Goal: Task Accomplishment & Management: Manage account settings

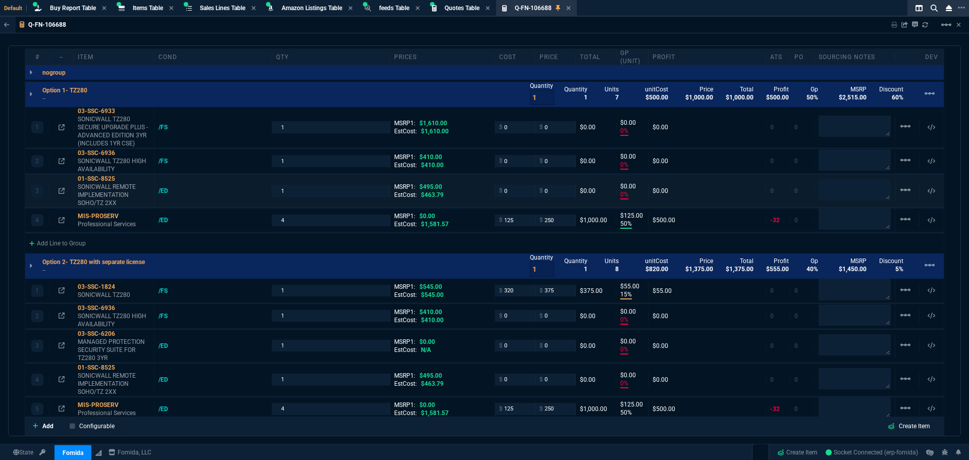
scroll to position [580, 0]
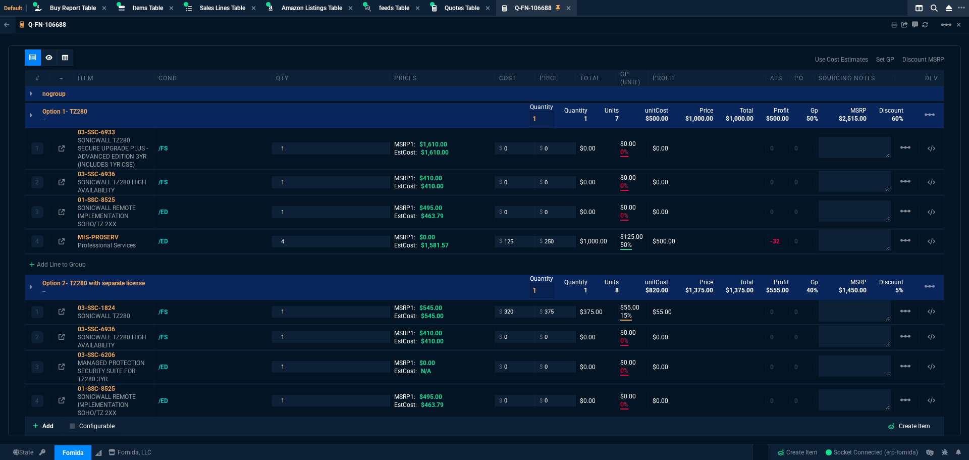
click at [663, 52] on div "Use Cost Estimates Set GP Discount MSRP" at bounding box center [485, 59] width 920 height 20
select select "28: NEPT"
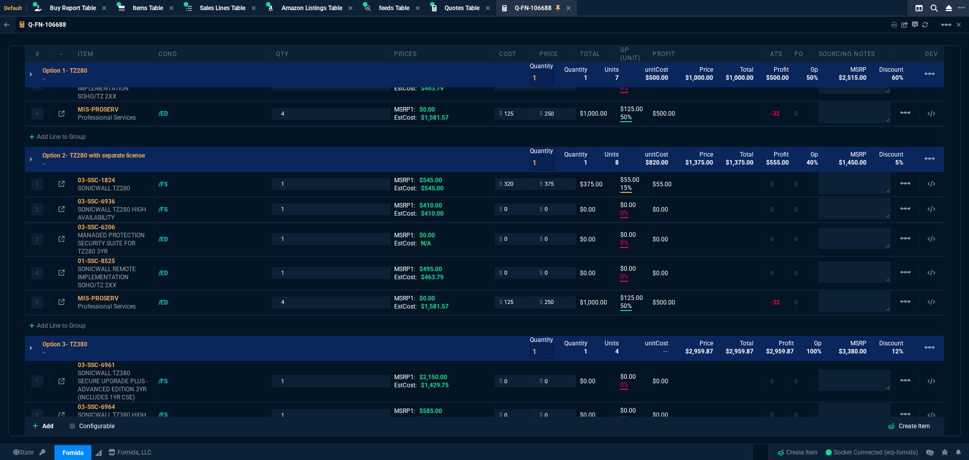
scroll to position [731, 0]
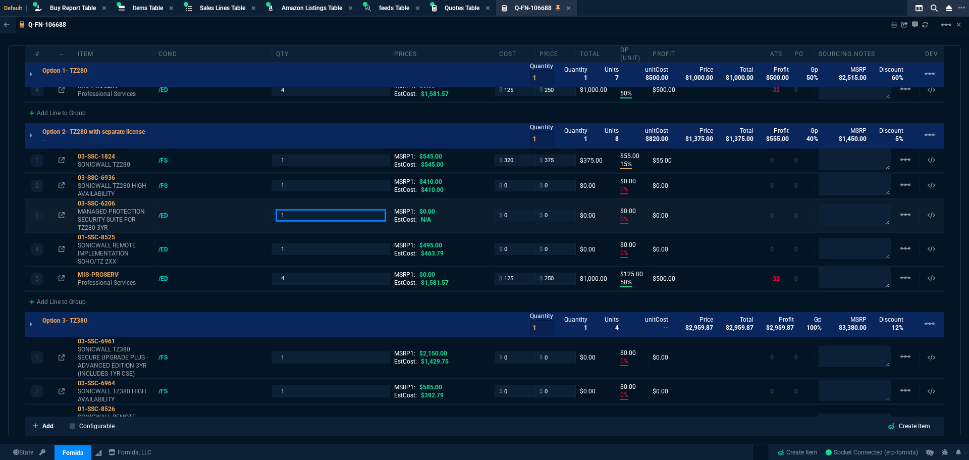
click at [346, 218] on input "1" at bounding box center [330, 215] width 109 height 12
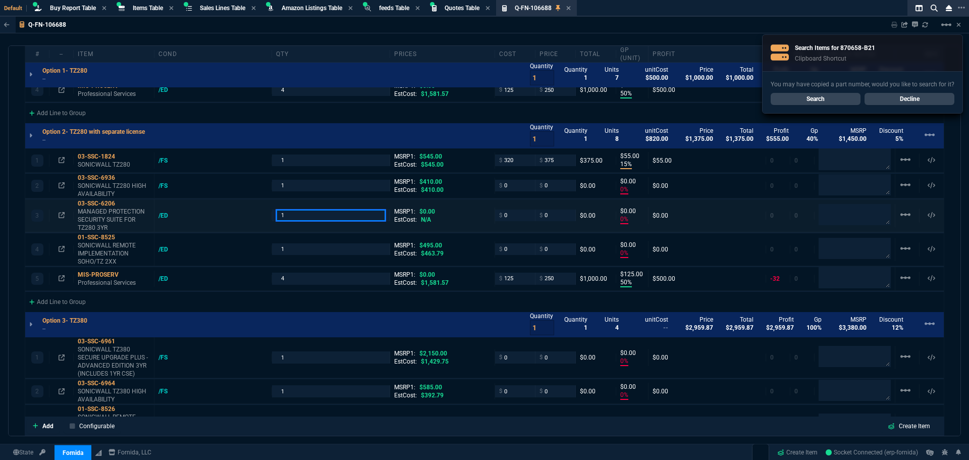
click at [320, 215] on input "1" at bounding box center [330, 215] width 109 height 12
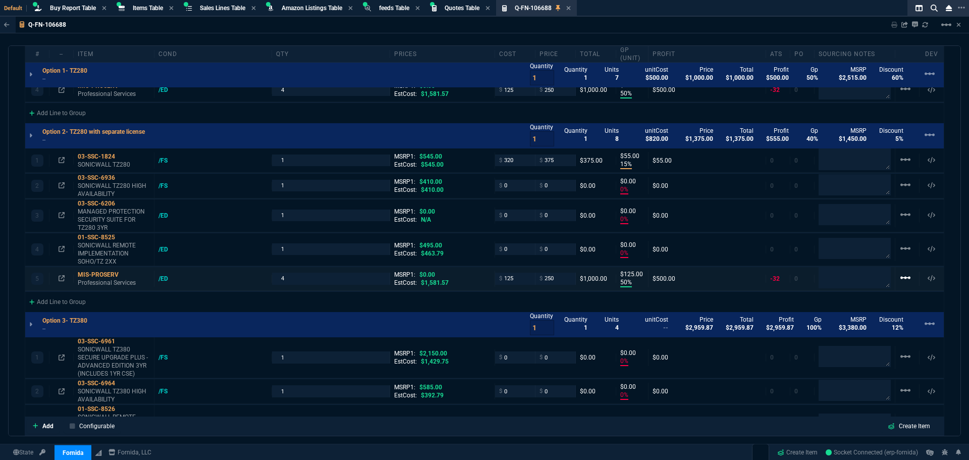
click at [901, 166] on mat-icon "linear_scale" at bounding box center [906, 159] width 12 height 12
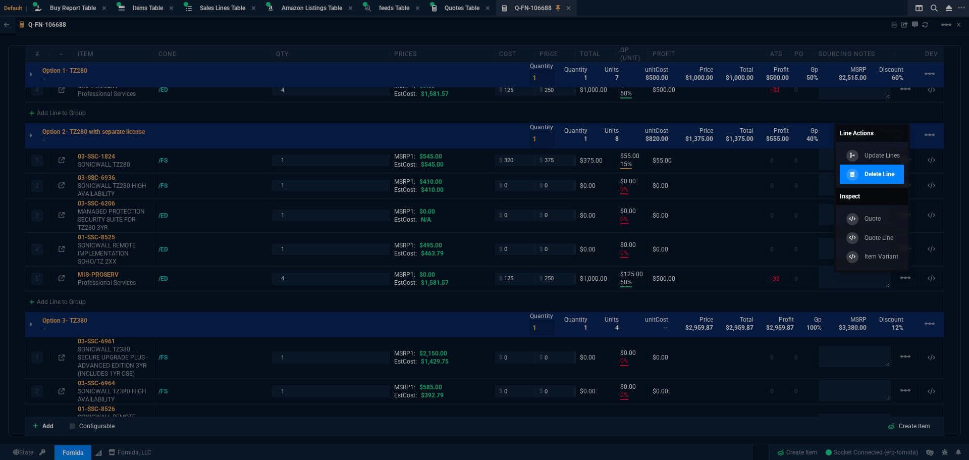
click at [879, 175] on p "Delete Line" at bounding box center [880, 174] width 30 height 9
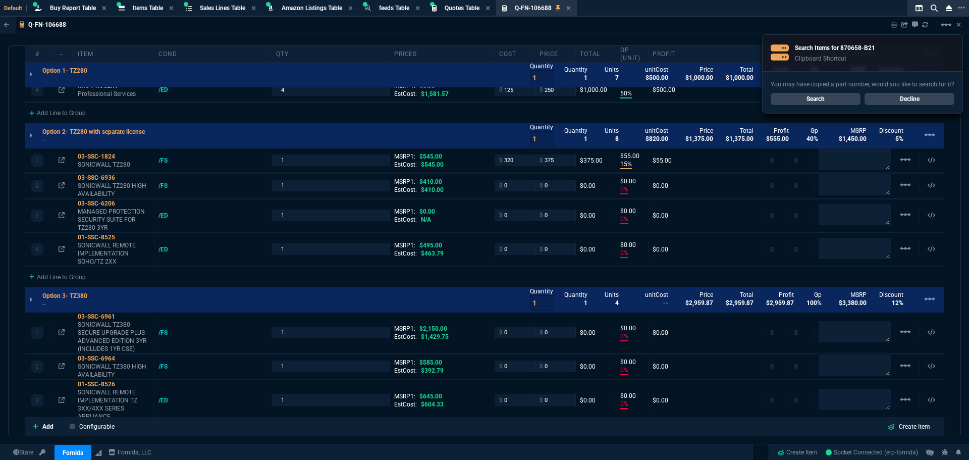
click at [906, 166] on mat-icon "linear_scale" at bounding box center [906, 159] width 12 height 12
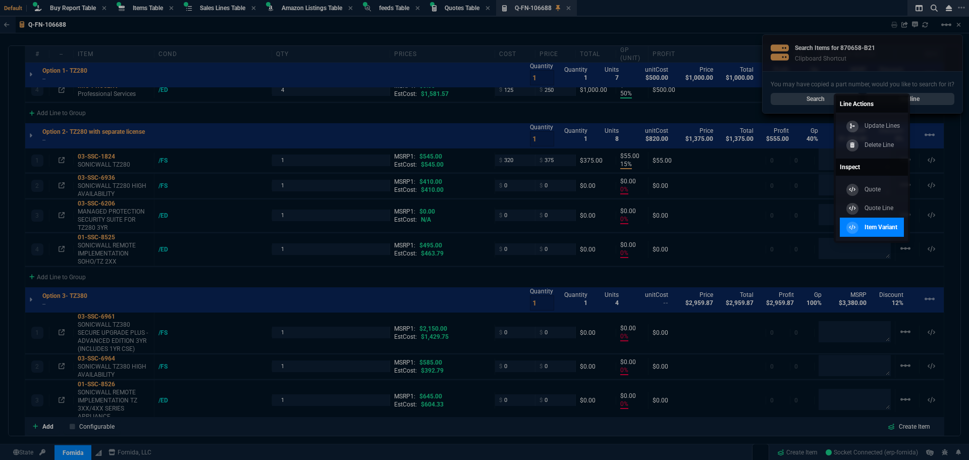
type input "0"
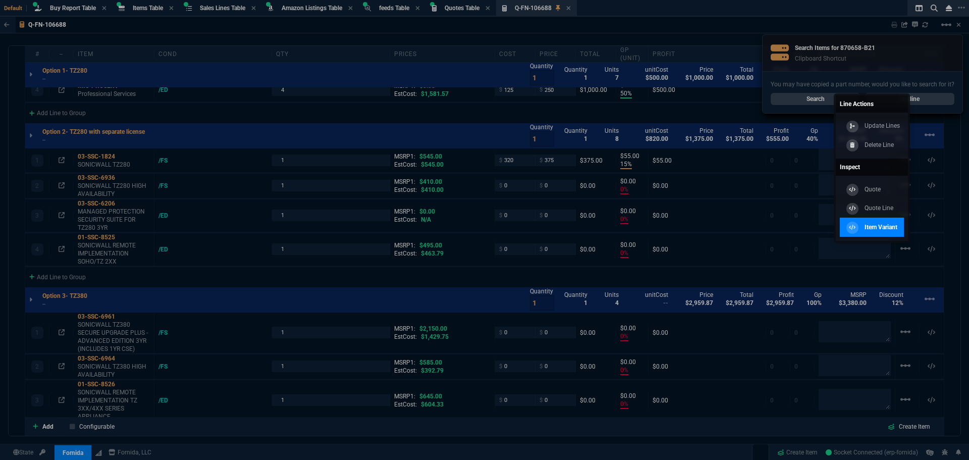
type input "0"
type input "50"
type input "125"
type input "15"
type input "55"
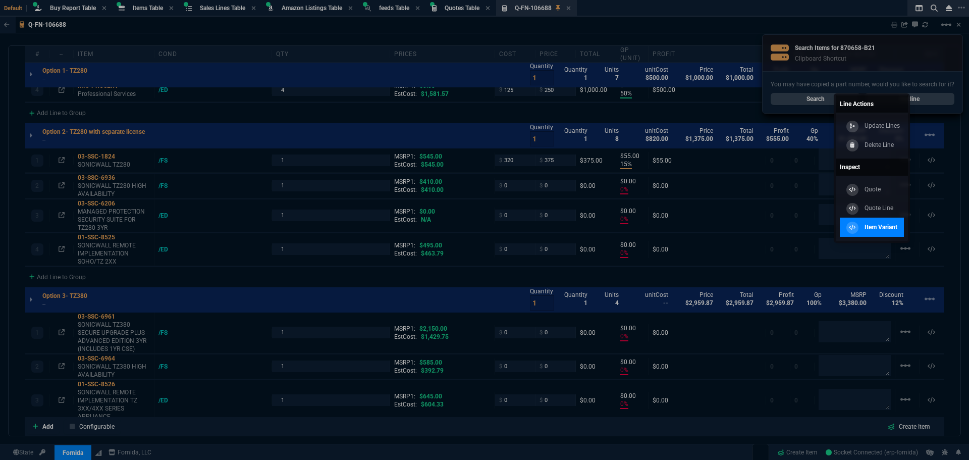
type input "0"
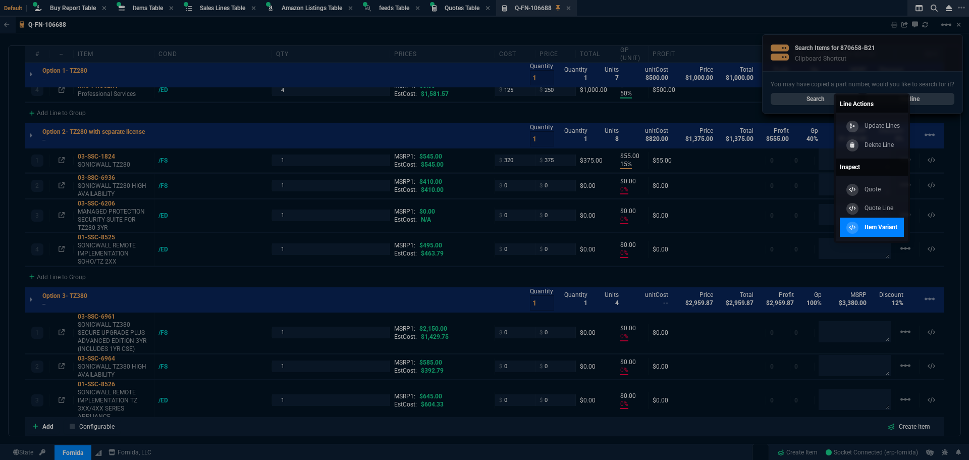
type input "0"
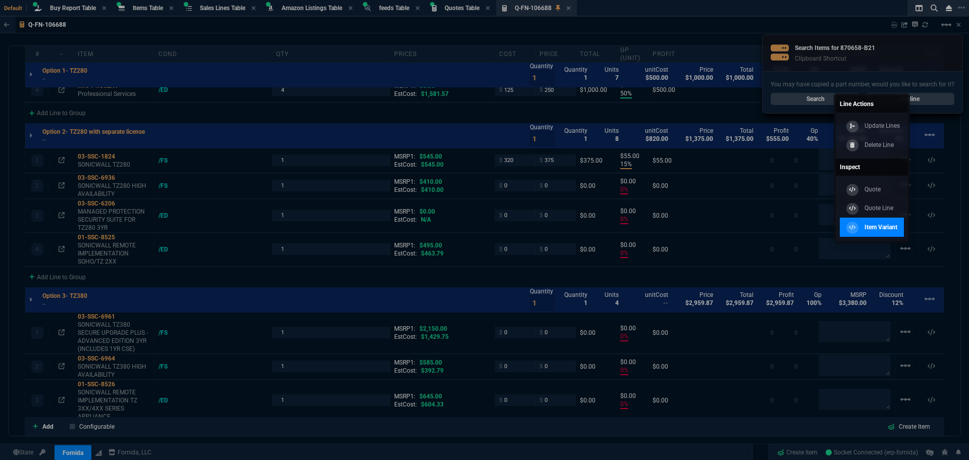
type input "0"
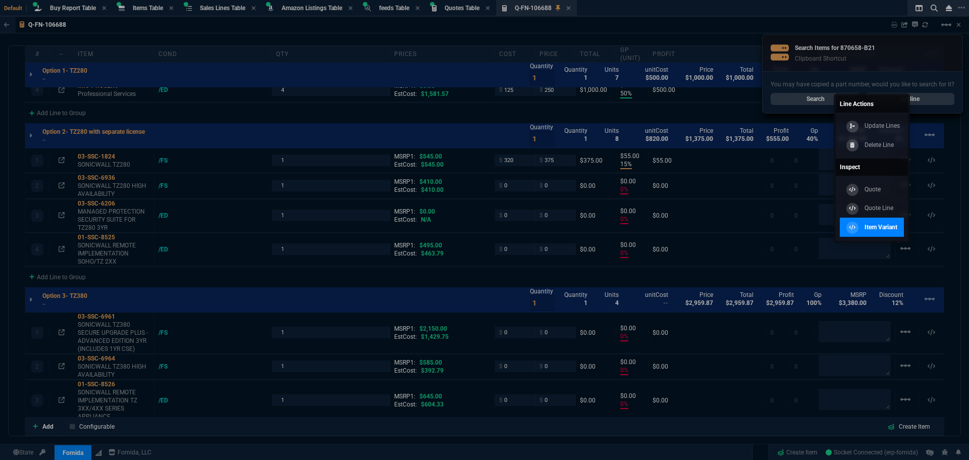
type input "0"
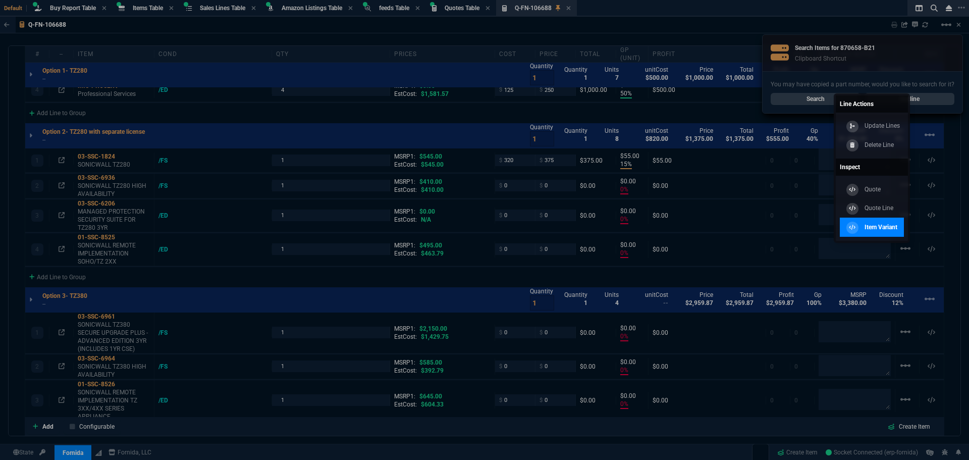
type input "100"
type input "31"
type input "100"
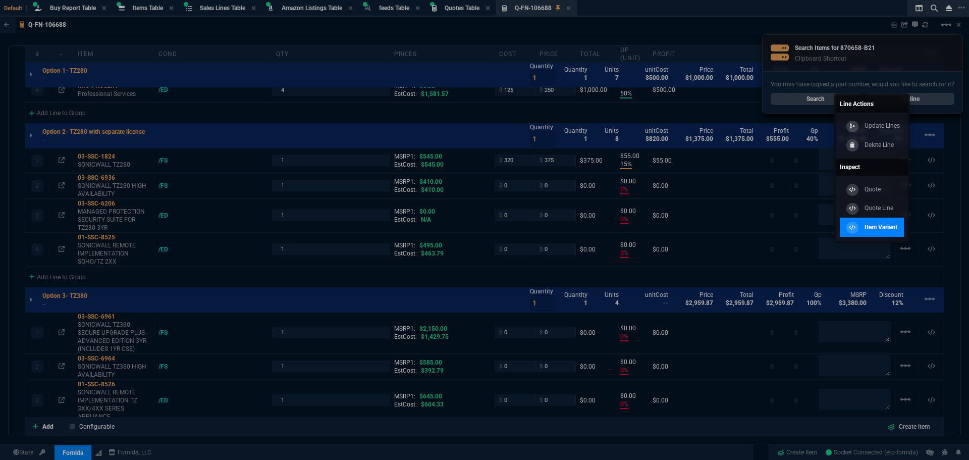
type input "100"
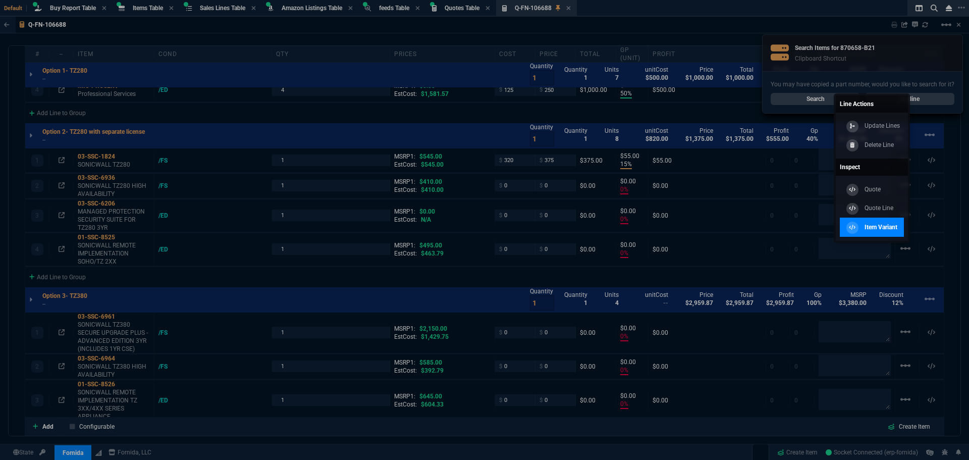
type input "100"
click at [883, 140] on p "Delete Line" at bounding box center [879, 144] width 29 height 9
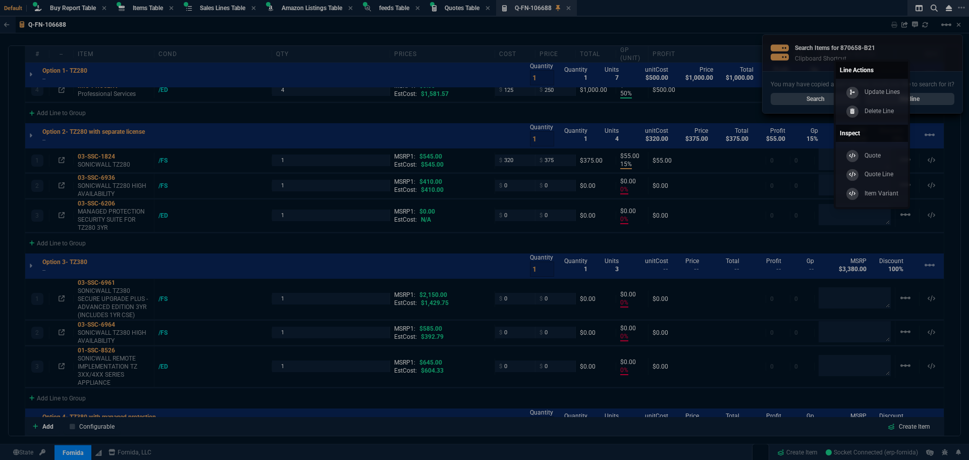
type input "0"
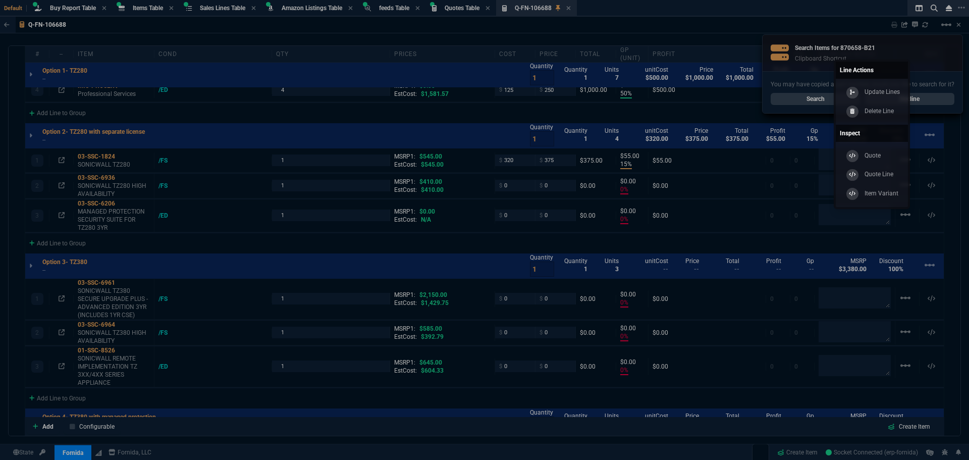
type input "0"
type input "50"
type input "125"
type input "15"
type input "55"
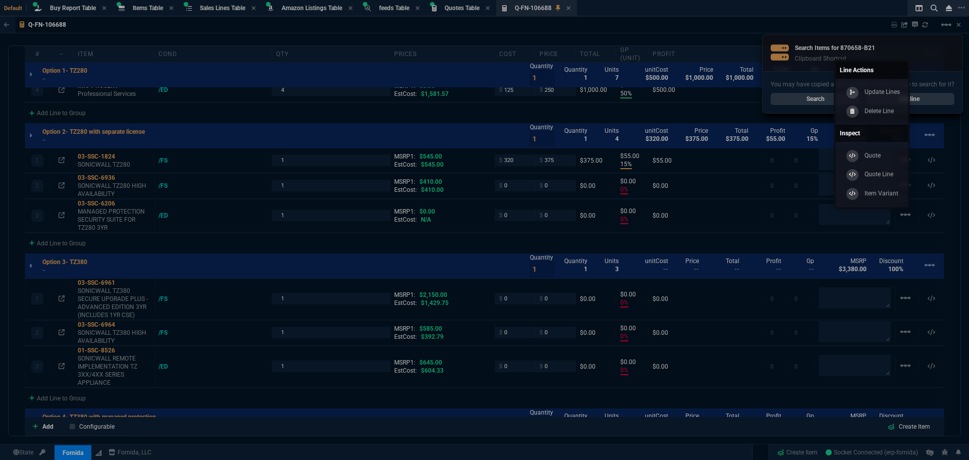
type input "0"
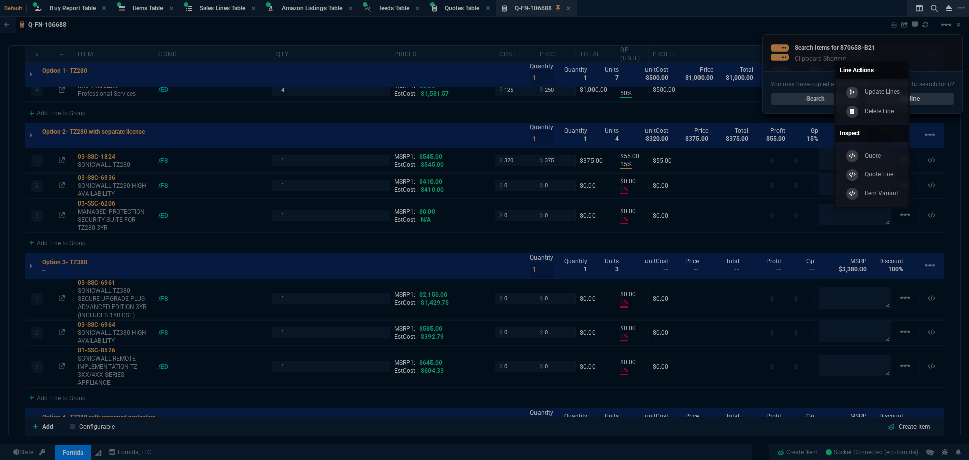
type input "0"
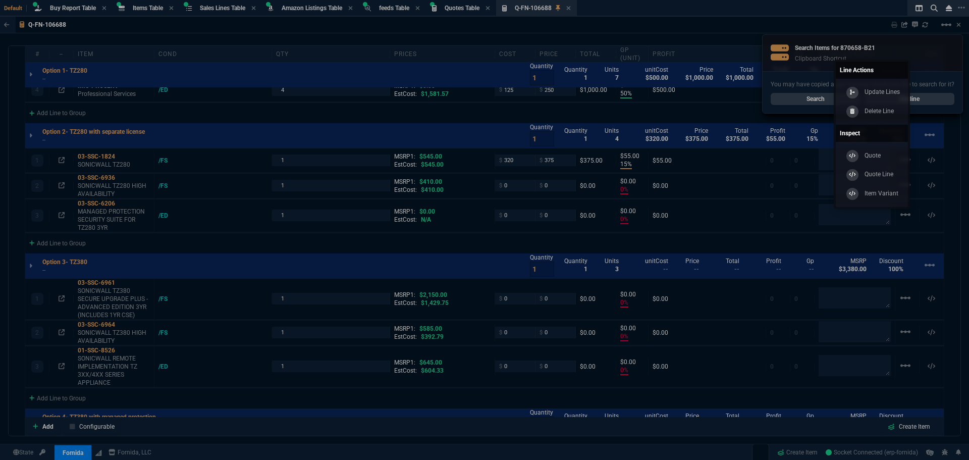
type input "0"
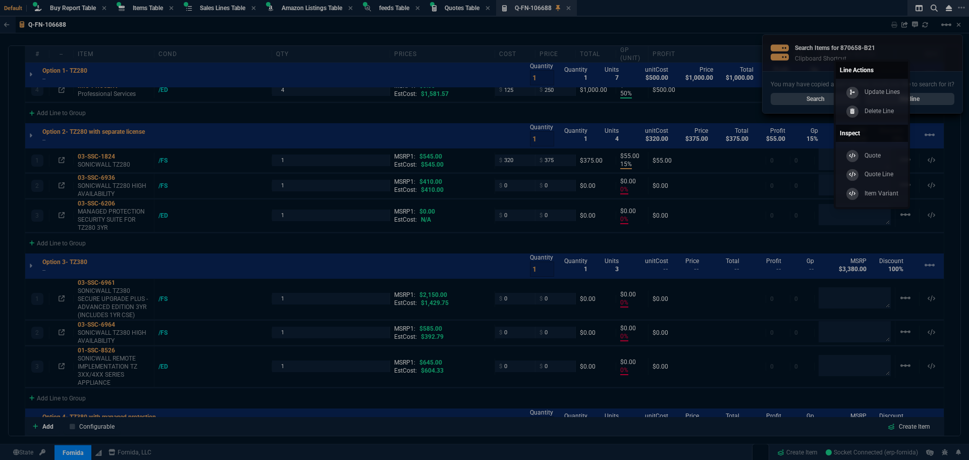
type input "0"
type input "100"
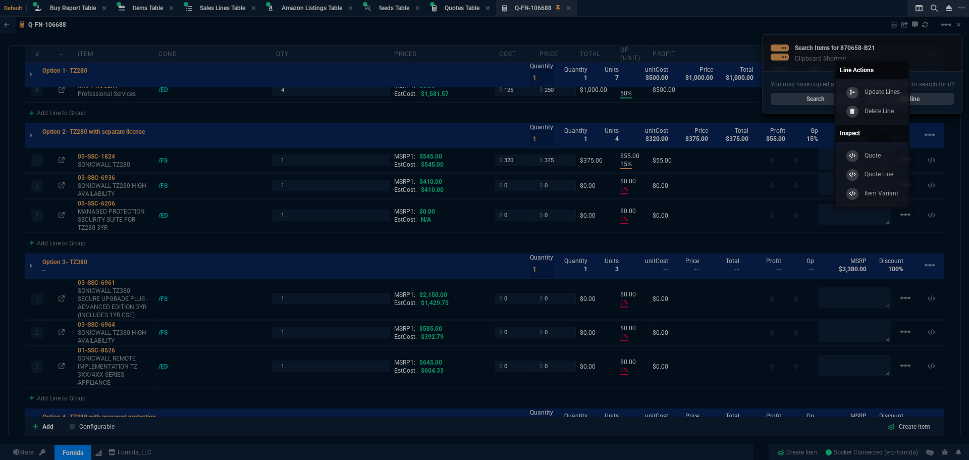
type input "100"
type input "31"
type input "100"
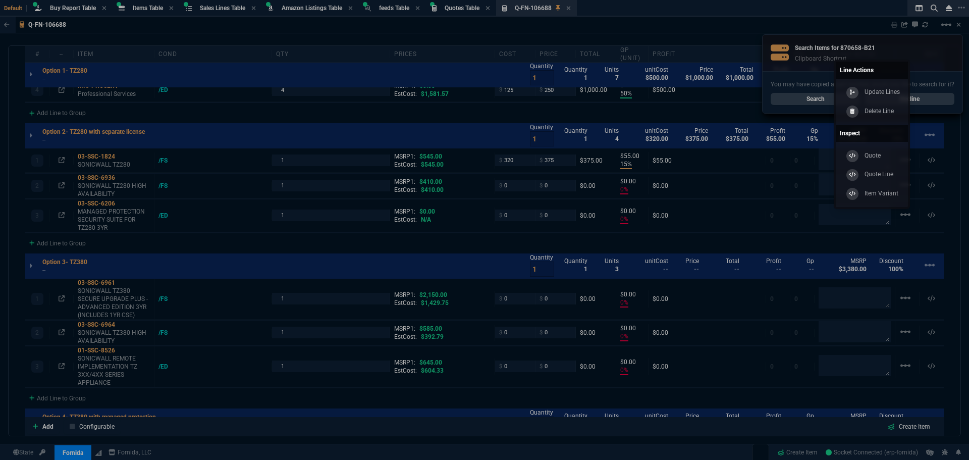
type input "100"
click at [871, 110] on p "Delete Line" at bounding box center [880, 111] width 30 height 9
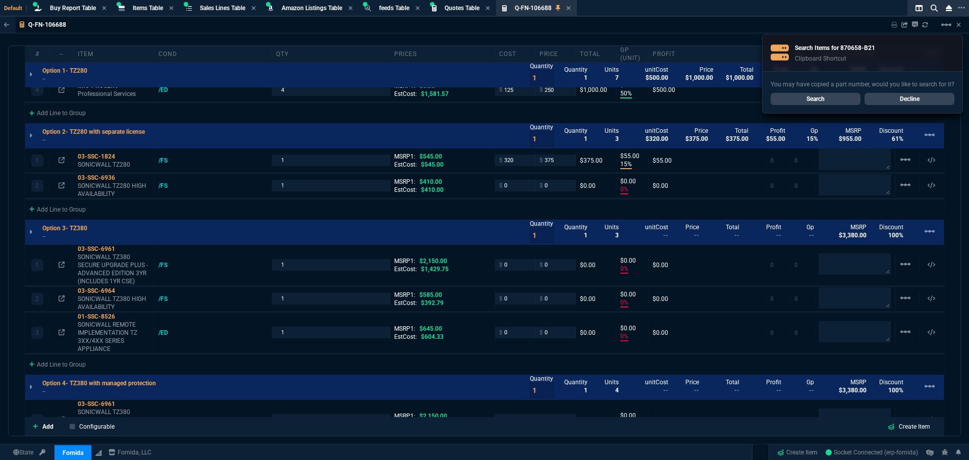
type input "0"
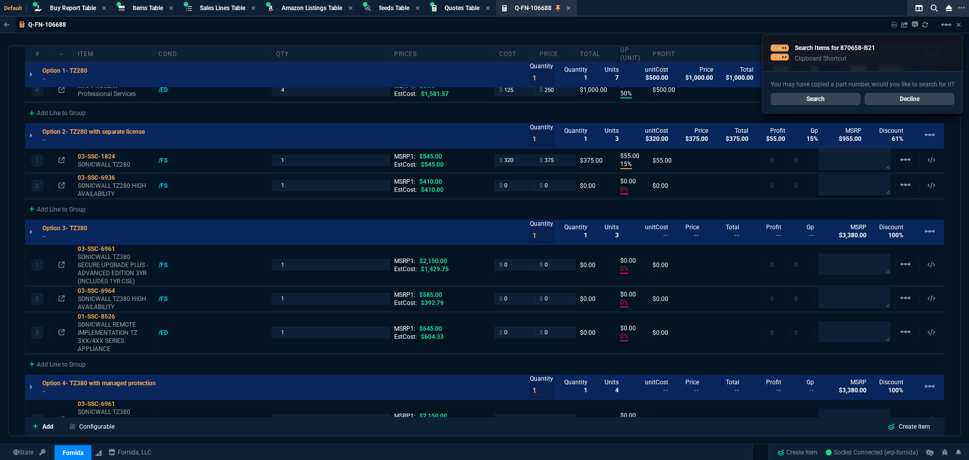
type input "0"
type input "50"
type input "125"
type input "15"
type input "55"
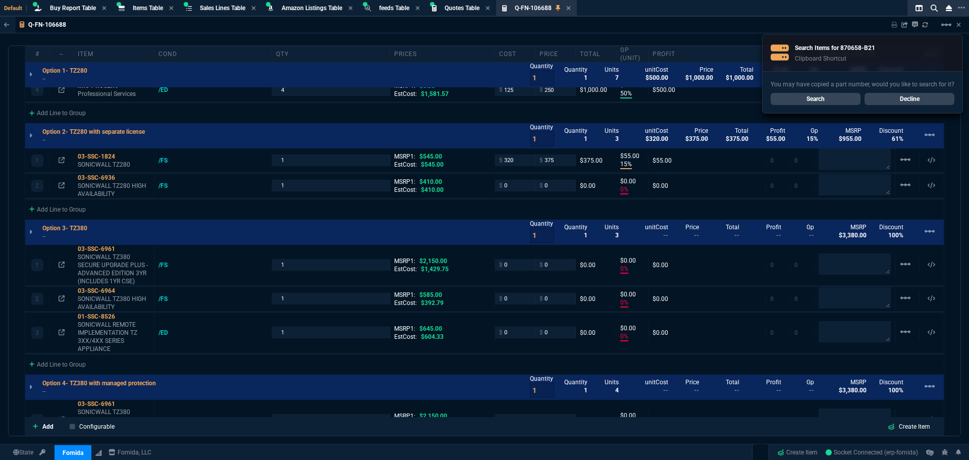
type input "0"
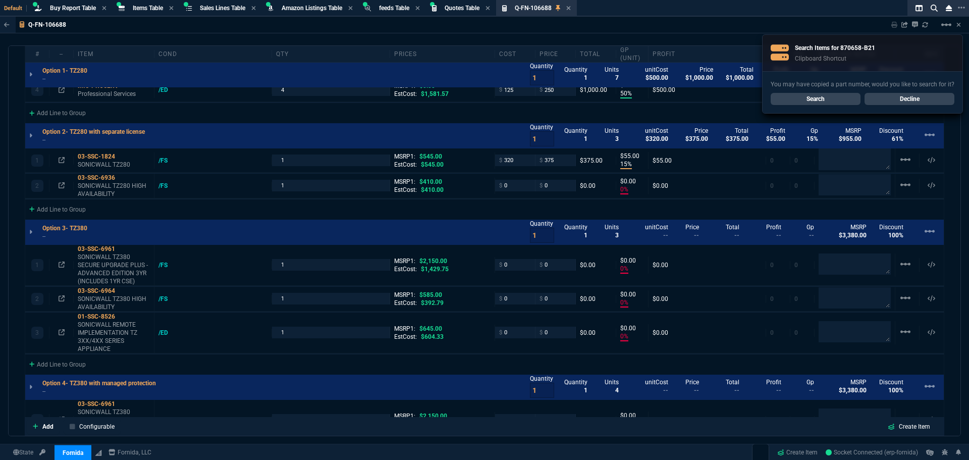
type input "0"
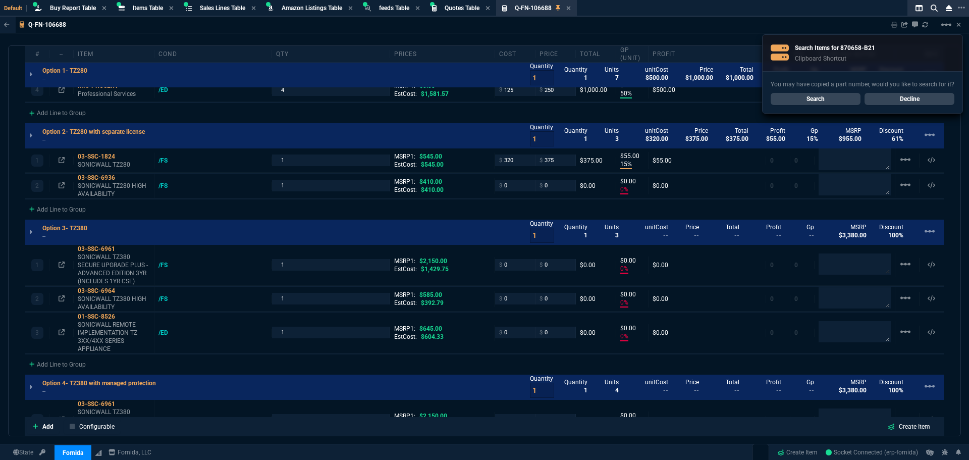
type input "0"
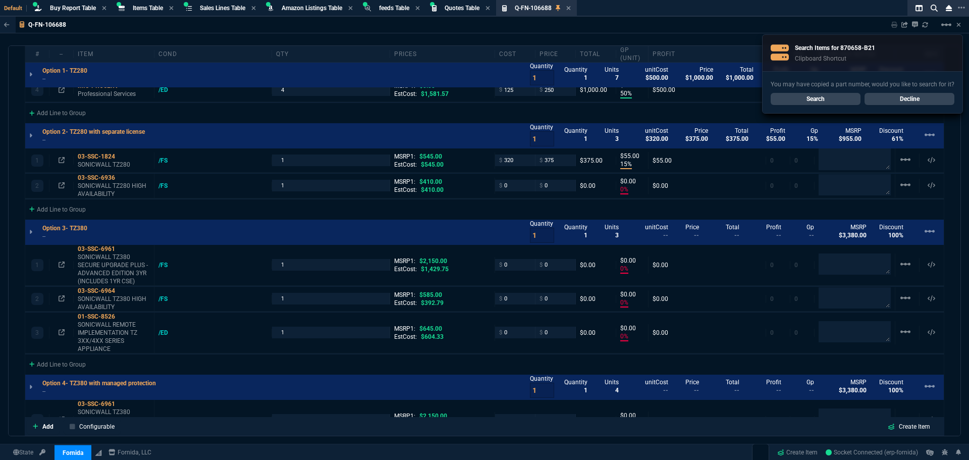
type input "0"
type input "100"
type input "31"
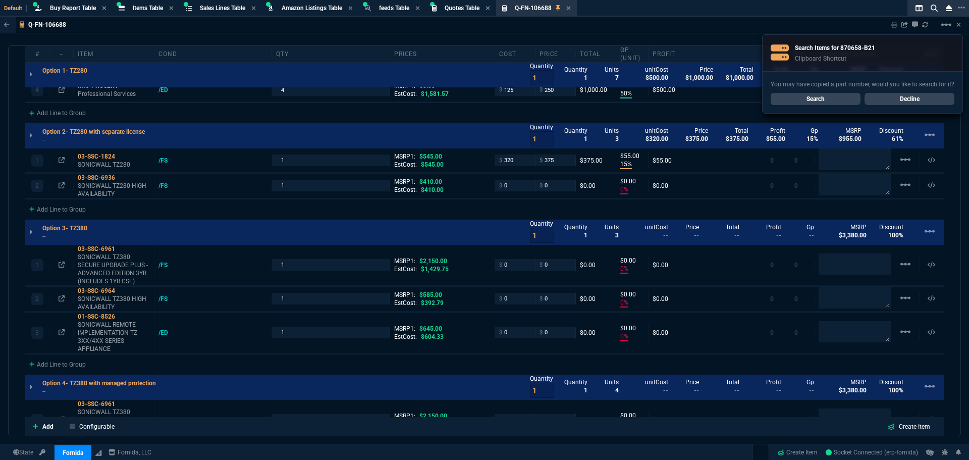
type input "100"
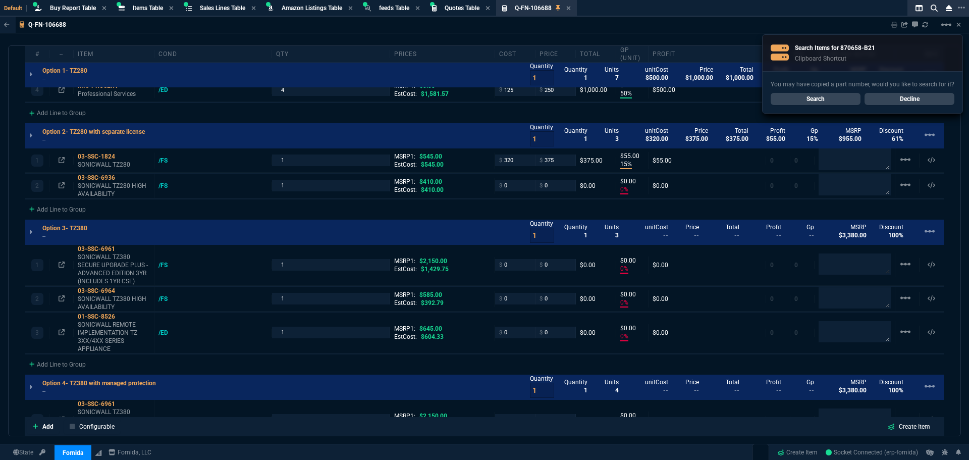
type input "100"
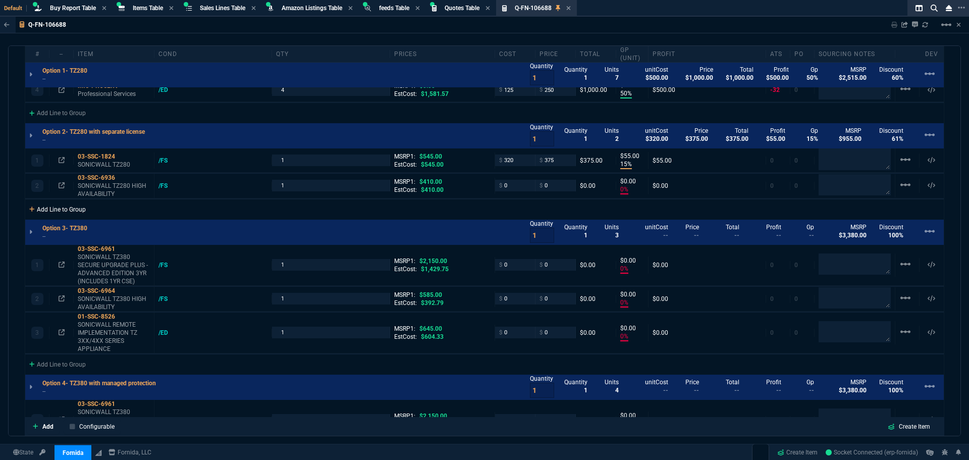
click at [51, 210] on div "Add Line to Group" at bounding box center [57, 208] width 65 height 18
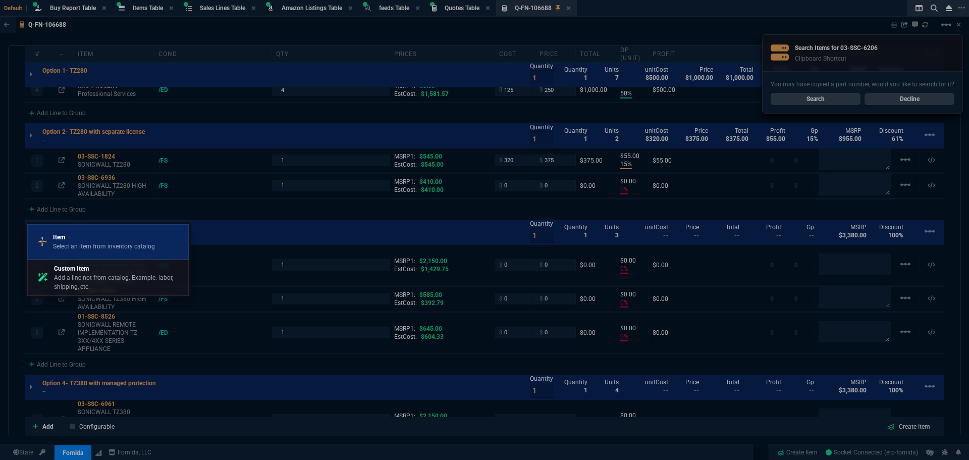
click at [77, 249] on p "Select an item from inventory catalog" at bounding box center [104, 246] width 102 height 9
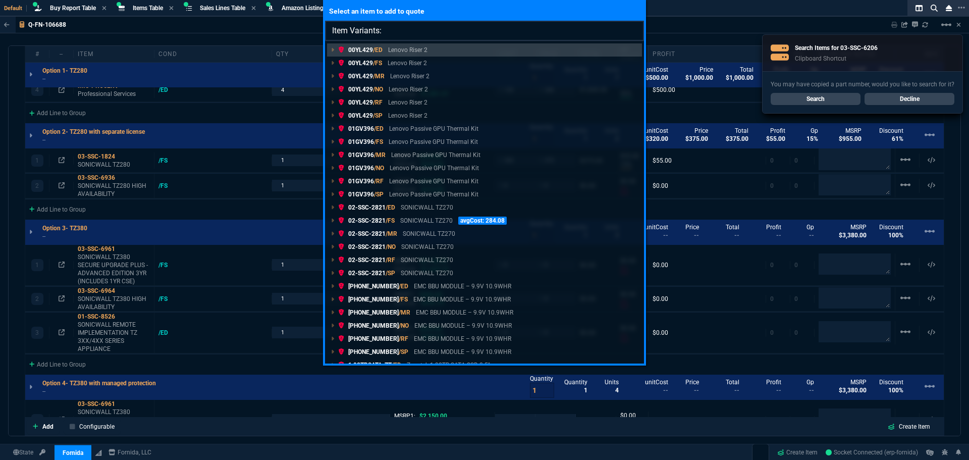
click at [398, 28] on input "Item Variants:" at bounding box center [484, 31] width 319 height 20
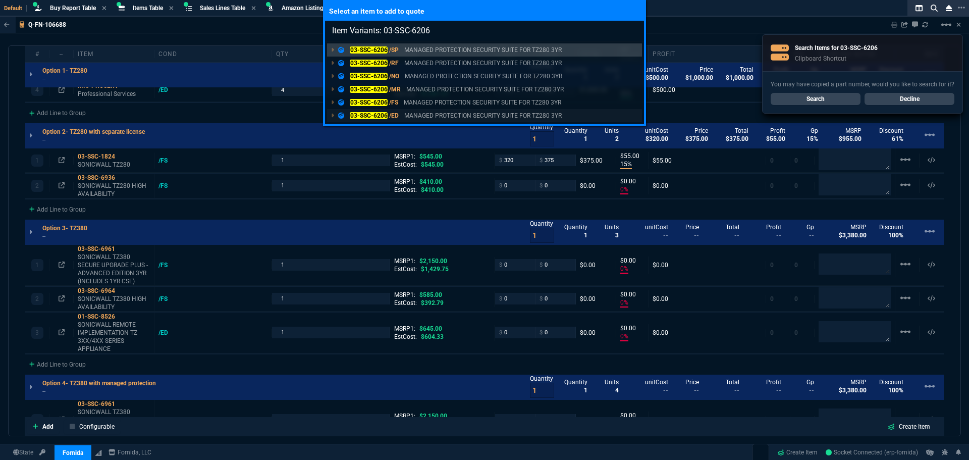
type input "Item Variants: 03-SSC-6206"
click at [367, 116] on mark "03-SSC-6206" at bounding box center [369, 115] width 38 height 7
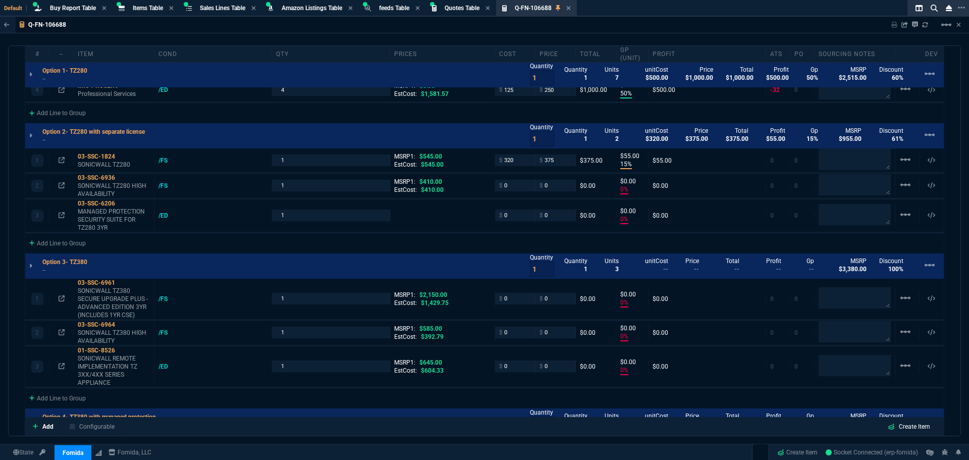
type input "0"
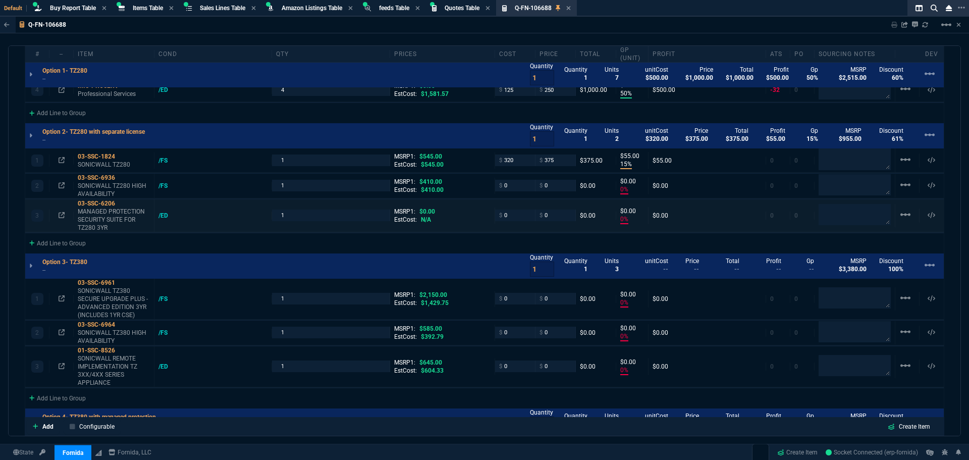
type input "0"
type input "50"
type input "125"
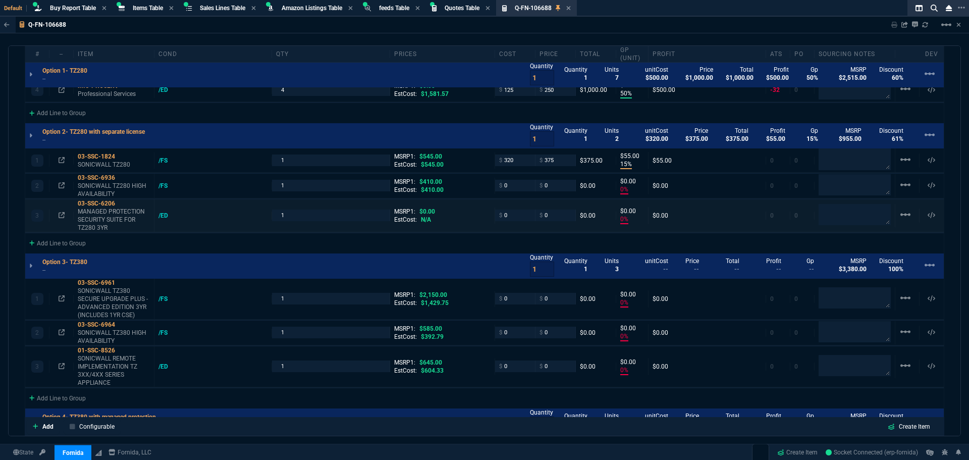
type input "15"
type input "55"
type input "0"
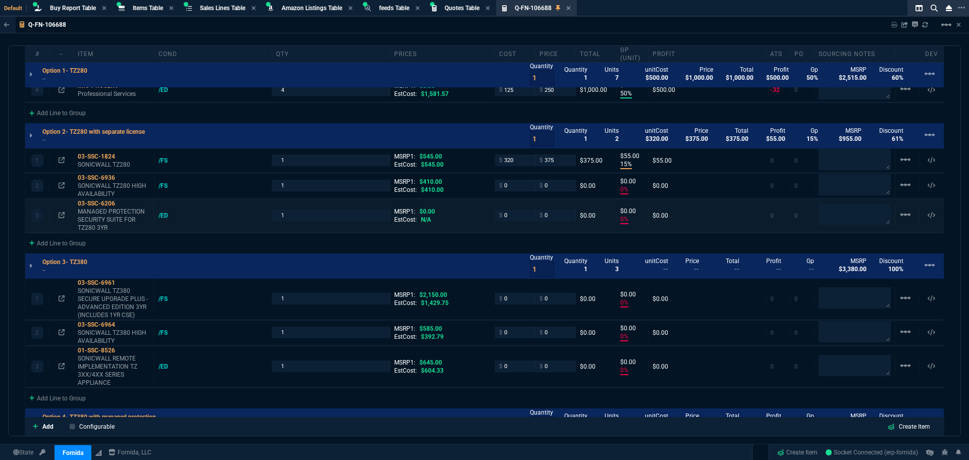
type input "0"
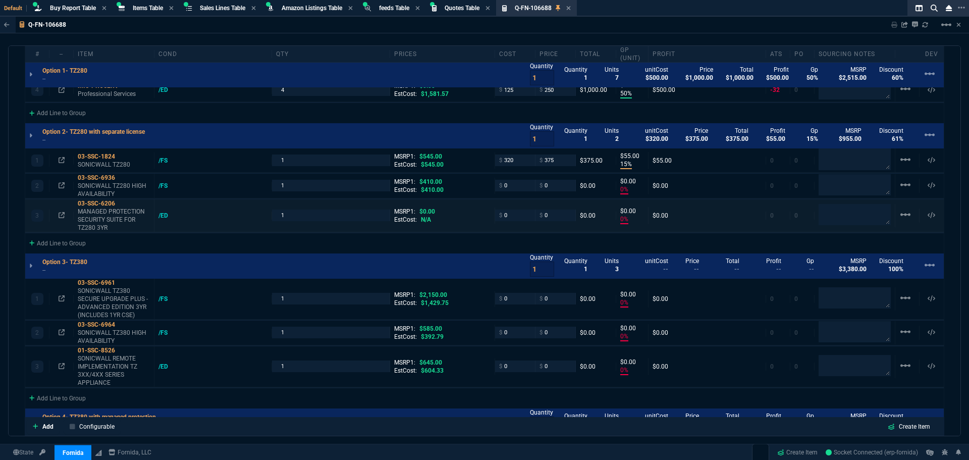
type input "0"
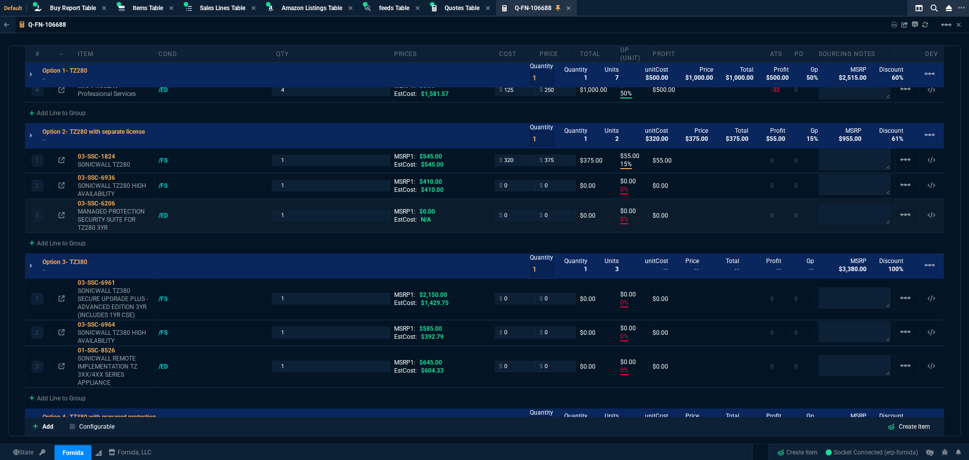
type input "0"
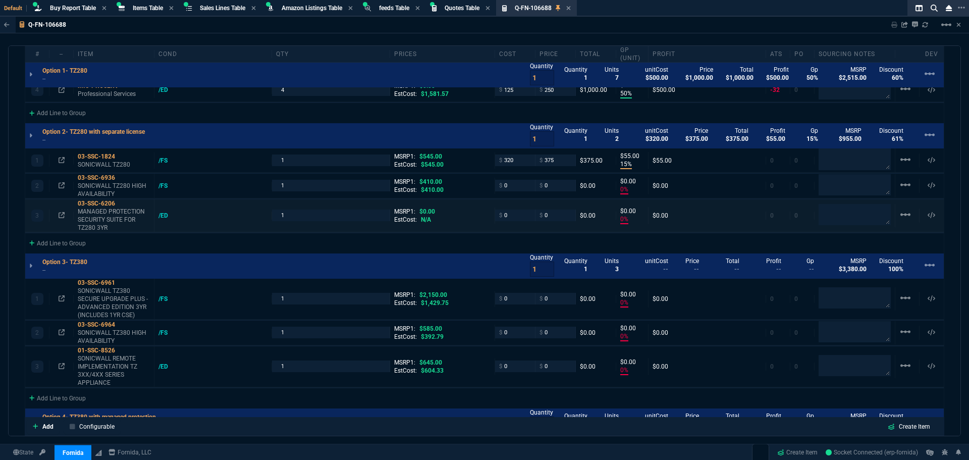
type input "100"
type input "31"
type input "100"
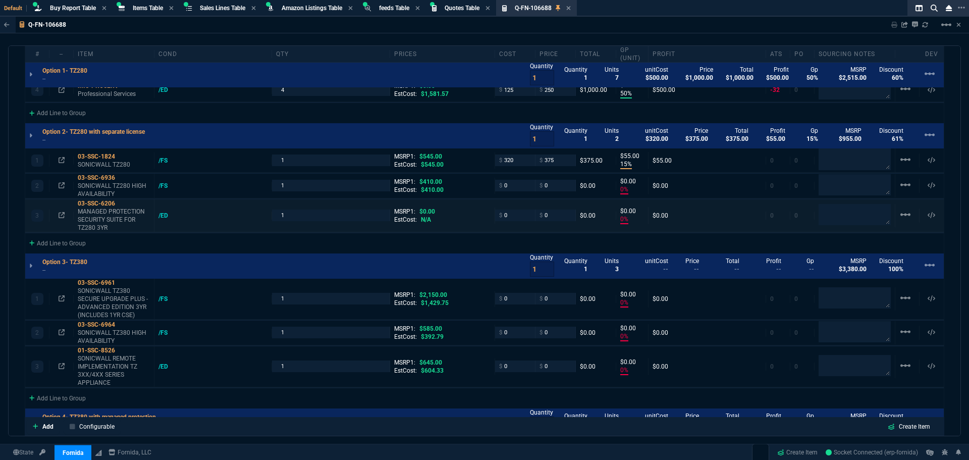
type input "100"
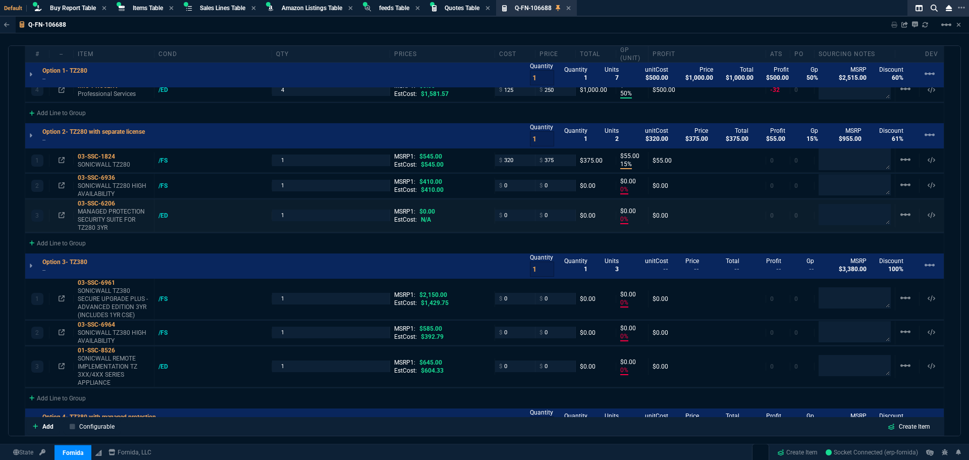
type input "100"
click at [51, 243] on div "Add Line to Group" at bounding box center [57, 242] width 65 height 18
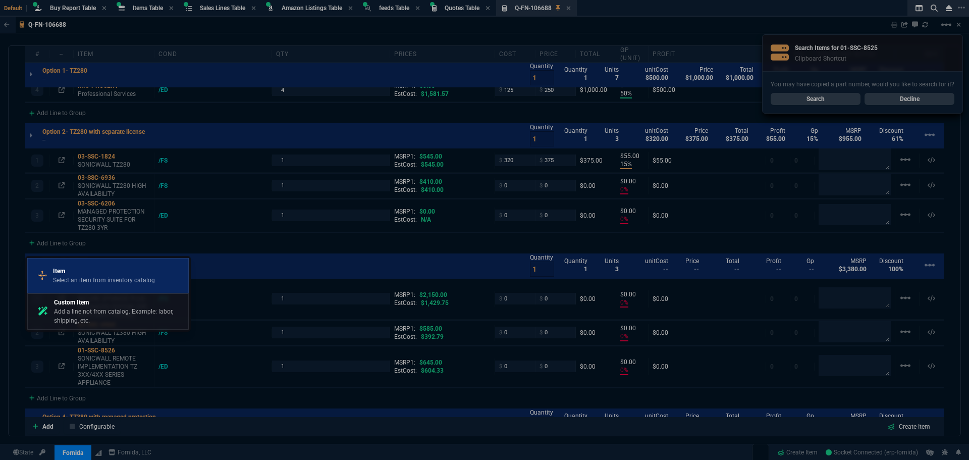
click at [133, 276] on p "Select an item from inventory catalog" at bounding box center [104, 280] width 102 height 9
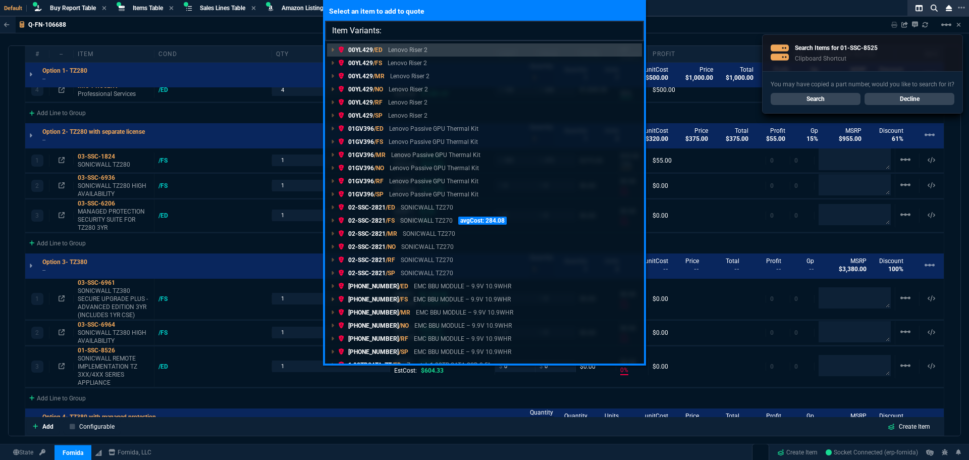
click at [399, 30] on input "Item Variants:" at bounding box center [484, 31] width 319 height 20
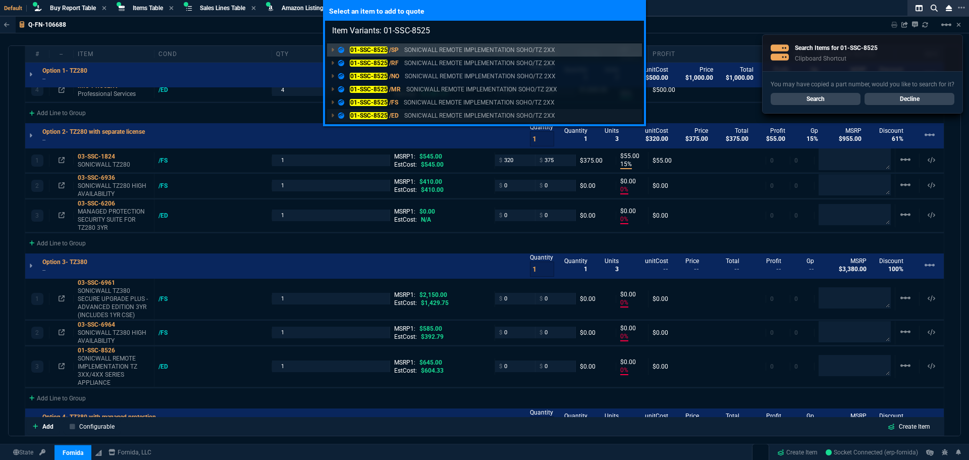
type input "Item Variants: 01-SSC-8525"
click at [371, 116] on mark "01-SSC-8525" at bounding box center [369, 115] width 38 height 7
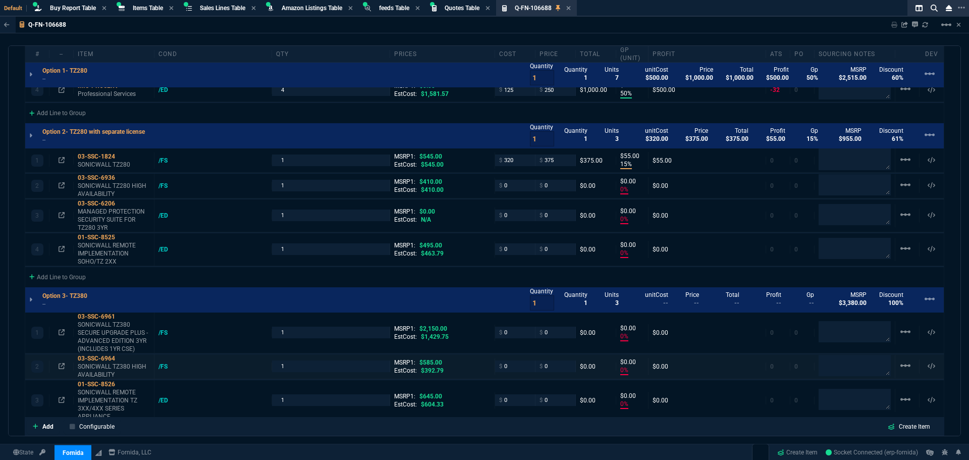
type input "0"
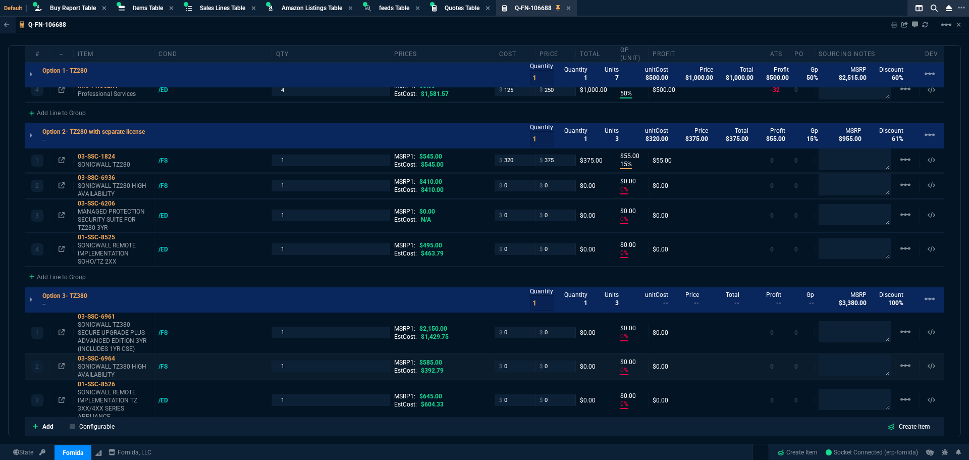
type input "0"
type input "50"
type input "125"
type input "15"
type input "55"
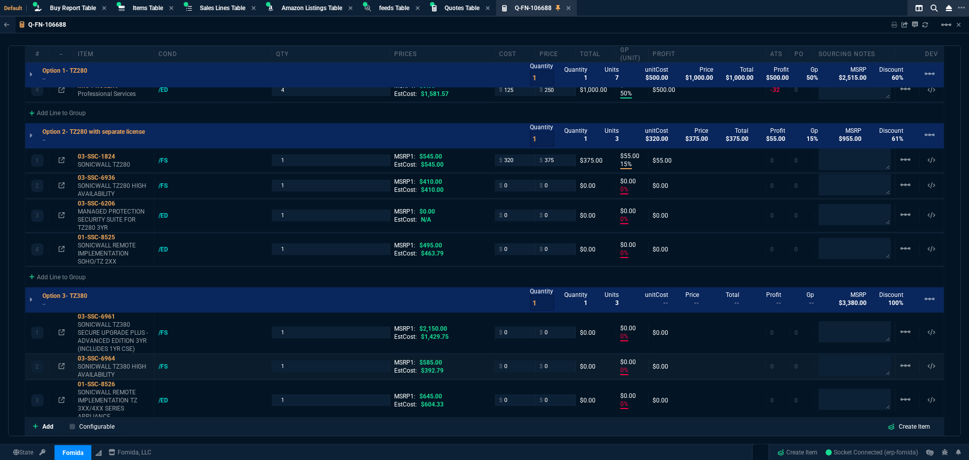
type input "0"
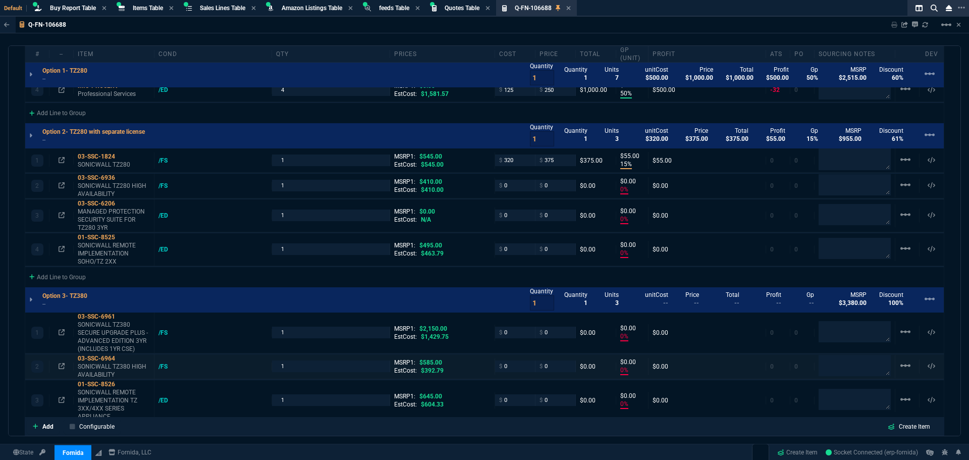
type input "0"
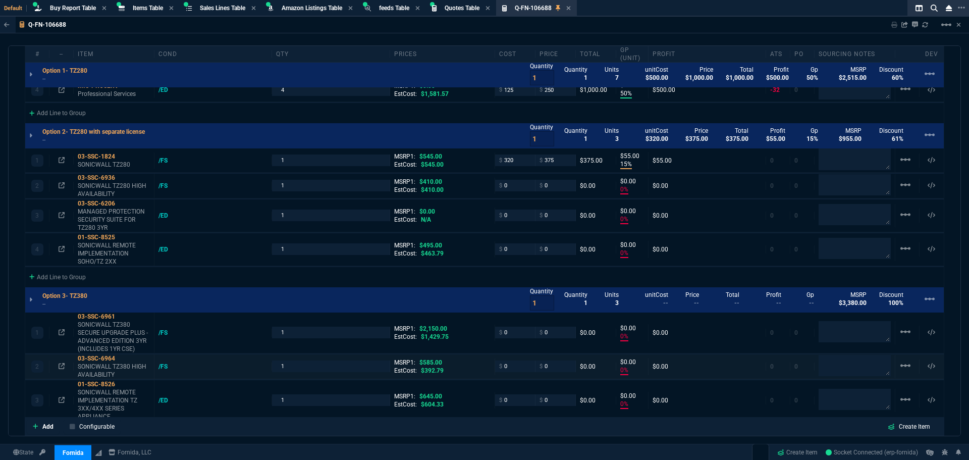
type input "0"
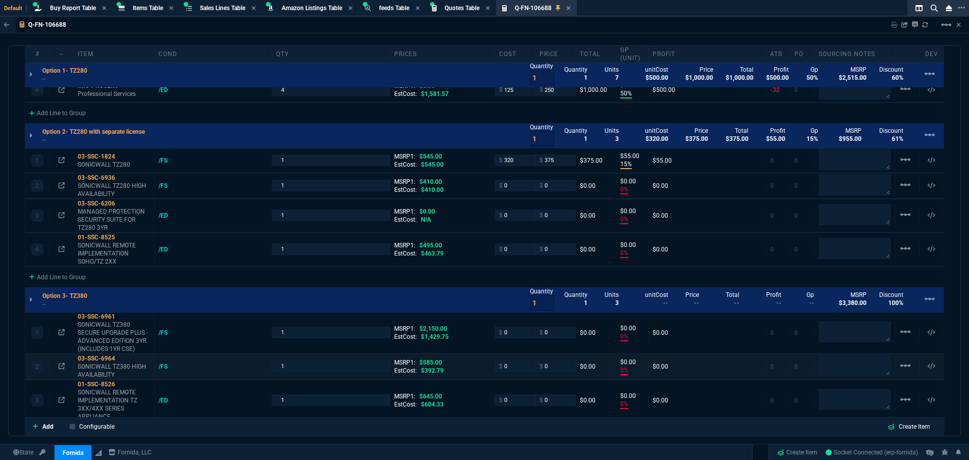
type input "0"
click at [63, 279] on div "Add Line to Group" at bounding box center [57, 276] width 65 height 18
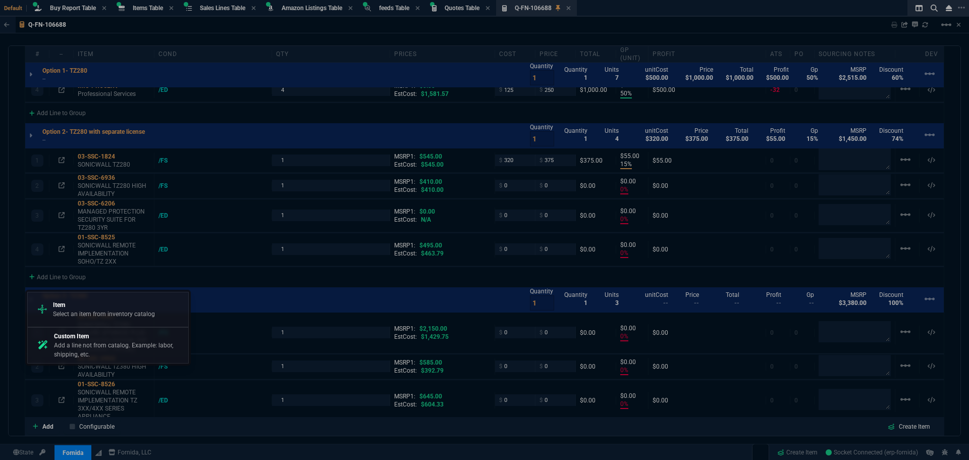
click at [93, 307] on p "Item" at bounding box center [104, 304] width 102 height 9
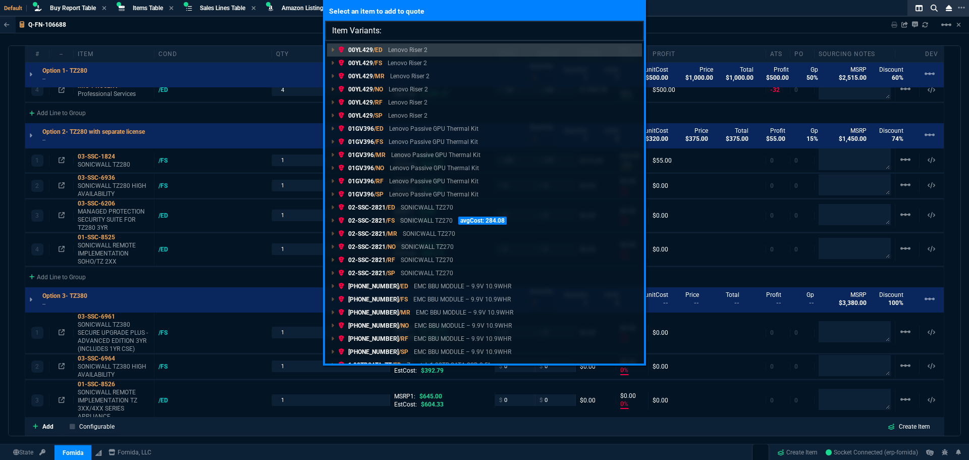
click at [402, 32] on input "Item Variants:" at bounding box center [484, 31] width 319 height 20
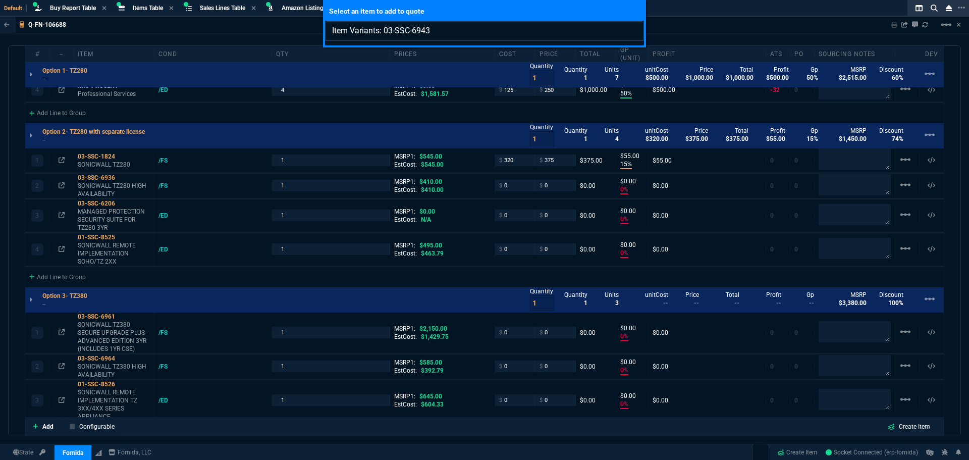
drag, startPoint x: 452, startPoint y: 29, endPoint x: 402, endPoint y: 34, distance: 50.2
click at [392, 29] on input "Item Variants: 03-SSC-6943" at bounding box center [484, 31] width 319 height 20
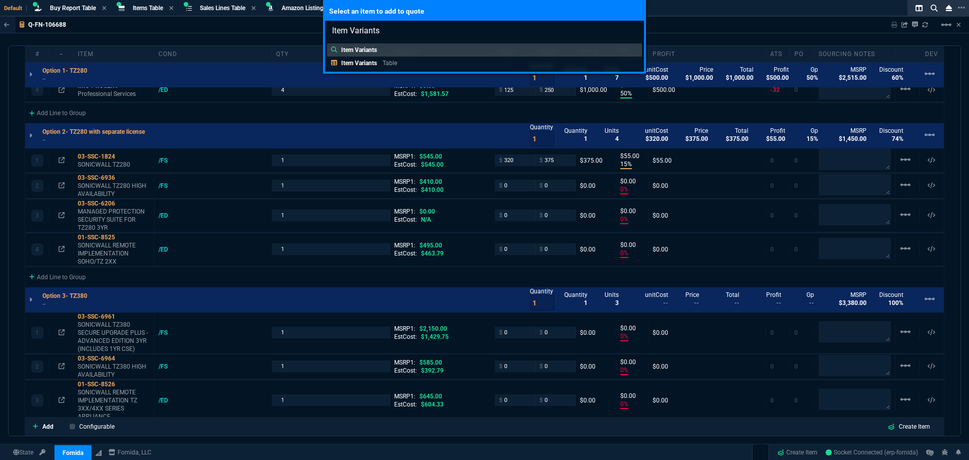
click at [678, 23] on div "Select an item to add to quote Item Variants Item Variants Item Variants Table" at bounding box center [484, 230] width 969 height 460
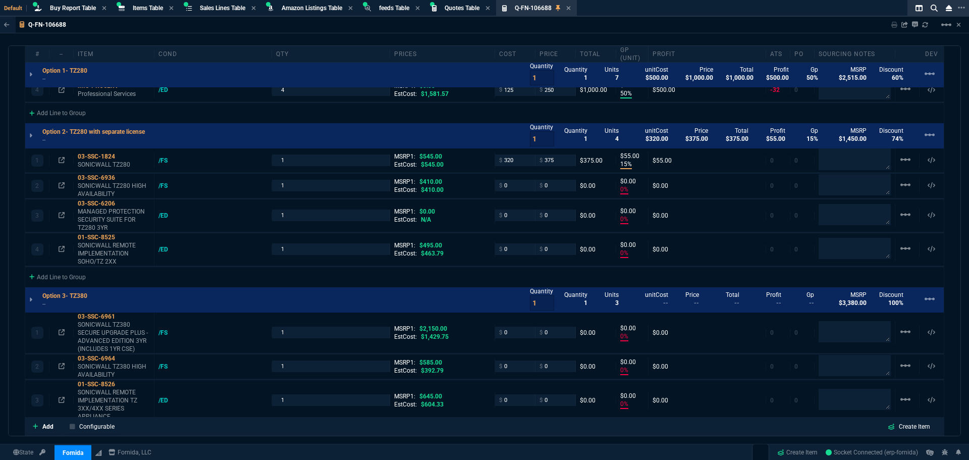
click at [334, 278] on div "Add Line to Group" at bounding box center [484, 276] width 919 height 18
click at [411, 275] on div "Add Line to Group" at bounding box center [484, 276] width 919 height 18
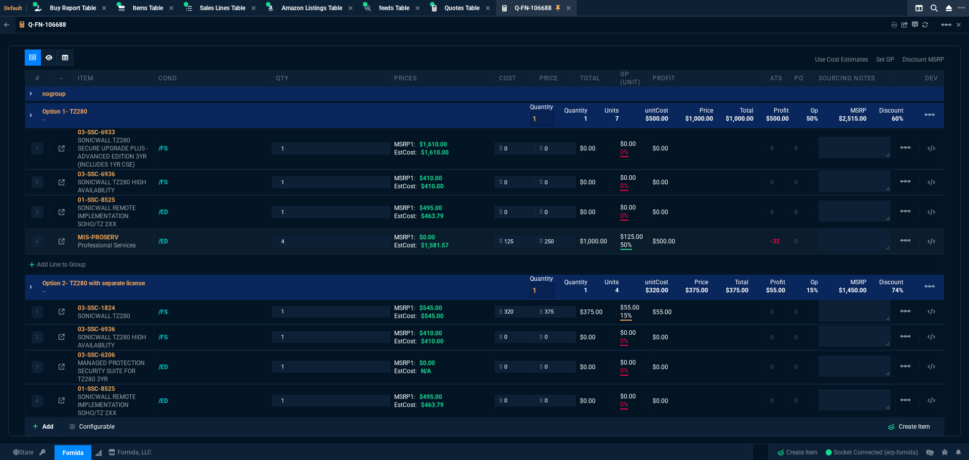
scroll to position [630, 0]
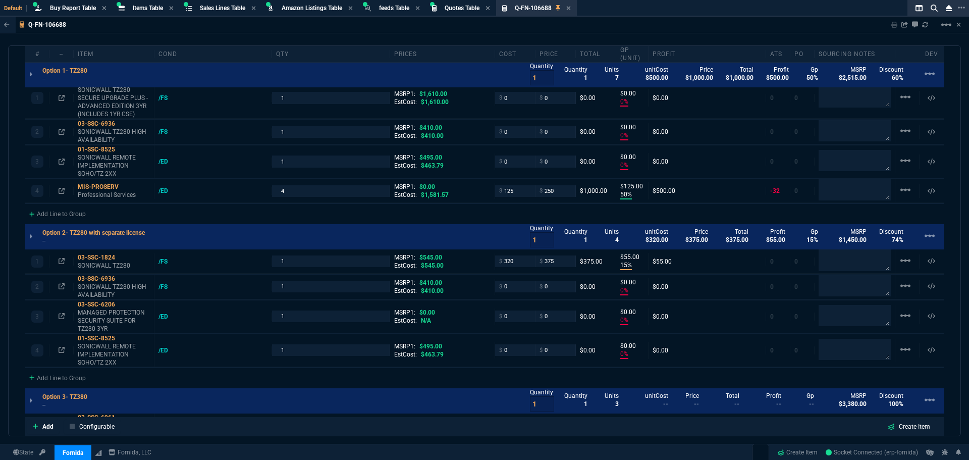
click at [384, 214] on div "Add Line to Group" at bounding box center [484, 213] width 919 height 18
click at [385, 212] on div "Add Line to Group" at bounding box center [484, 213] width 919 height 18
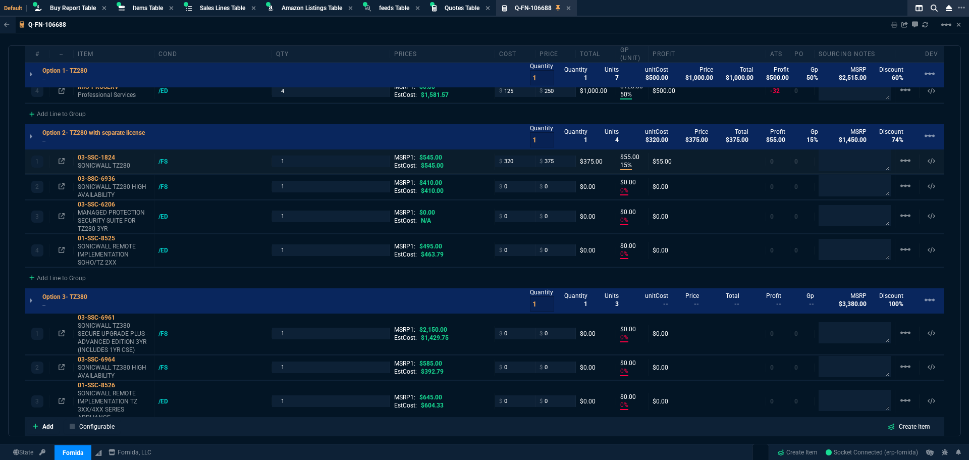
scroll to position [731, 0]
click at [367, 275] on div "Add Line to Group" at bounding box center [484, 276] width 919 height 18
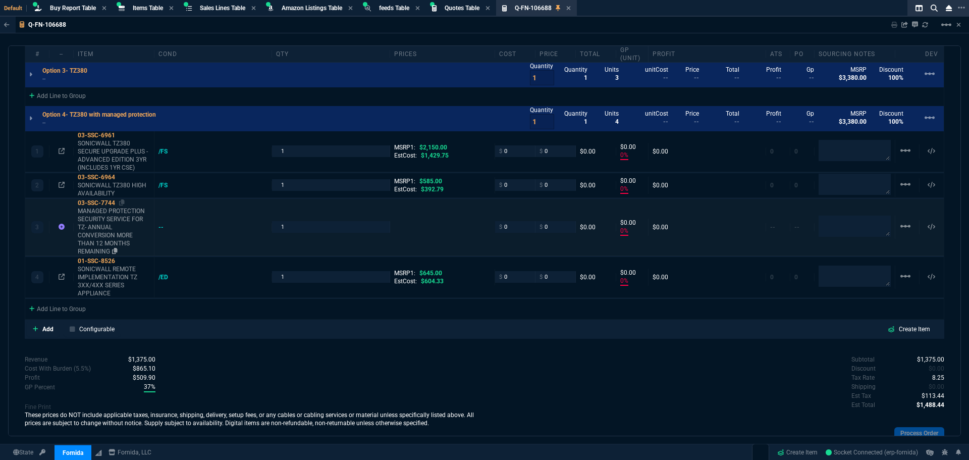
scroll to position [1085, 0]
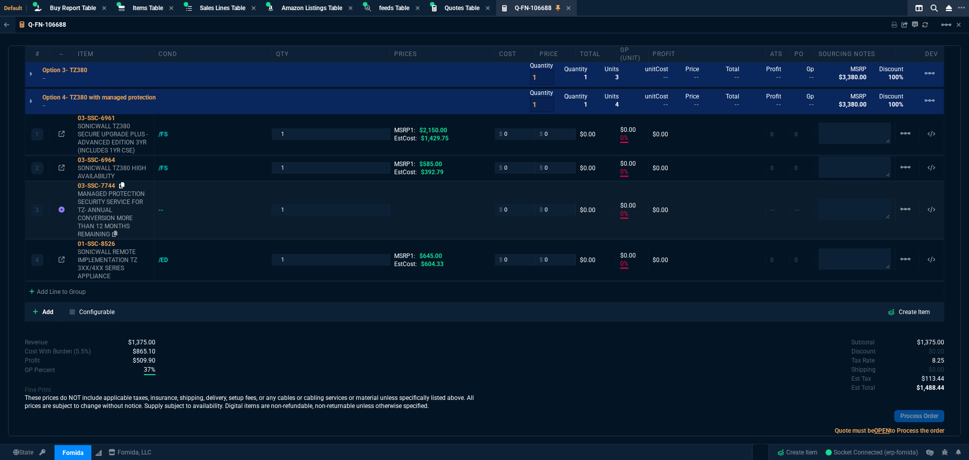
click at [125, 185] on icon at bounding box center [122, 185] width 6 height 6
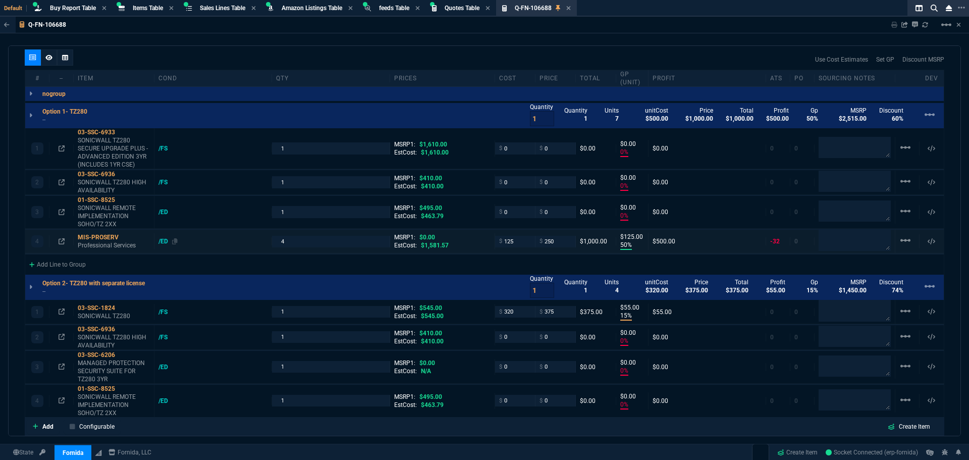
scroll to position [630, 0]
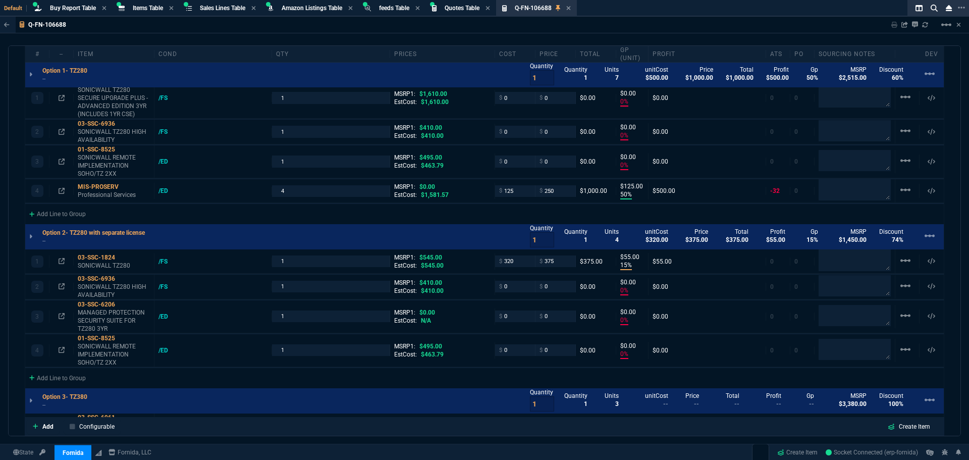
click at [274, 214] on div "Add Line to Group" at bounding box center [484, 213] width 919 height 18
click at [240, 213] on div "Add Line to Group" at bounding box center [484, 213] width 919 height 18
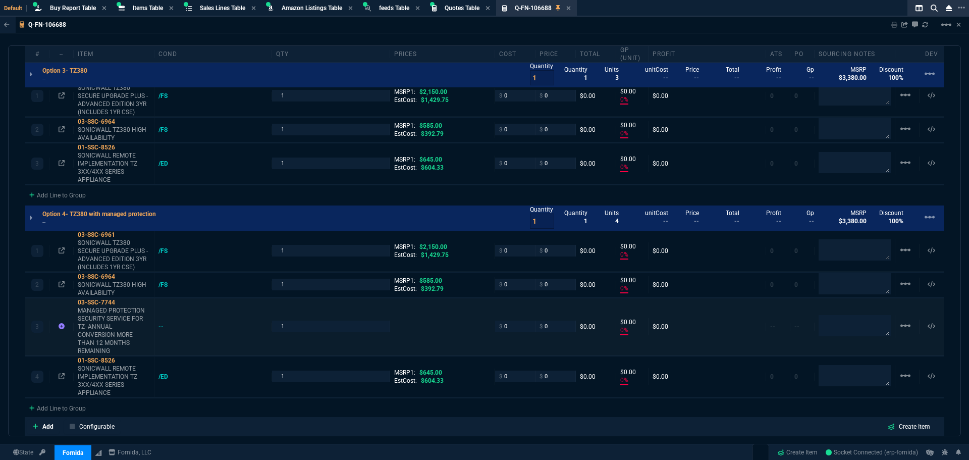
scroll to position [984, 0]
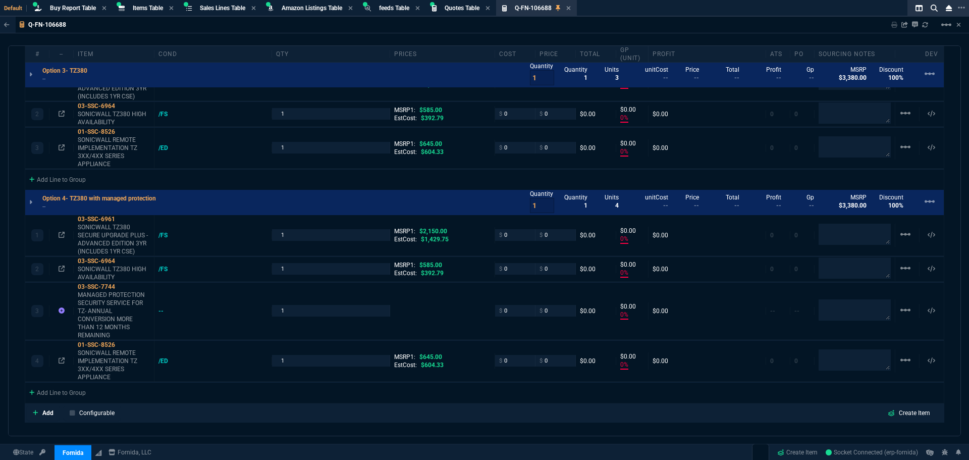
click at [15, 225] on div "quote Q-FN-106688 draft Fornida, LLC [STREET_ADDRESS] Details Number Q-FN-10668…" at bounding box center [484, 240] width 953 height 391
click at [20, 101] on div "quote Q-FN-106688 draft Fornida, LLC [STREET_ADDRESS] Details Number Q-FN-10668…" at bounding box center [484, 240] width 953 height 391
click at [60, 8] on span "Buy Report Table" at bounding box center [73, 8] width 46 height 7
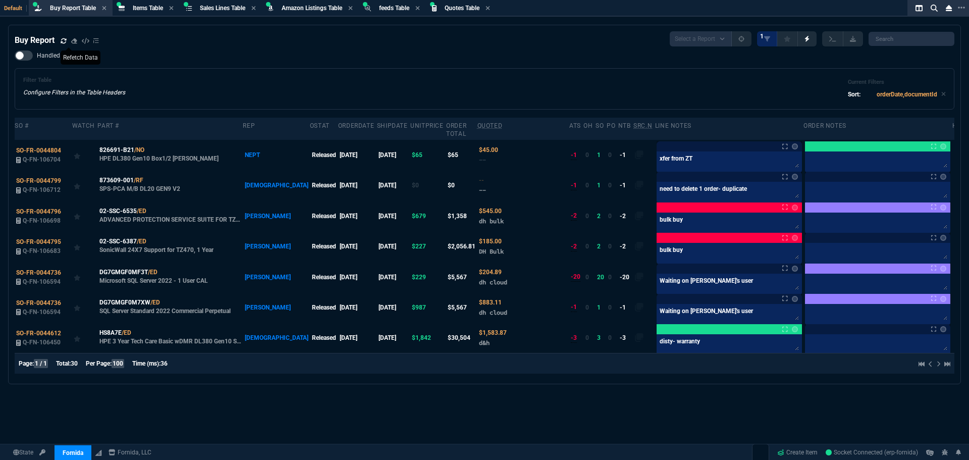
click at [64, 43] on icon at bounding box center [64, 41] width 6 height 6
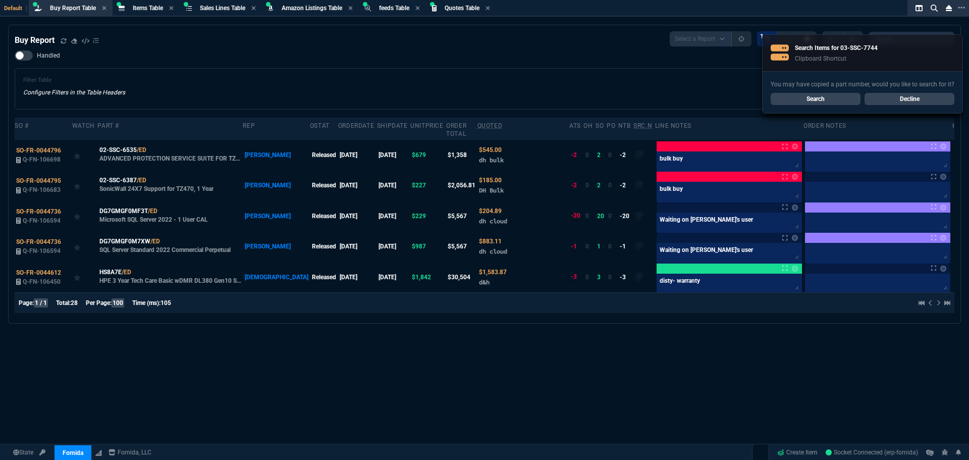
click at [375, 73] on div "Filter Table Configure Filters in the Table Headers Current Filters Sort: order…" at bounding box center [485, 88] width 940 height 41
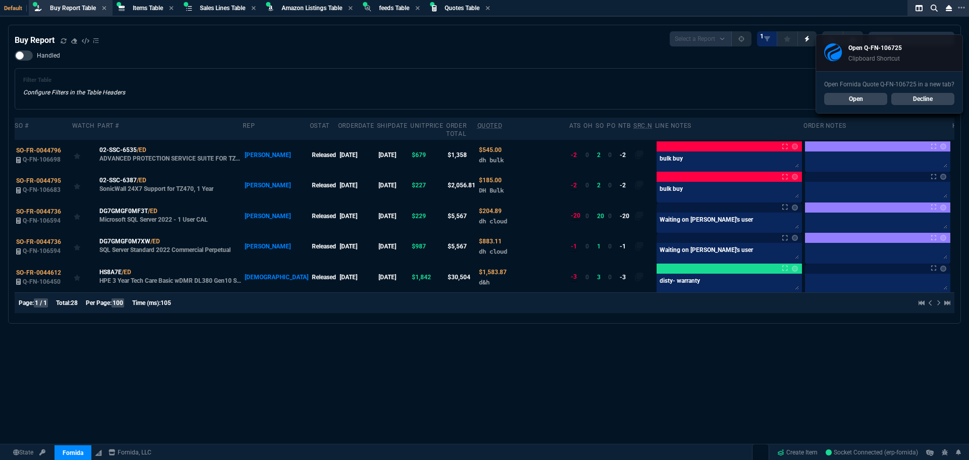
click at [274, 50] on div "Buy Report Select a Report Not Purchased 1 Handled Filter Table Configure Filte…" at bounding box center [485, 174] width 940 height 286
click at [832, 98] on link "Open" at bounding box center [855, 99] width 63 height 12
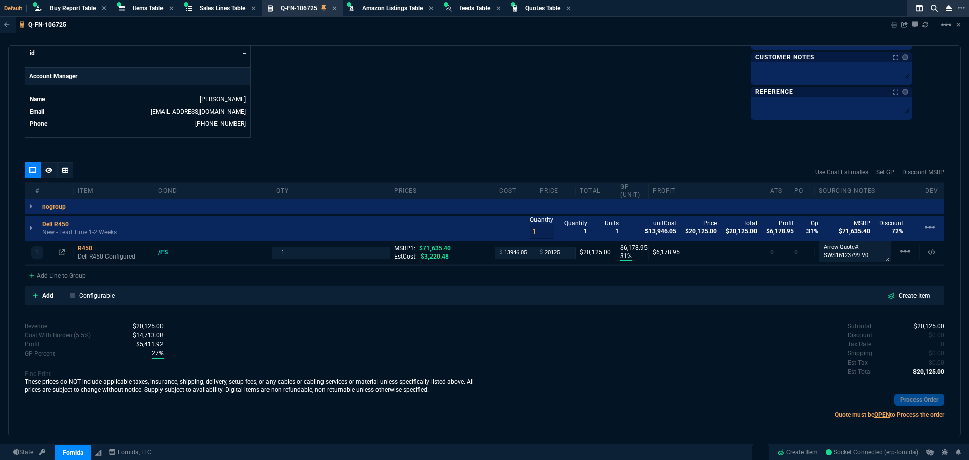
scroll to position [477, 0]
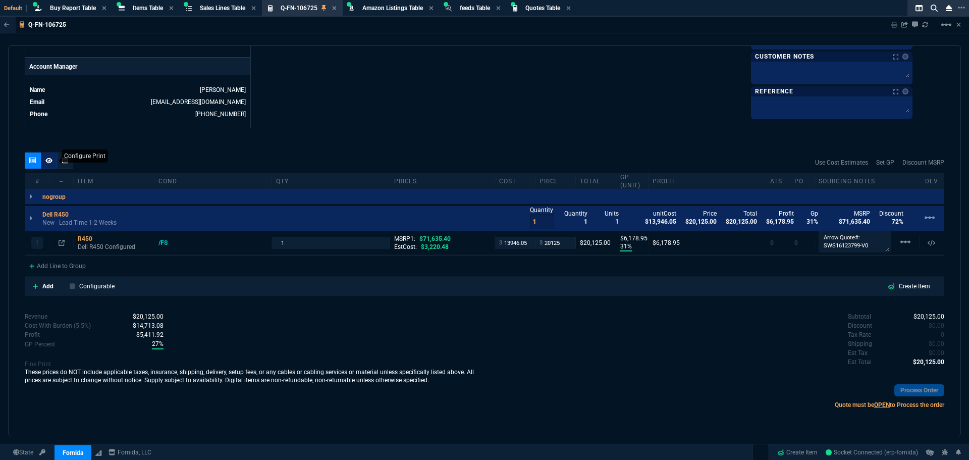
click at [46, 162] on icon at bounding box center [48, 160] width 7 height 6
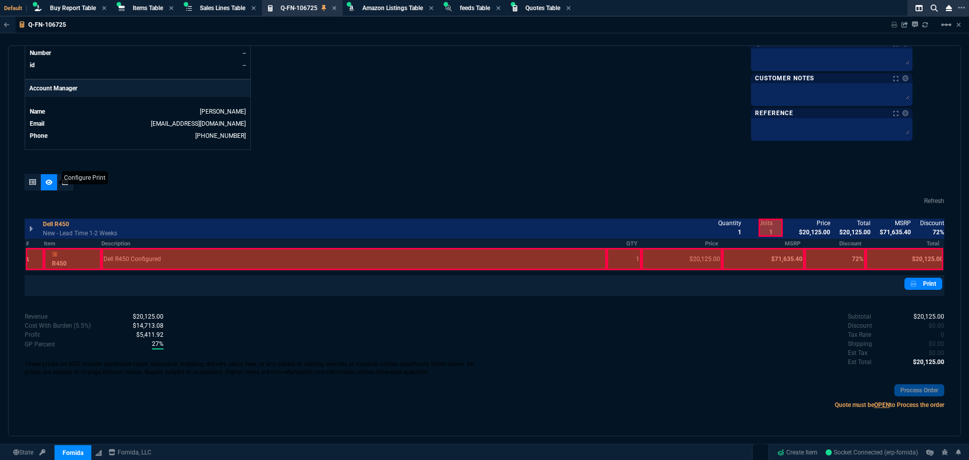
scroll to position [455, 0]
click at [30, 258] on div at bounding box center [35, 259] width 18 height 22
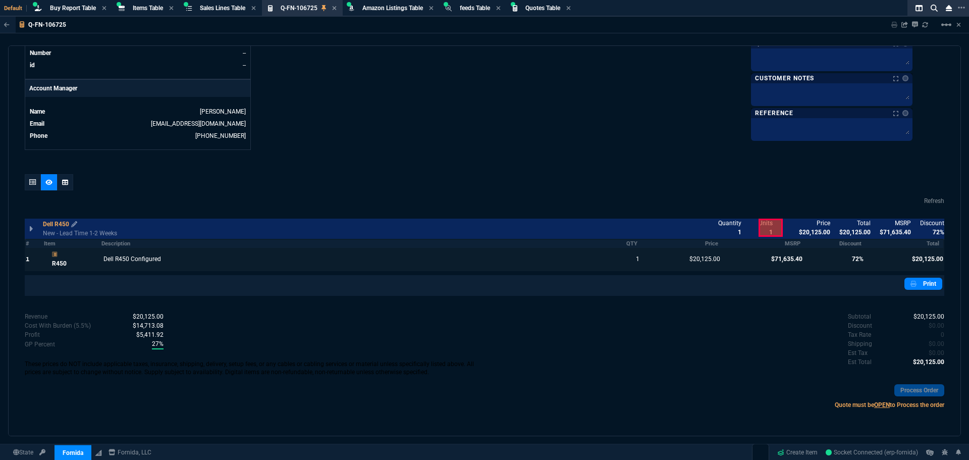
click at [61, 227] on p "Dell R450" at bounding box center [60, 224] width 34 height 9
click at [32, 186] on div at bounding box center [33, 182] width 16 height 16
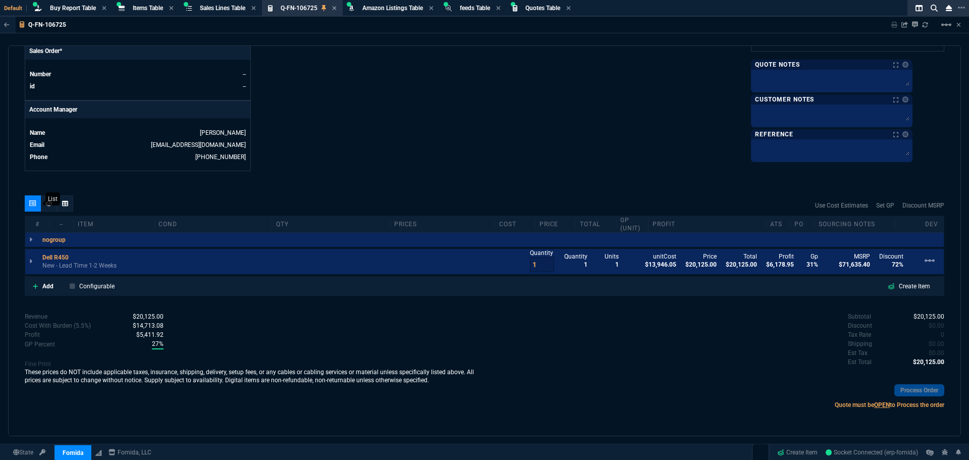
scroll to position [434, 0]
click at [73, 266] on p "New - Lead Time 1-2 Weeks" at bounding box center [79, 265] width 74 height 8
click at [32, 262] on icon at bounding box center [30, 261] width 3 height 6
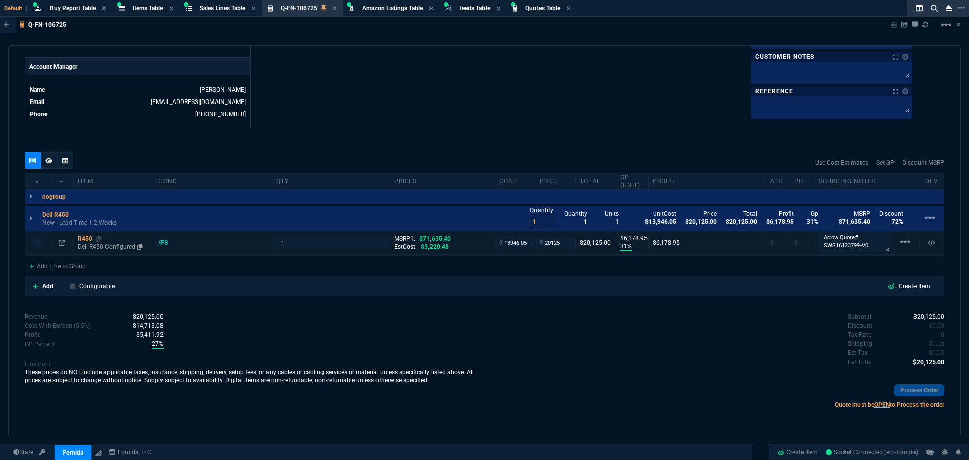
click at [86, 239] on div "R450" at bounding box center [114, 239] width 72 height 8
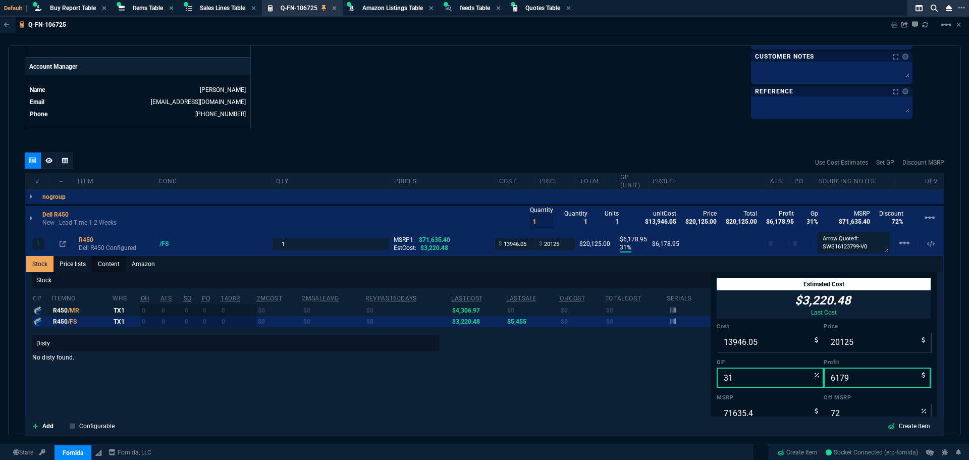
click at [117, 266] on link "Content" at bounding box center [109, 264] width 34 height 16
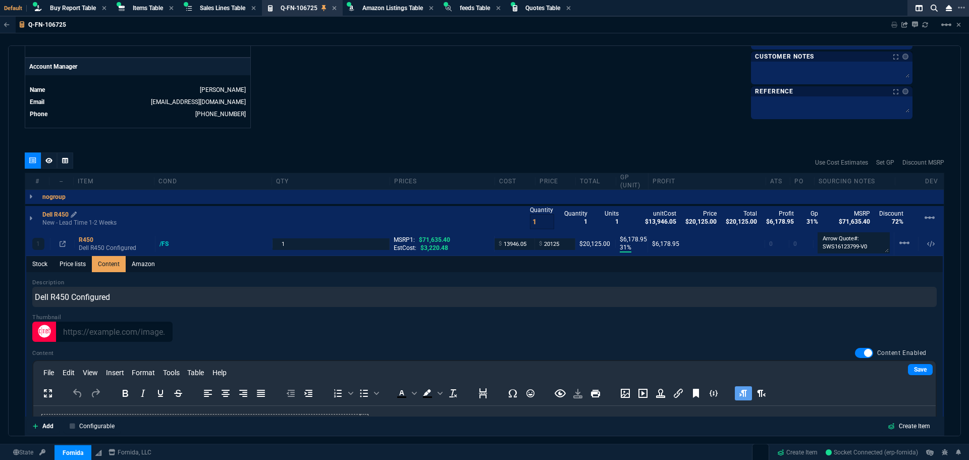
click at [60, 216] on p "Dell R450" at bounding box center [59, 214] width 34 height 8
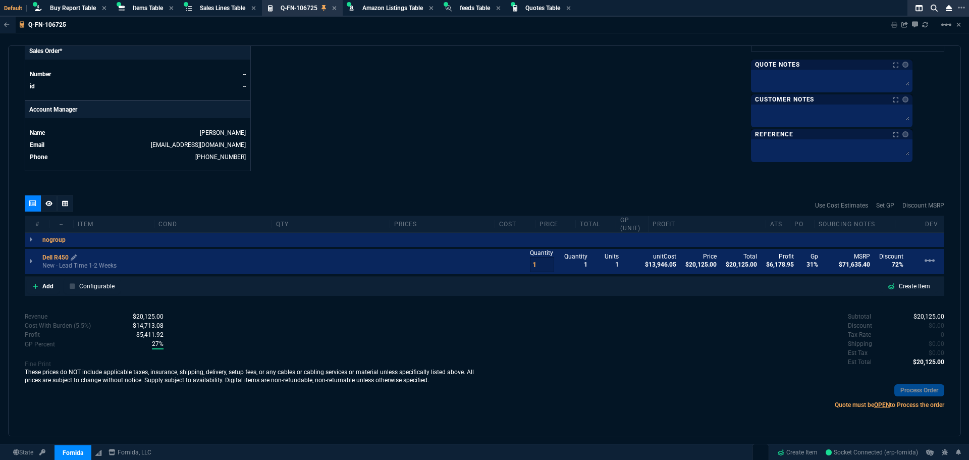
scroll to position [434, 0]
drag, startPoint x: 373, startPoint y: 115, endPoint x: 383, endPoint y: 114, distance: 10.7
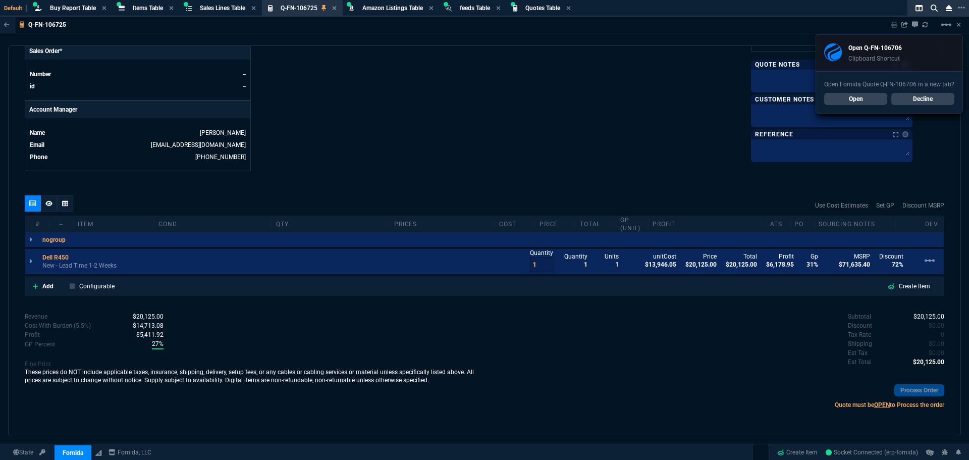
click at [848, 98] on link "Open" at bounding box center [855, 99] width 63 height 12
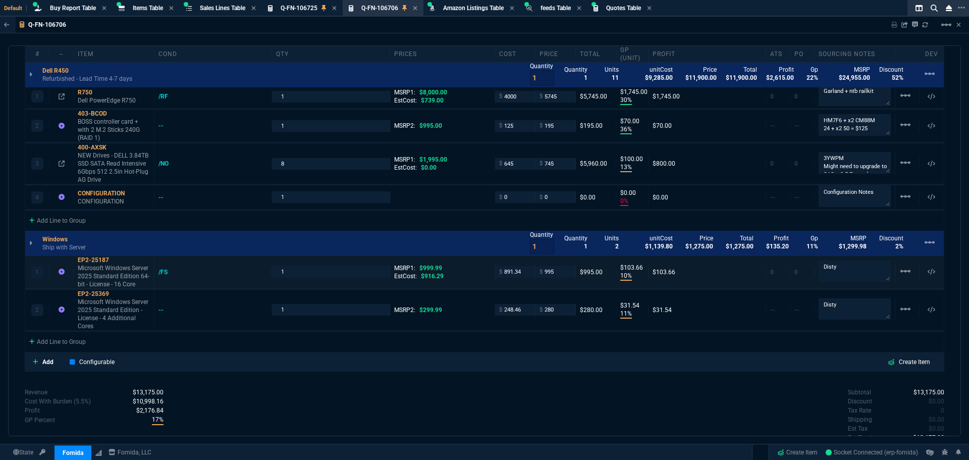
scroll to position [606, 0]
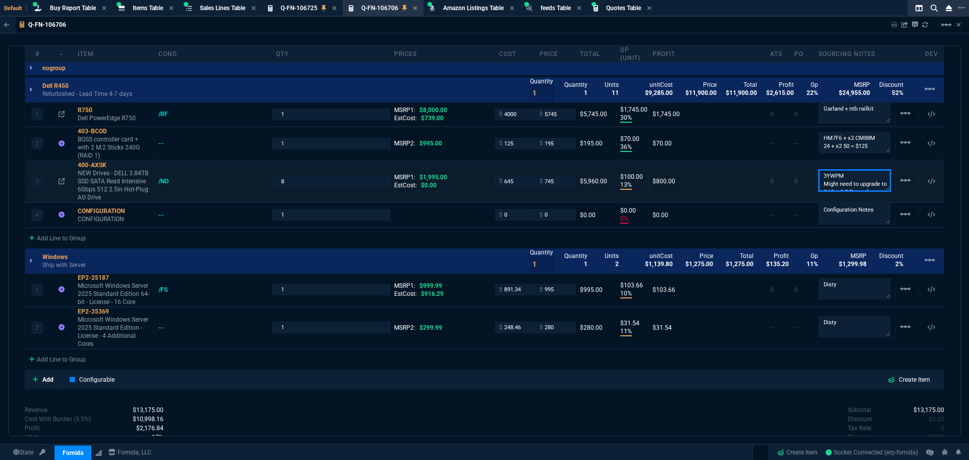
click at [839, 181] on textarea "3YWPM Might need to upgrade to SAS + 3.5 Tray adapters" at bounding box center [855, 180] width 72 height 21
click at [845, 195] on textarea "3YWPM Might need to upgrade to SAS + 3.5 Tray adapters" at bounding box center [855, 180] width 72 height 36
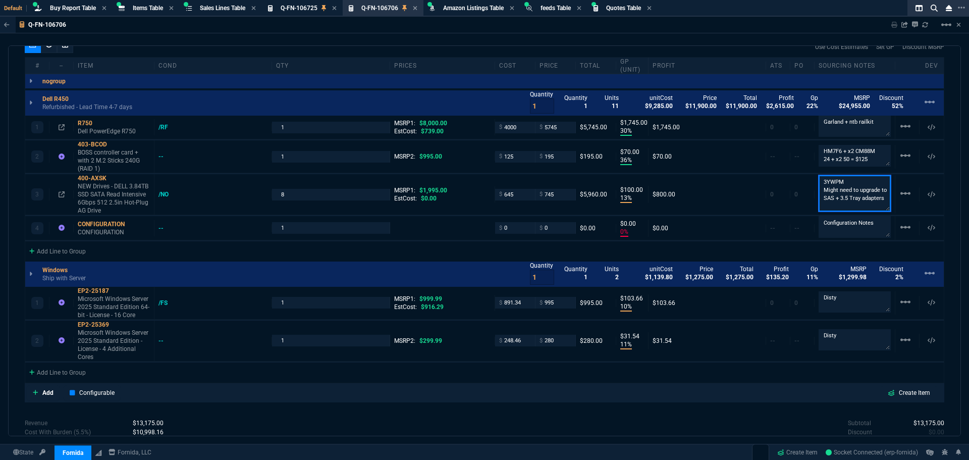
scroll to position [656, 0]
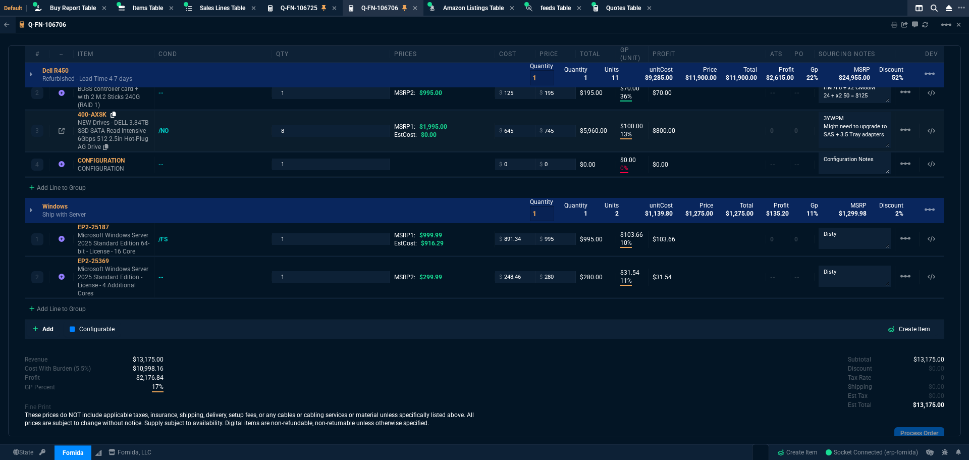
click at [114, 114] on icon at bounding box center [114, 115] width 6 height 6
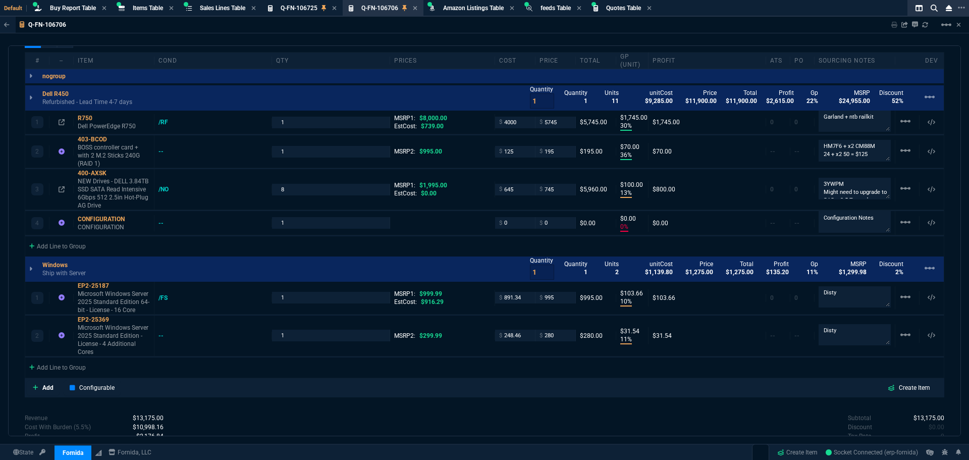
scroll to position [548, 0]
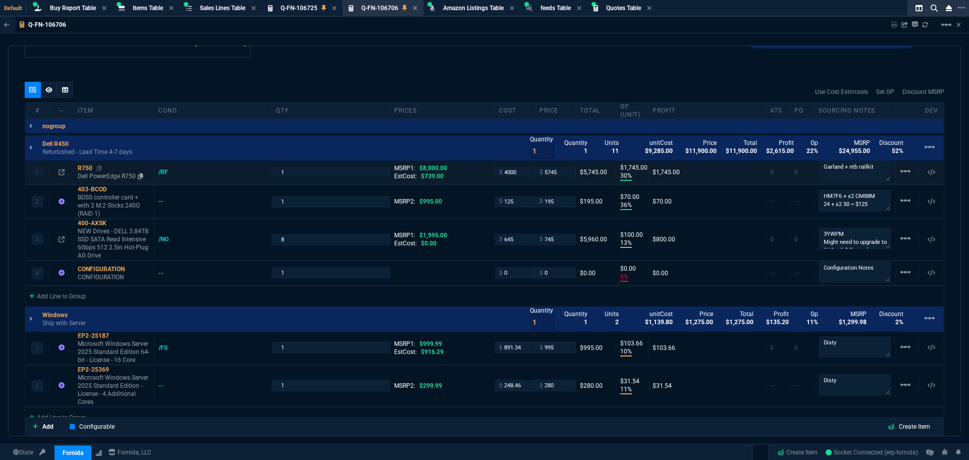
click at [87, 168] on div "R750" at bounding box center [114, 168] width 72 height 8
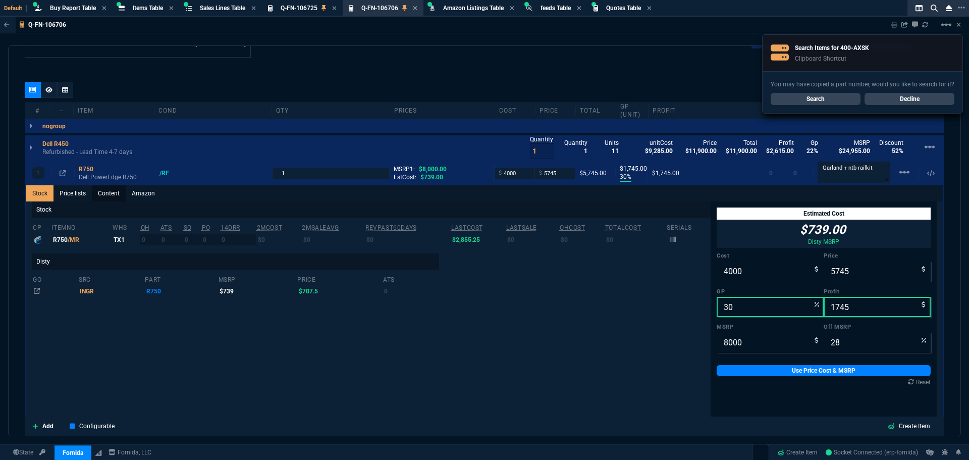
click at [104, 192] on link "Content" at bounding box center [109, 193] width 34 height 16
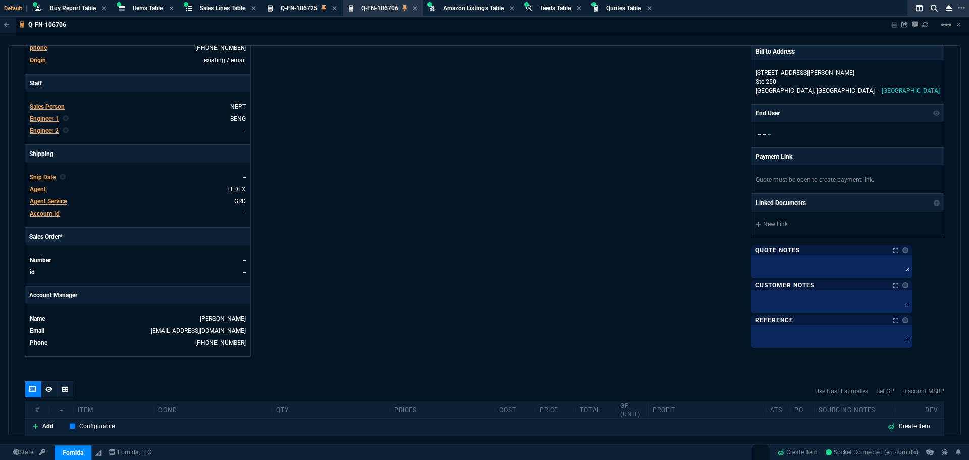
scroll to position [404, 0]
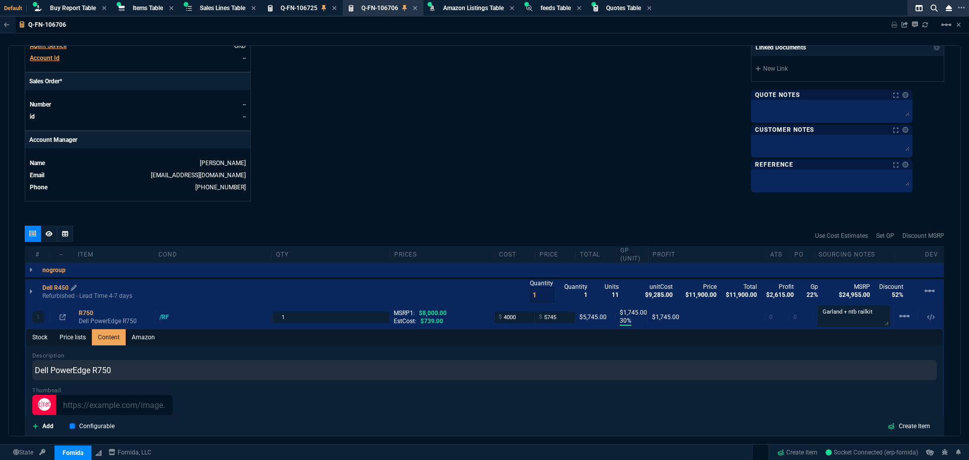
click at [55, 289] on p "Dell R450" at bounding box center [59, 288] width 34 height 8
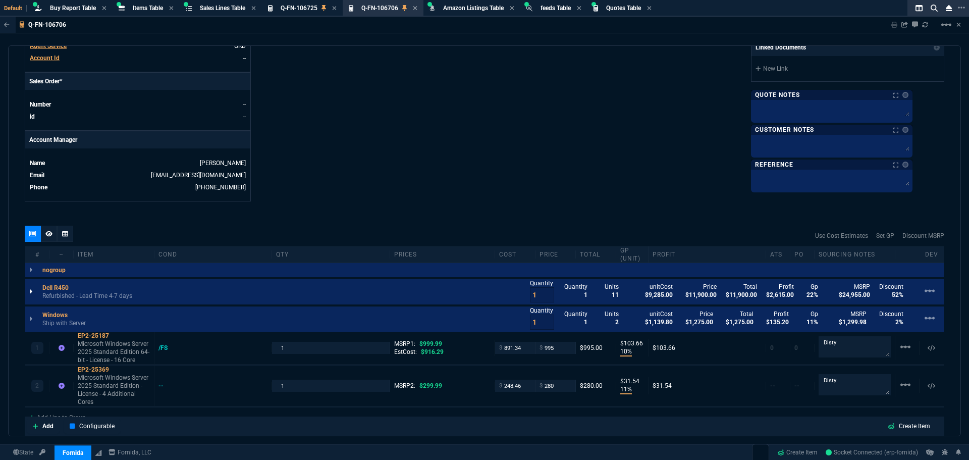
click at [32, 292] on icon at bounding box center [30, 292] width 3 height 6
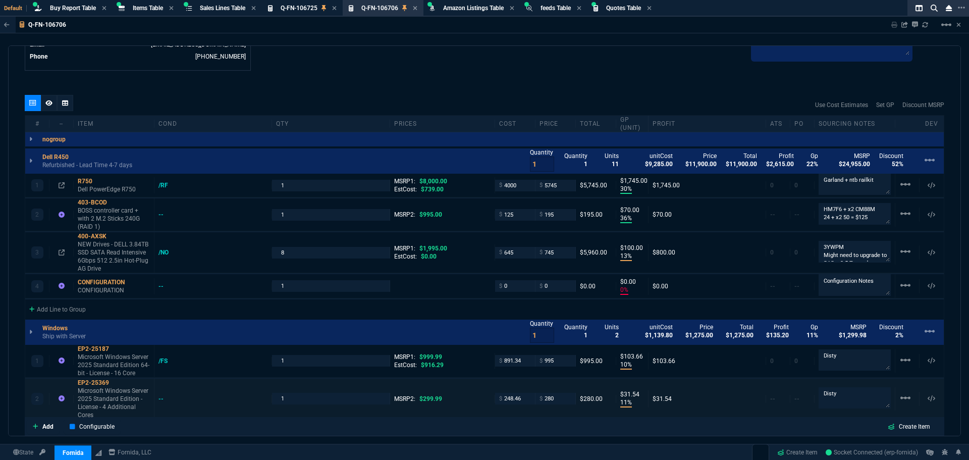
scroll to position [497, 0]
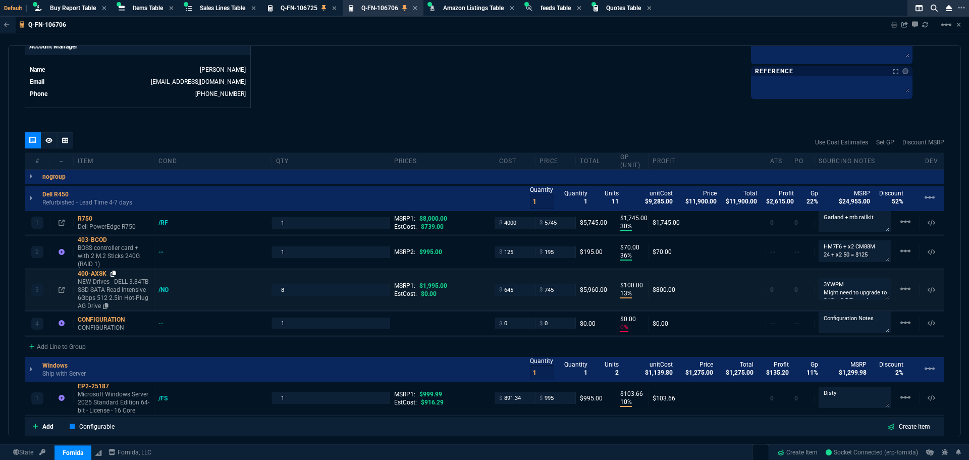
click at [115, 274] on icon at bounding box center [114, 274] width 6 height 6
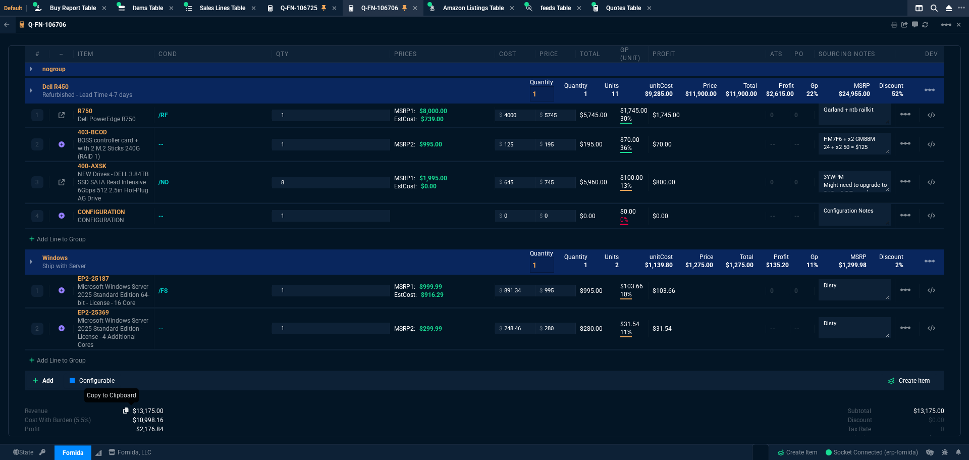
scroll to position [598, 0]
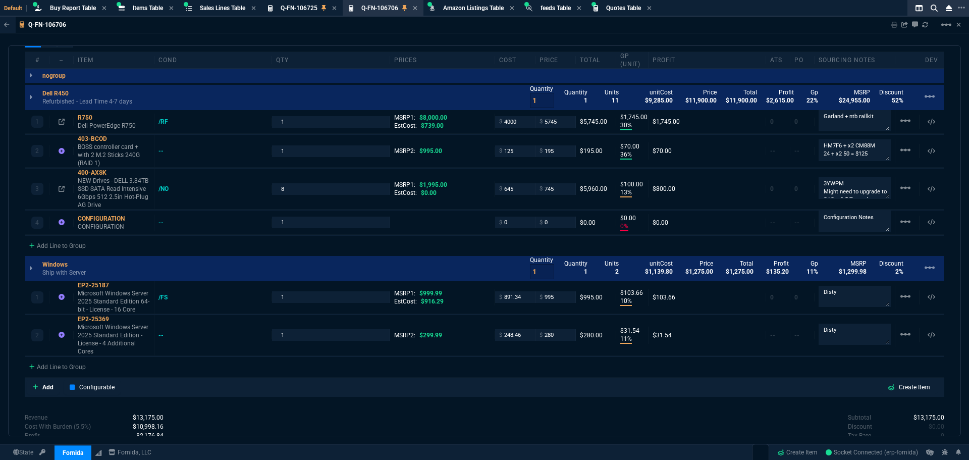
click at [218, 244] on div "Add Line to Group" at bounding box center [484, 245] width 919 height 18
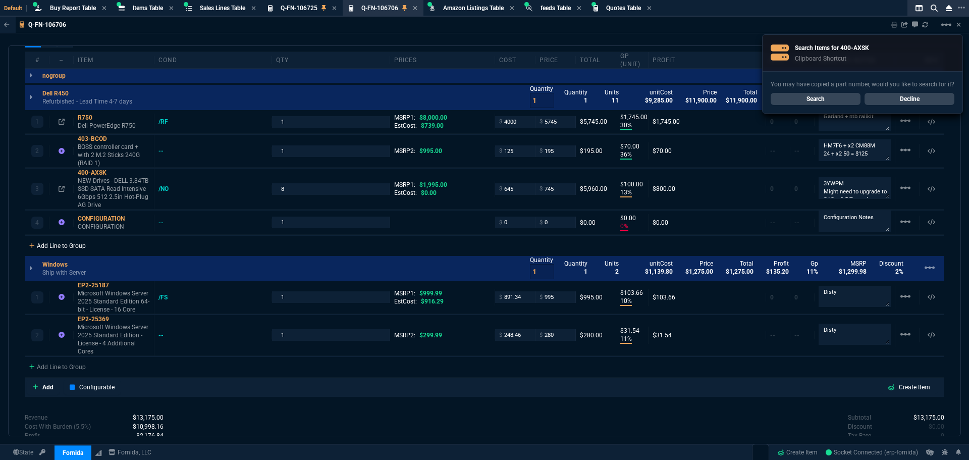
click at [77, 248] on div "Add Line to Group" at bounding box center [57, 245] width 65 height 18
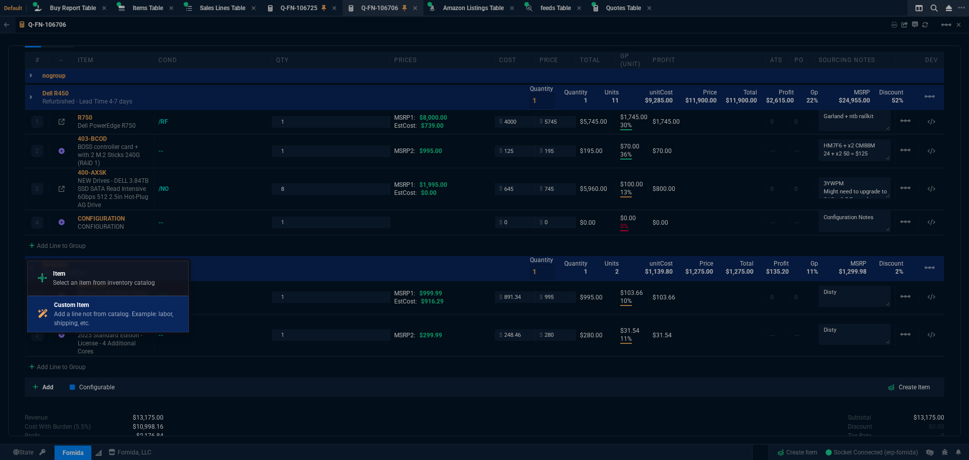
click at [69, 305] on p "Custom Item" at bounding box center [119, 304] width 130 height 9
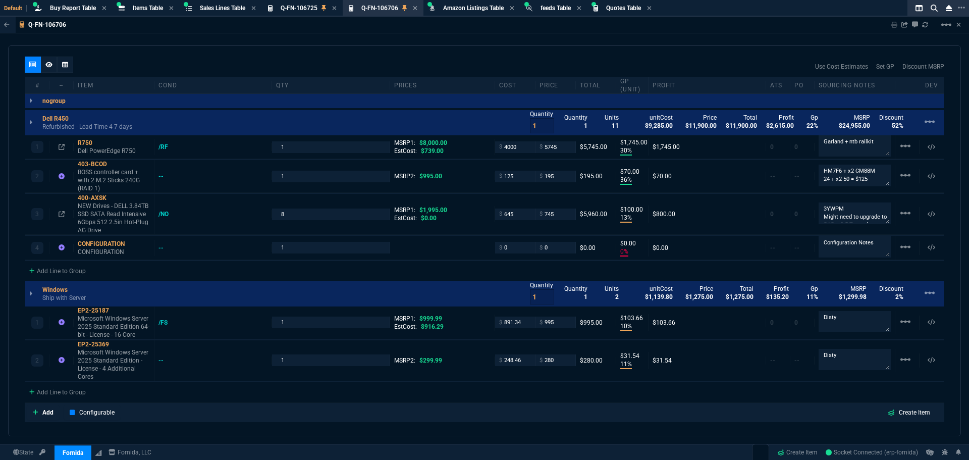
scroll to position [699, 0]
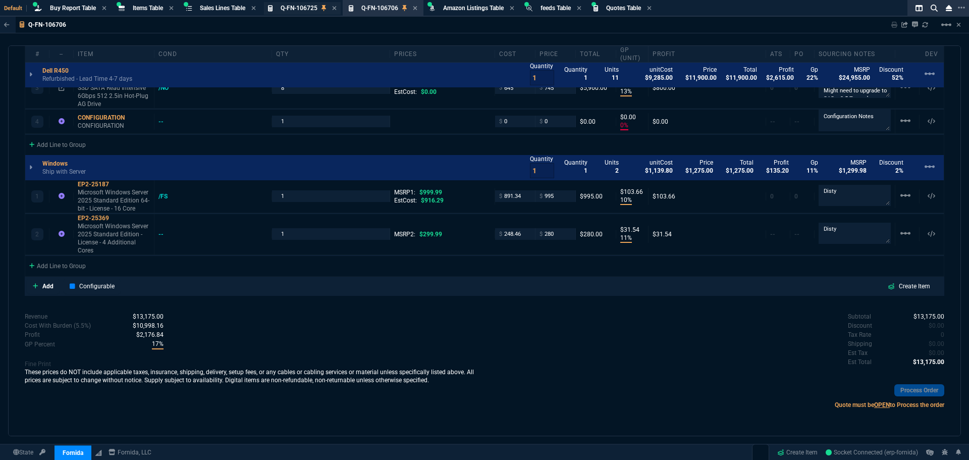
click at [315, 7] on span "Q-FN-106725" at bounding box center [299, 8] width 37 height 7
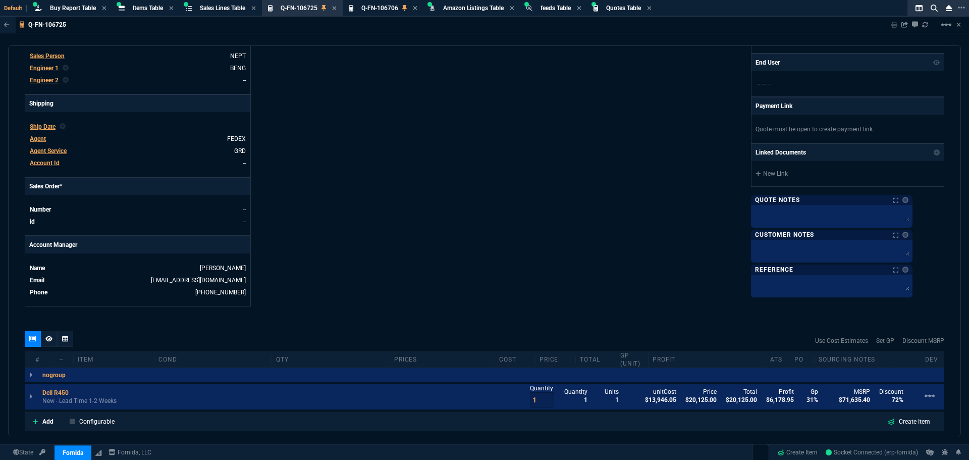
scroll to position [434, 0]
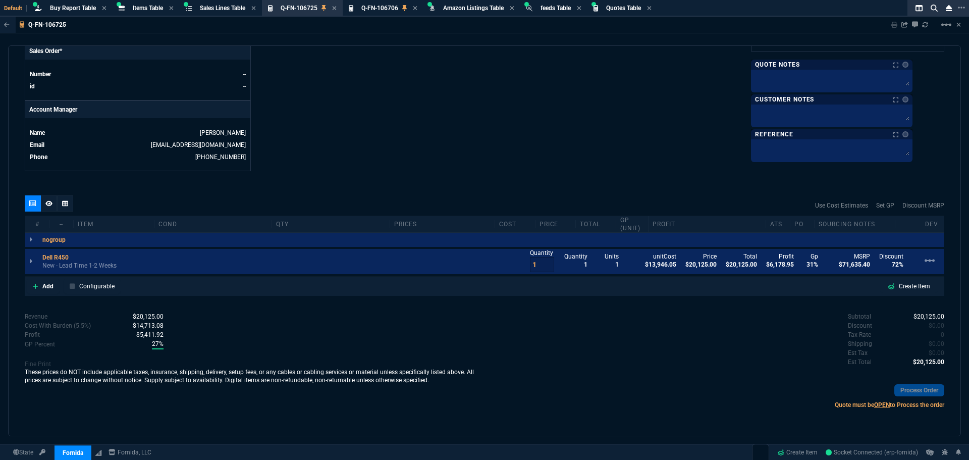
click at [681, 332] on div "Subtotal $20,125.00 Discount $0.00 Tax Rate 0 Shipping $0.00 Est Tax $0.00 Est …" at bounding box center [715, 340] width 460 height 56
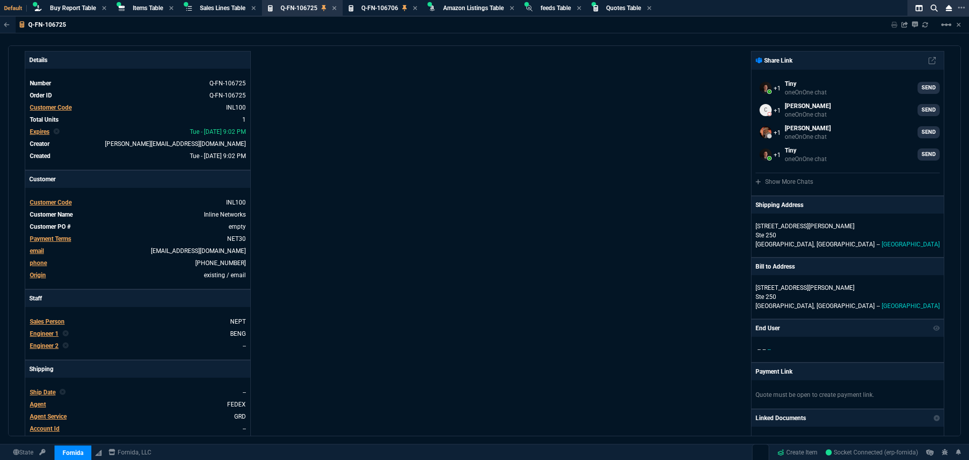
scroll to position [0, 0]
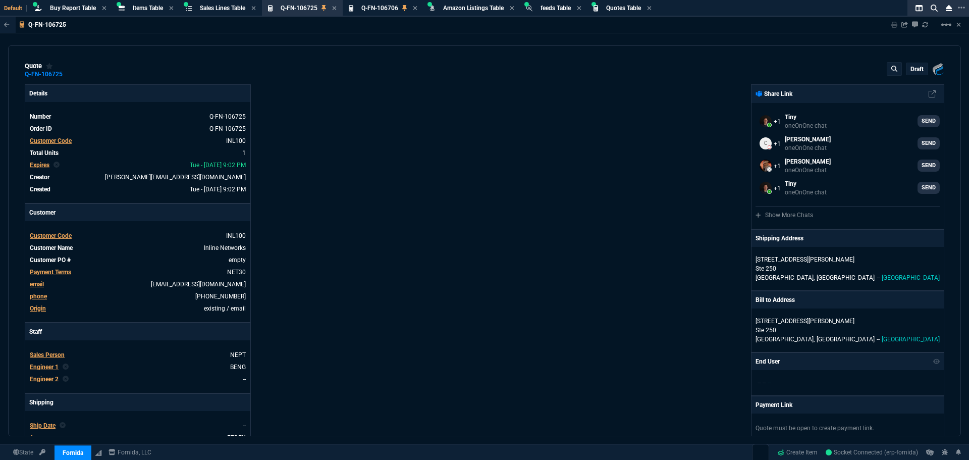
click at [890, 25] on div "Sharing Q-FN-106725 Link Dev Link Share on Teams linear_scale" at bounding box center [920, 25] width 82 height 16
click at [893, 25] on div "Sharing Q-FN-106725 Link Dev Link Share on Teams linear_scale" at bounding box center [920, 25] width 82 height 16
click at [708, 111] on div "Fornida, LLC [STREET_ADDRESS] Share Link Tiny oneOnOne chat SEND [PERSON_NAME] …" at bounding box center [715, 344] width 460 height 521
click at [911, 71] on p "draft" at bounding box center [917, 69] width 13 height 8
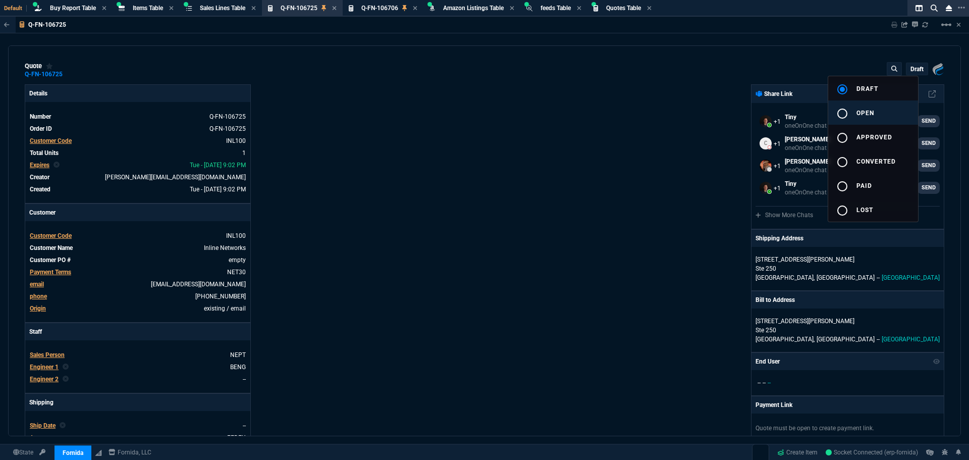
click at [854, 112] on div "radio_button_unchecked" at bounding box center [846, 114] width 20 height 12
click at [438, 227] on div at bounding box center [484, 230] width 969 height 460
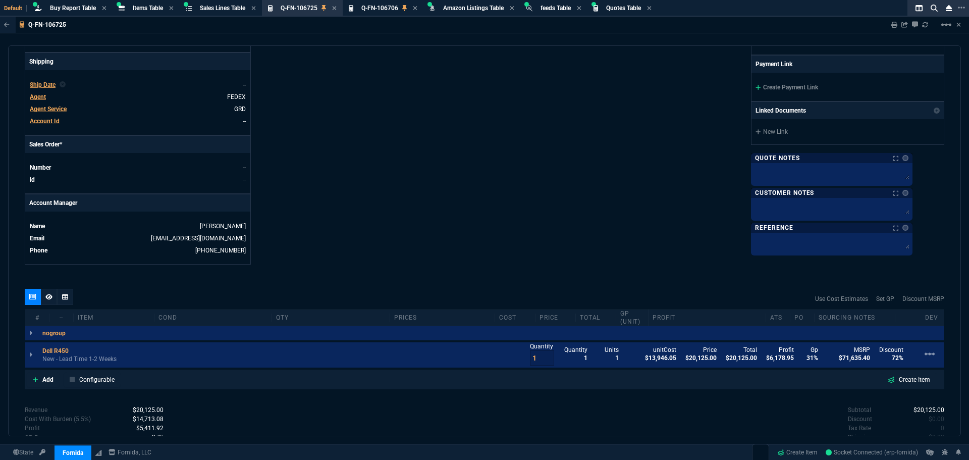
scroll to position [425, 0]
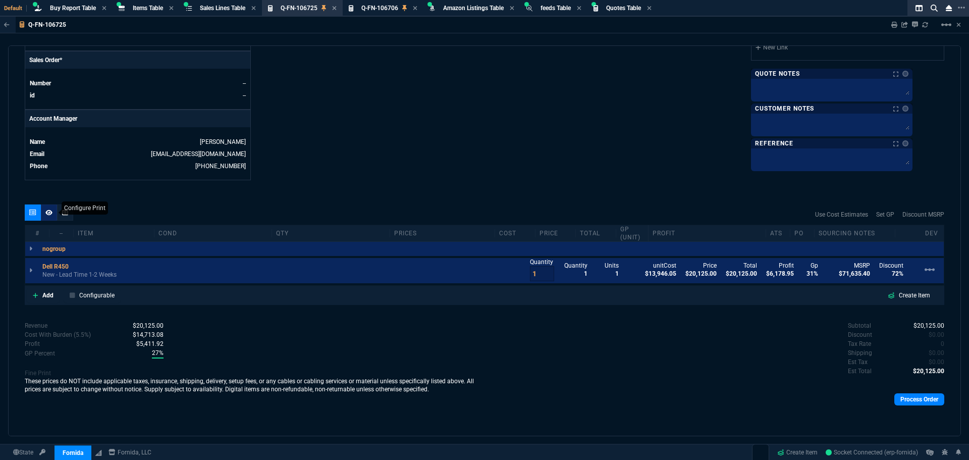
click at [50, 213] on icon at bounding box center [48, 212] width 7 height 6
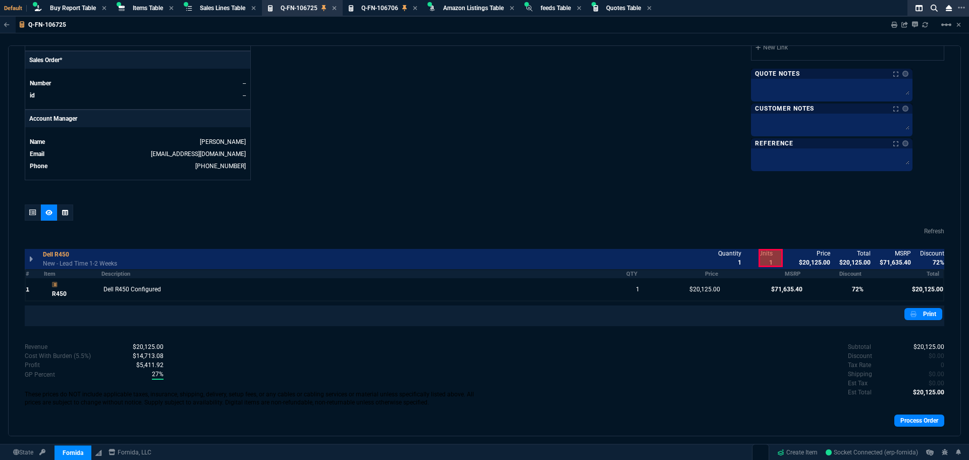
click at [24, 212] on div "quote Q-FN-106725 open Fornida, LLC [STREET_ADDRESS] Details Number Q-FN-106725…" at bounding box center [484, 240] width 953 height 391
click at [29, 212] on div at bounding box center [33, 212] width 16 height 16
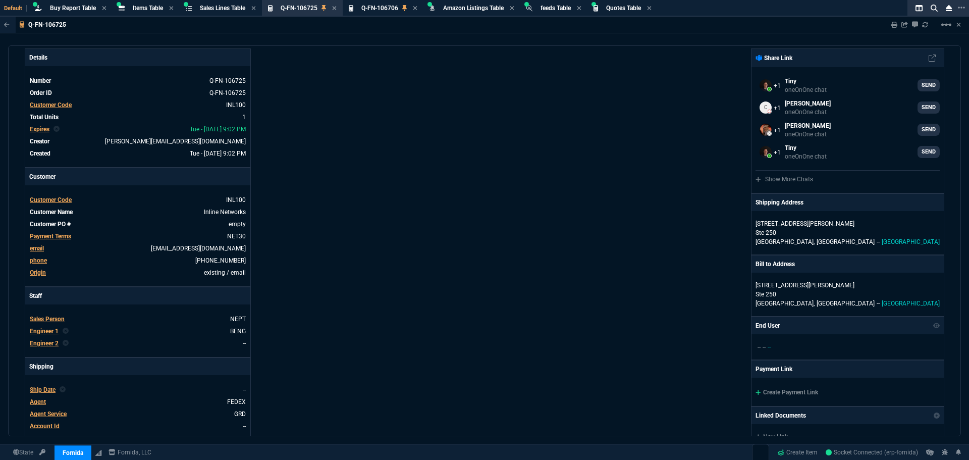
scroll to position [0, 0]
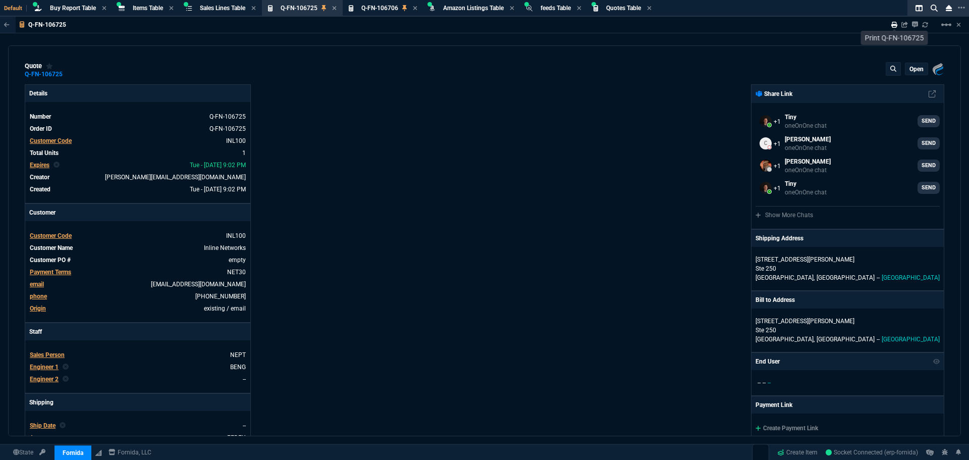
click at [894, 28] on icon at bounding box center [894, 25] width 6 height 6
click at [560, 168] on div "Fornida, LLC [STREET_ADDRESS] Share Link Tiny oneOnOne chat SEND [PERSON_NAME] …" at bounding box center [715, 344] width 460 height 521
click at [336, 9] on icon at bounding box center [334, 8] width 4 height 4
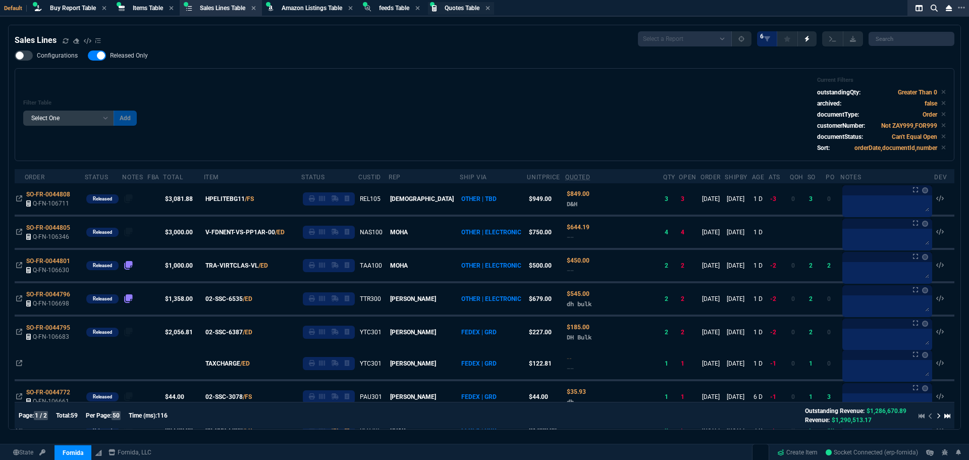
click at [465, 11] on span "Quotes Table" at bounding box center [462, 8] width 35 height 7
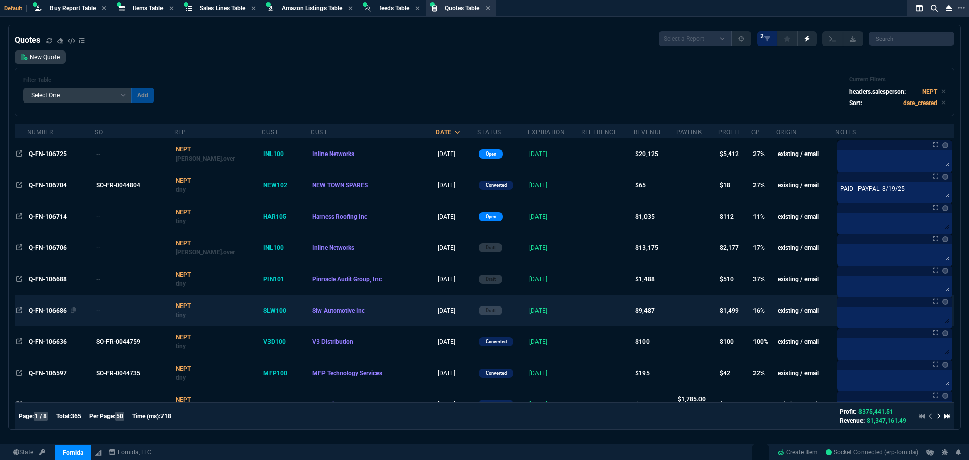
click at [54, 313] on span "Q-FN-106686" at bounding box center [48, 310] width 38 height 7
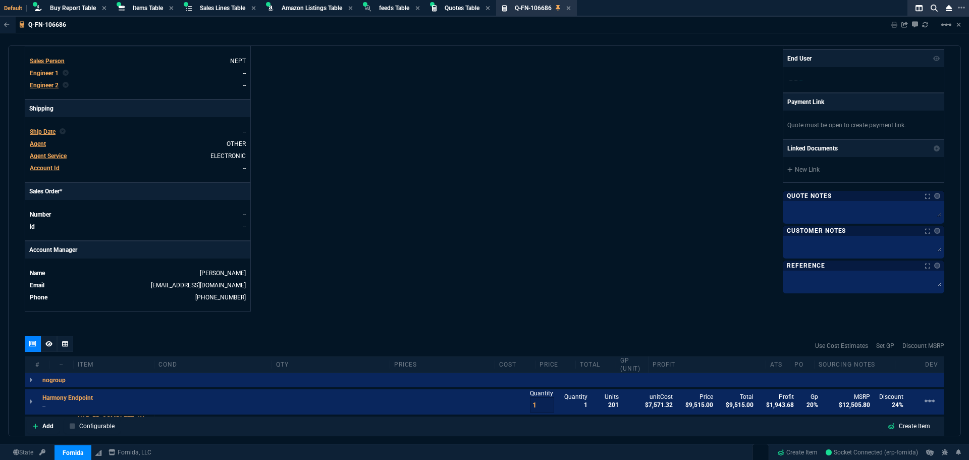
scroll to position [404, 0]
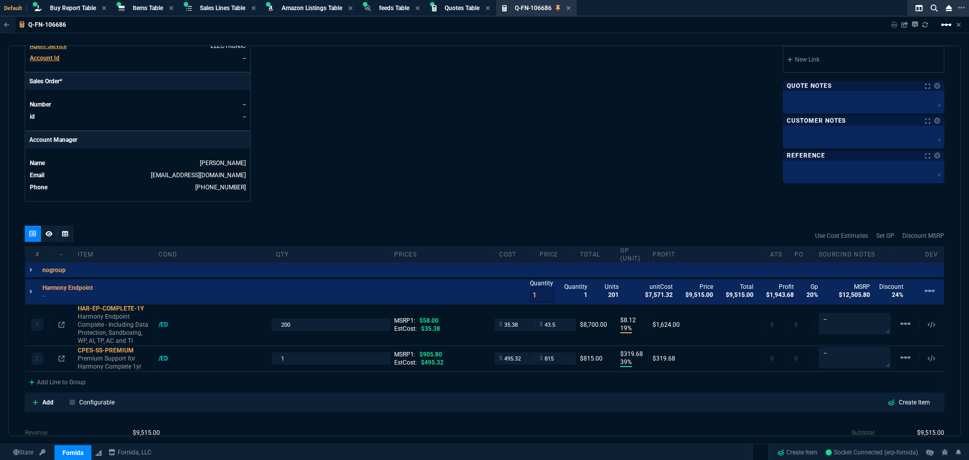
click at [947, 26] on mat-icon "linear_scale" at bounding box center [946, 25] width 12 height 12
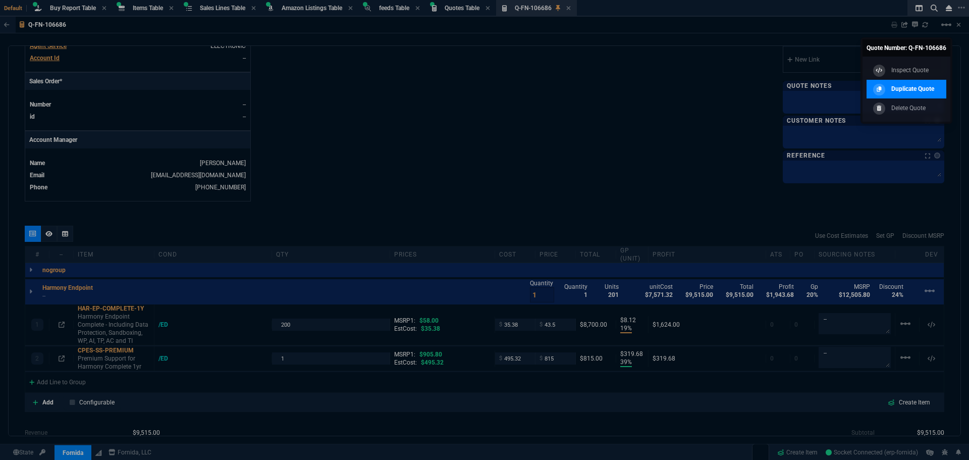
click at [916, 87] on p "Duplicate Quote" at bounding box center [912, 88] width 43 height 9
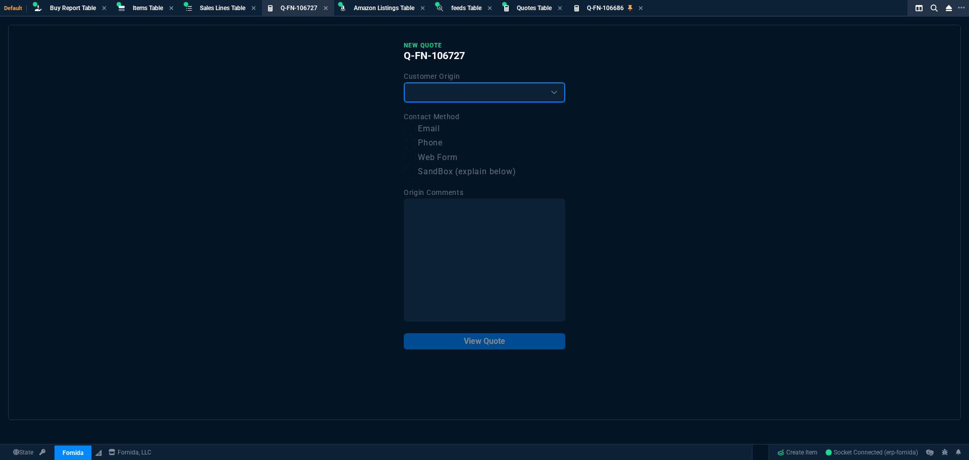
click at [502, 97] on select "Existing Customer Amazon Lead (first order) Website Lead (first order) Called (…" at bounding box center [485, 92] width 162 height 20
click at [404, 83] on select "Existing Customer Amazon Lead (first order) Website Lead (first order) Called (…" at bounding box center [485, 92] width 162 height 20
drag, startPoint x: 443, startPoint y: 128, endPoint x: 449, endPoint y: 130, distance: 6.4
click at [444, 128] on label "Email" at bounding box center [485, 129] width 162 height 13
click at [416, 128] on input "Email" at bounding box center [410, 129] width 12 height 12
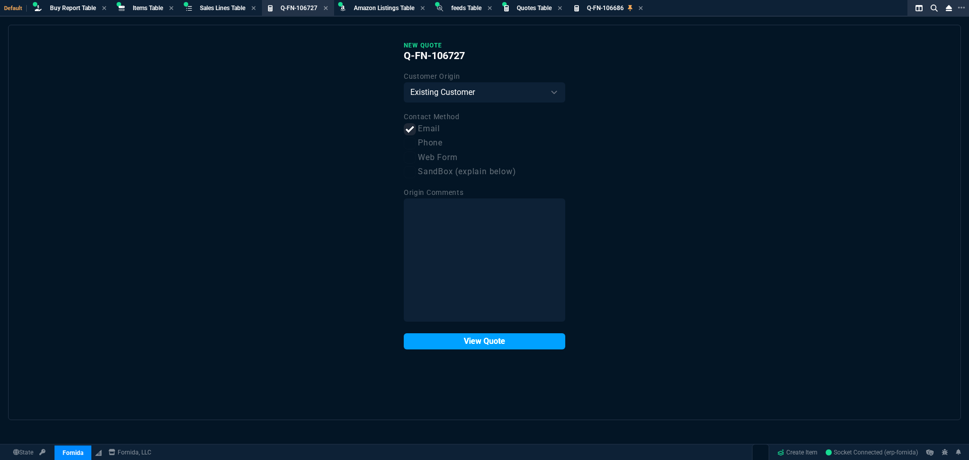
click at [525, 344] on button "View Quote" at bounding box center [485, 341] width 162 height 16
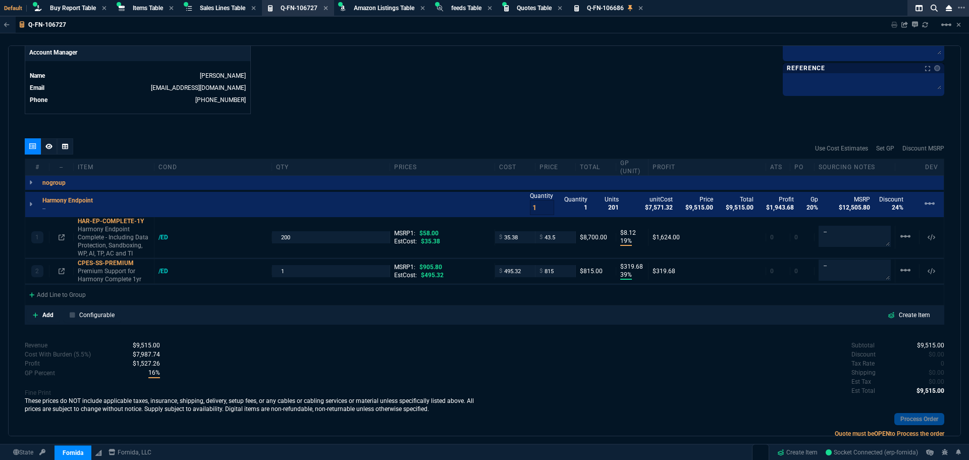
scroll to position [505, 0]
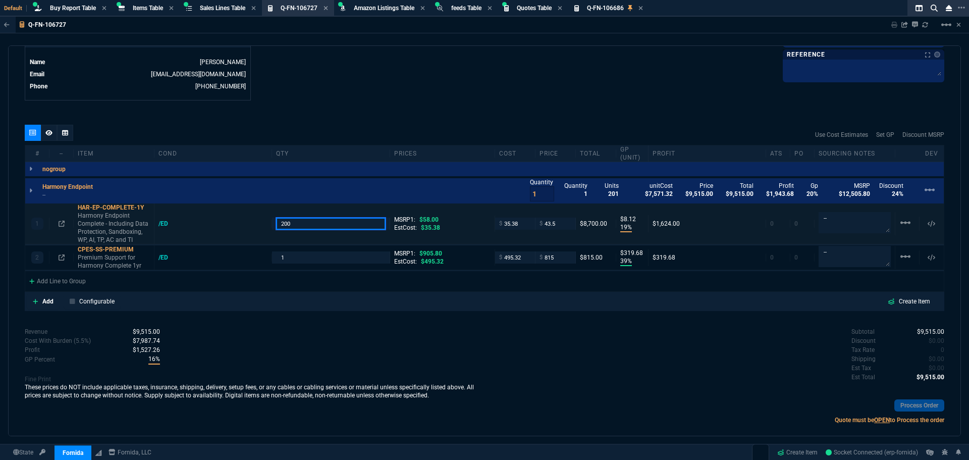
drag, startPoint x: 283, startPoint y: 225, endPoint x: 278, endPoint y: 229, distance: 6.1
click at [265, 225] on div "1 HAR-EP-COMPLETE-1Y Harmony Endpoint Complete - Including Data Protection, San…" at bounding box center [484, 223] width 919 height 41
drag, startPoint x: 292, startPoint y: 223, endPoint x: 254, endPoint y: 223, distance: 37.4
click at [254, 223] on div "1 HAR-EP-COMPLETE-1Y Harmony Endpoint Complete - Including Data Protection, San…" at bounding box center [484, 223] width 919 height 41
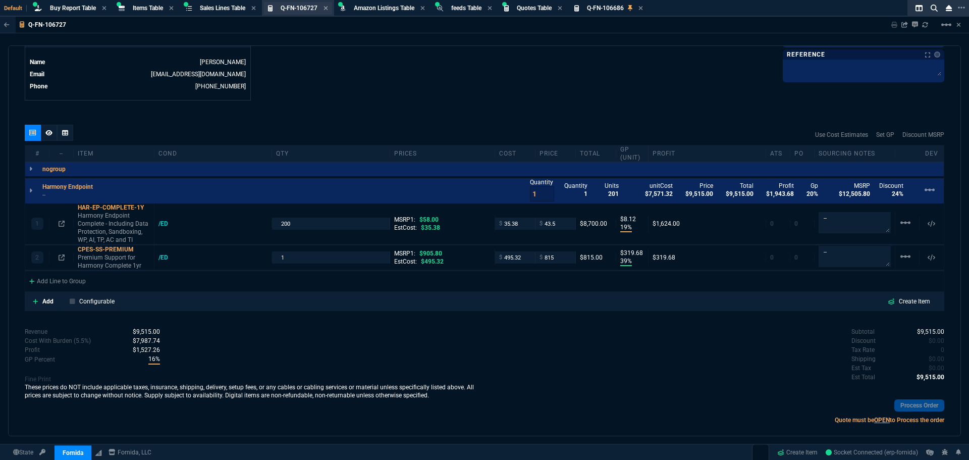
click at [304, 9] on span "Q-FN-106727" at bounding box center [299, 8] width 37 height 7
drag, startPoint x: 294, startPoint y: 224, endPoint x: 242, endPoint y: 224, distance: 52.0
click at [242, 224] on div "1 HAR-EP-COMPLETE-1Y Harmony Endpoint Complete - Including Data Protection, San…" at bounding box center [484, 223] width 919 height 41
click at [96, 208] on div "HAR-EP-COMPLETE-1Y" at bounding box center [114, 207] width 72 height 8
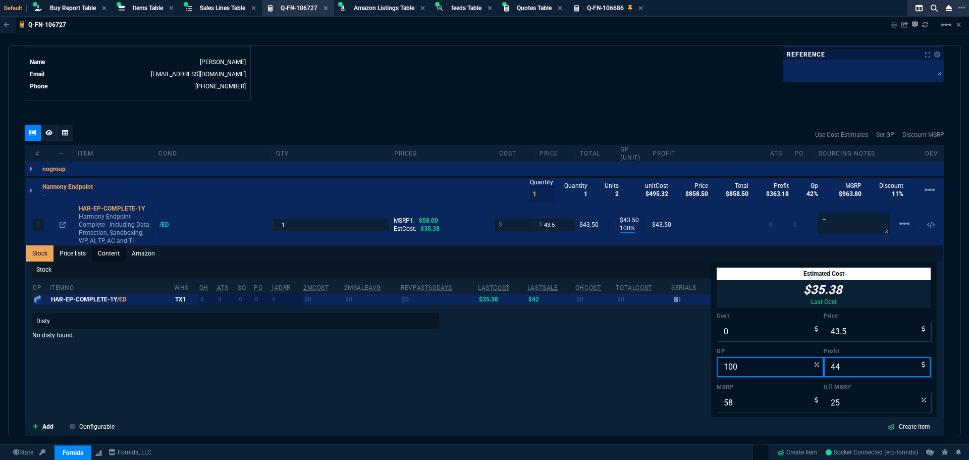
click at [114, 252] on link "Content" at bounding box center [109, 253] width 34 height 16
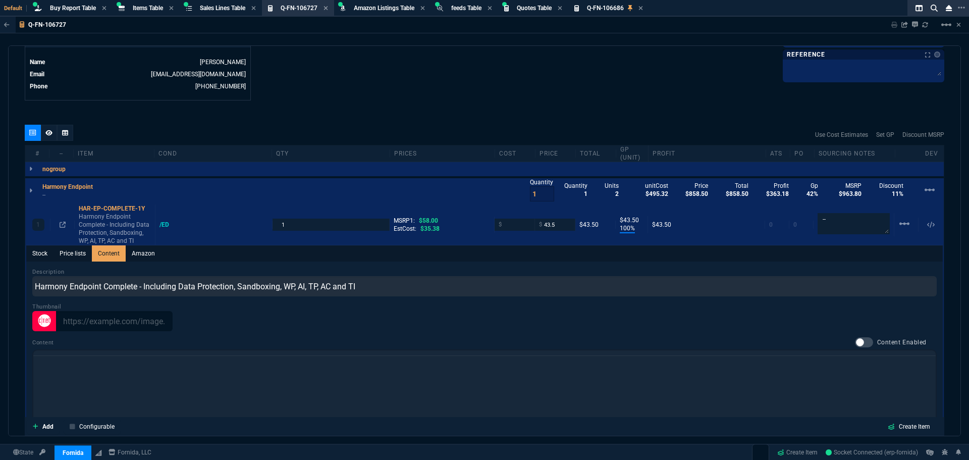
scroll to position [0, 0]
click at [77, 255] on link "Price lists" at bounding box center [73, 253] width 38 height 16
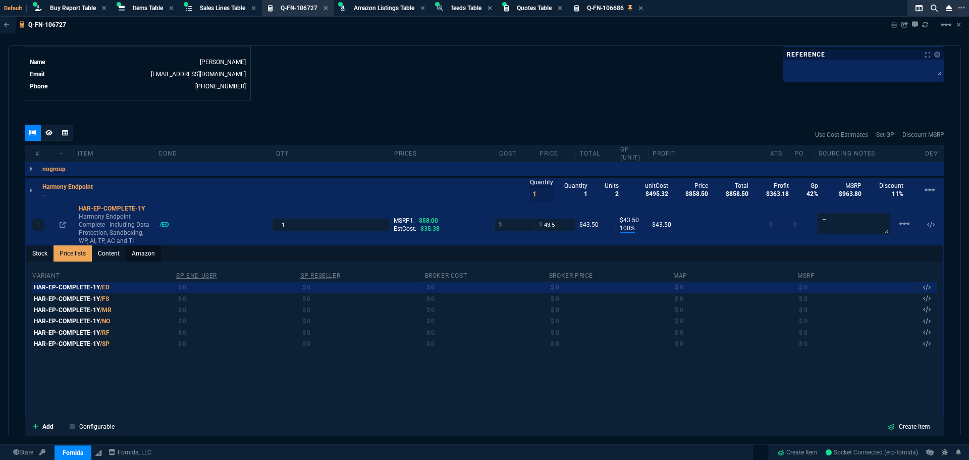
click at [139, 253] on link "Amazon" at bounding box center [143, 253] width 35 height 16
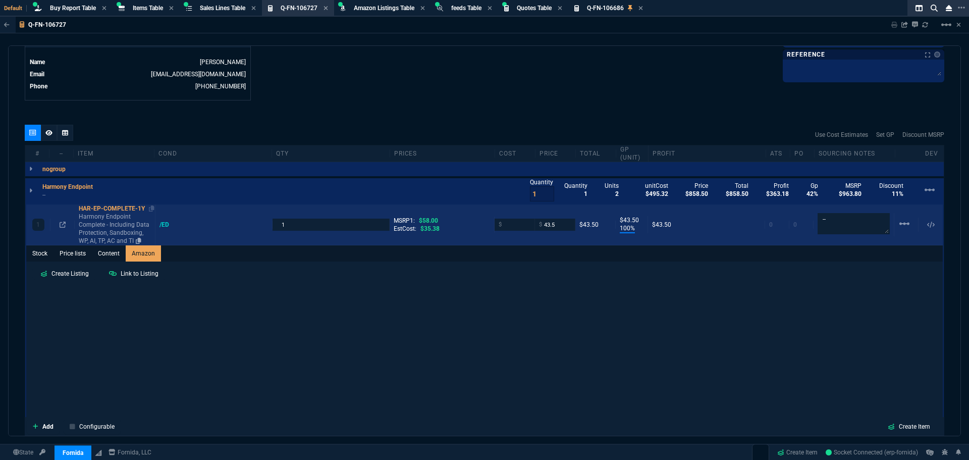
click at [106, 209] on div "HAR-EP-COMPLETE-1Y" at bounding box center [115, 208] width 72 height 8
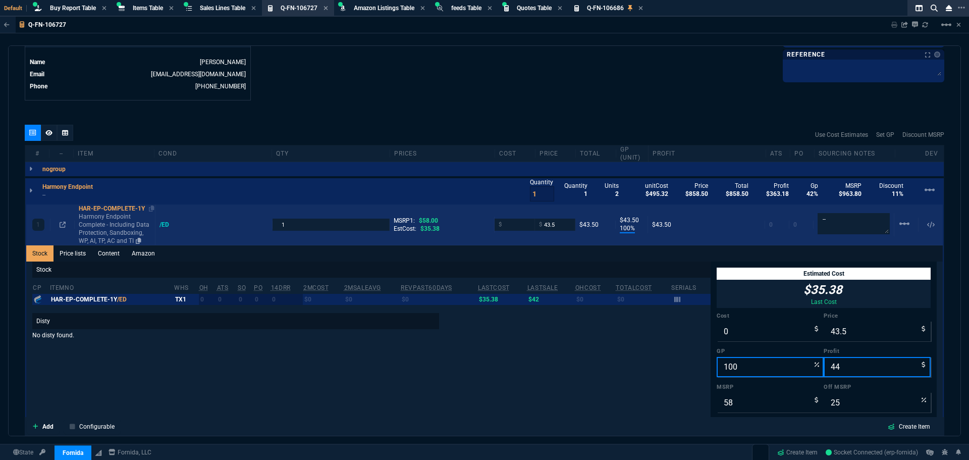
click at [106, 209] on div "HAR-EP-COMPLETE-1Y" at bounding box center [115, 208] width 72 height 8
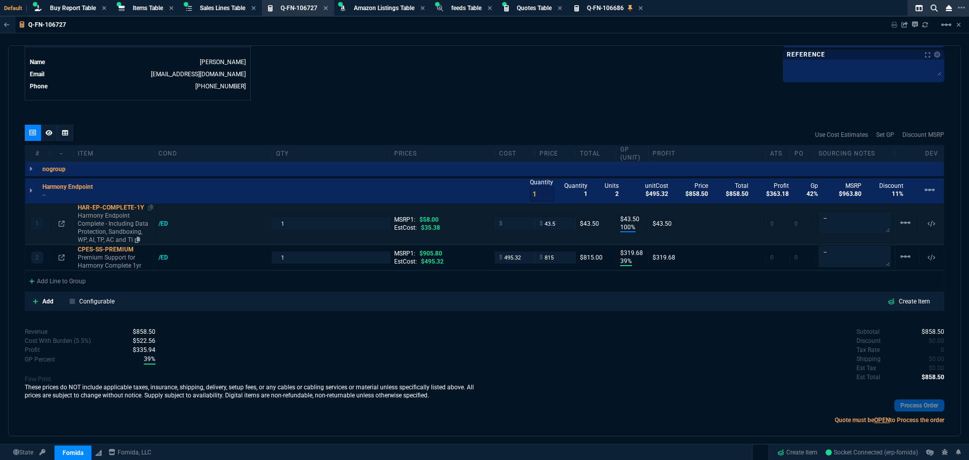
click at [106, 209] on div "HAR-EP-COMPLETE-1Y" at bounding box center [114, 207] width 72 height 8
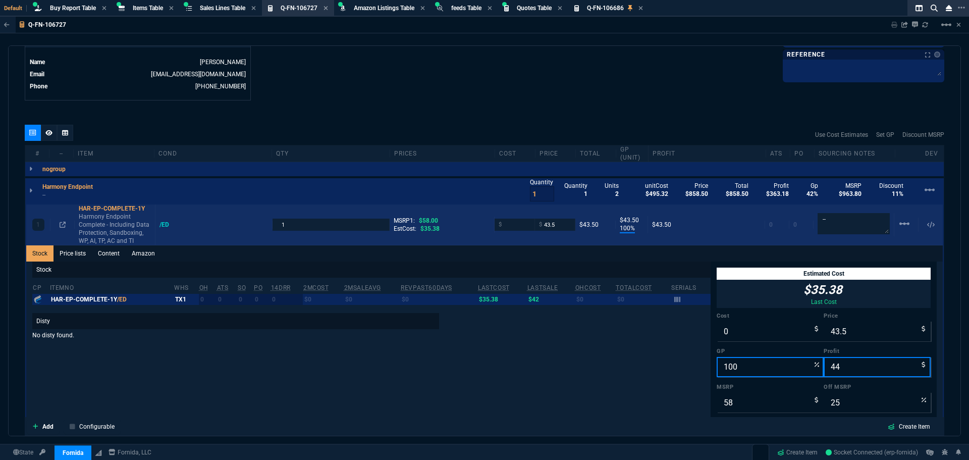
click at [433, 220] on span "$58.00" at bounding box center [428, 220] width 19 height 7
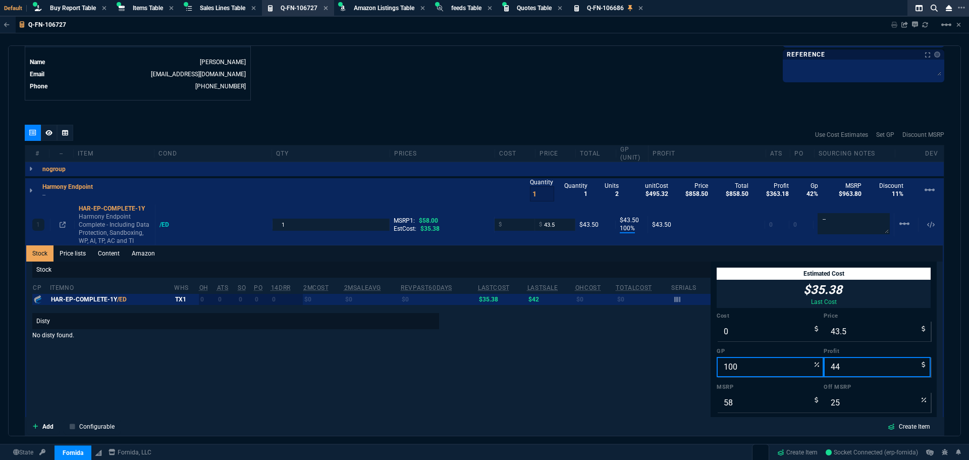
click at [541, 384] on div "Stock cp ItemNo WHS OH ATS SO PO 14DRR 2MCost 2MSaleAvg RevPast60Days lastCost …" at bounding box center [371, 422] width 678 height 322
click at [568, 359] on div "Stock cp ItemNo WHS OH ATS SO PO 14DRR 2MCost 2MSaleAvg RevPast60Days lastCost …" at bounding box center [371, 422] width 678 height 322
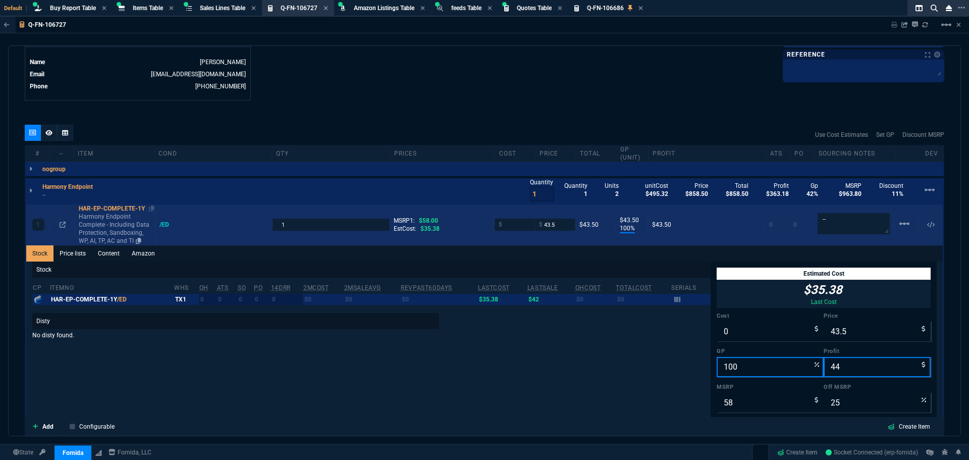
click at [118, 208] on div "HAR-EP-COMPLETE-1Y" at bounding box center [115, 208] width 72 height 8
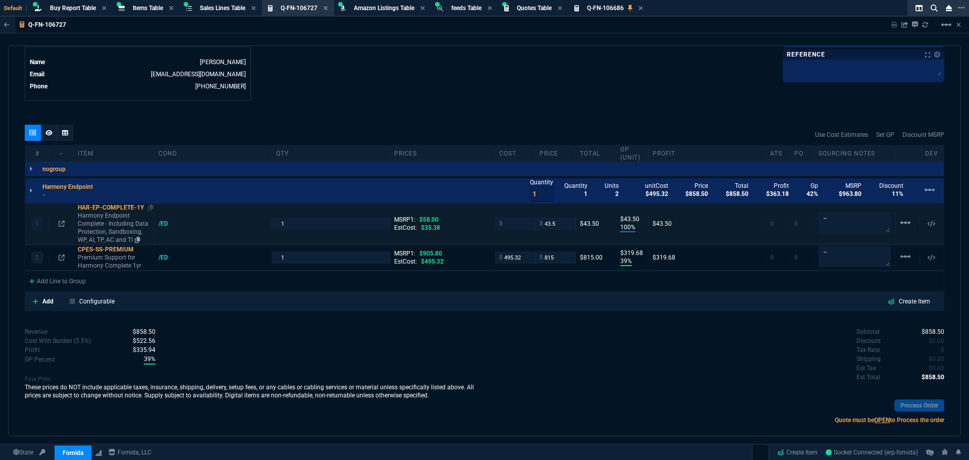
click at [125, 206] on div "HAR-EP-COMPLETE-1Y" at bounding box center [114, 207] width 72 height 8
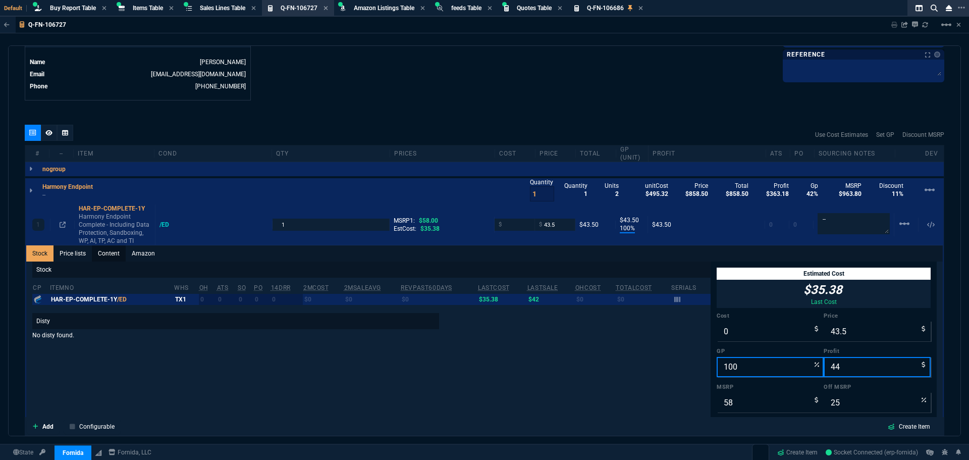
click at [104, 252] on link "Content" at bounding box center [109, 253] width 34 height 16
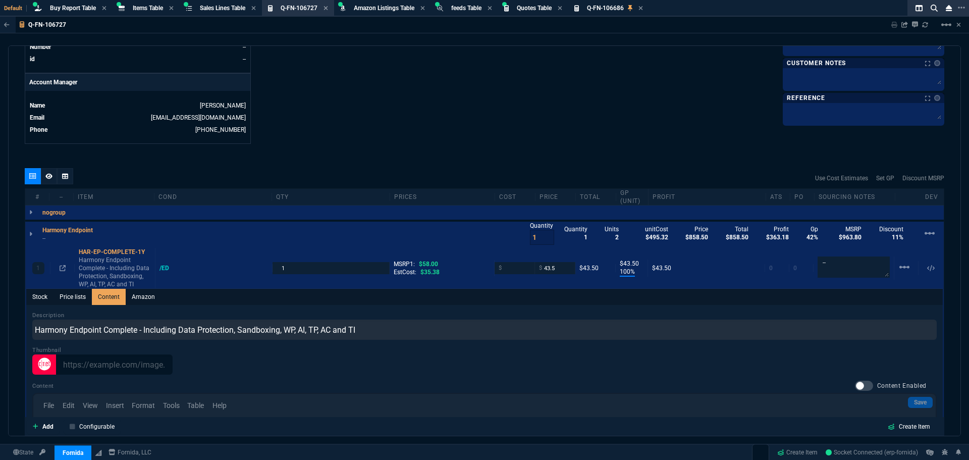
scroll to position [454, 0]
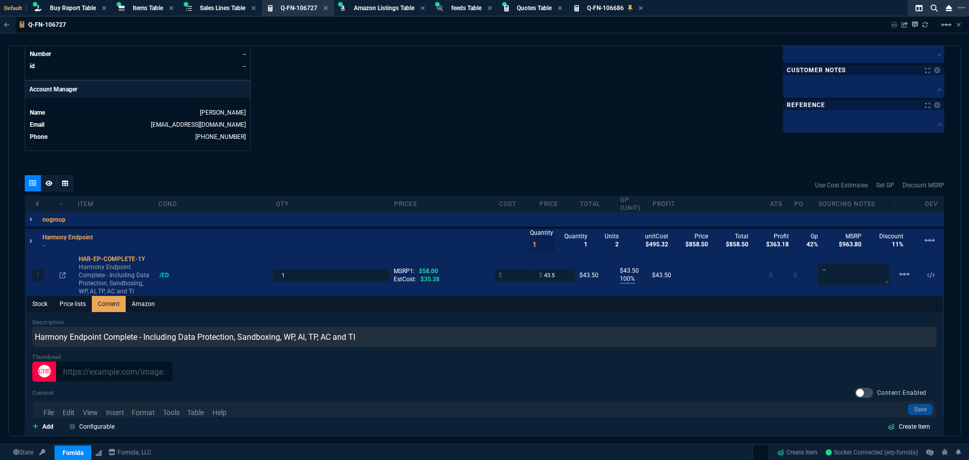
click at [55, 186] on div at bounding box center [49, 183] width 16 height 16
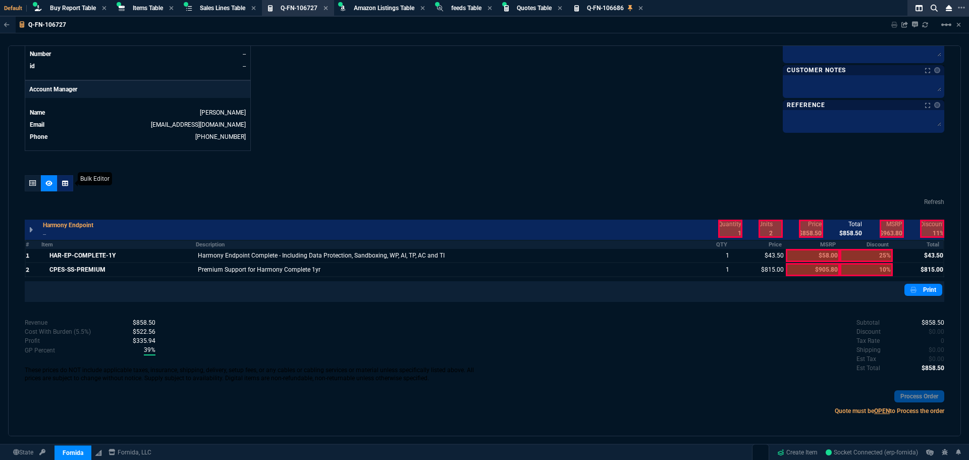
click at [67, 187] on nx-icon at bounding box center [65, 183] width 6 height 8
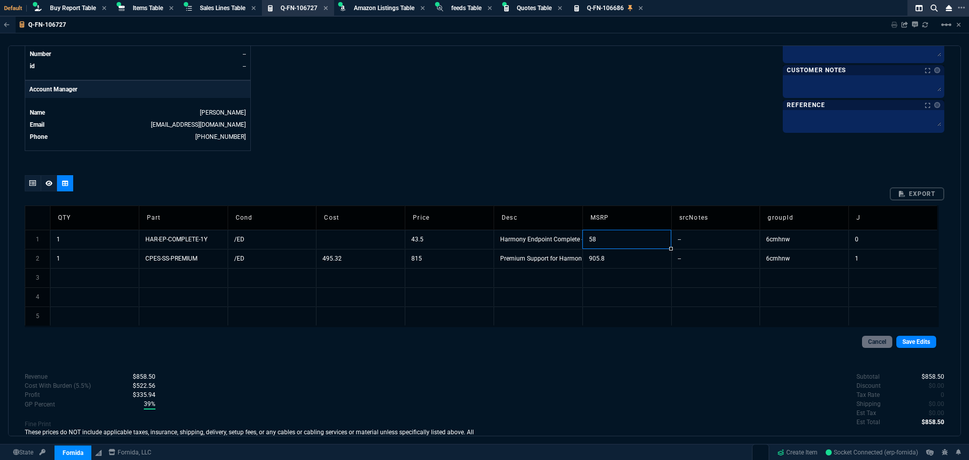
drag, startPoint x: 604, startPoint y: 237, endPoint x: 590, endPoint y: 245, distance: 15.8
click at [565, 238] on tr "1 1 HAR-EP-COMPLETE-1Y /ED 43.5 Harmony Endpoint Complete - Including Data Prot…" at bounding box center [481, 239] width 913 height 19
click at [611, 240] on td "58" at bounding box center [627, 239] width 89 height 19
click at [611, 240] on input "58" at bounding box center [627, 239] width 89 height 18
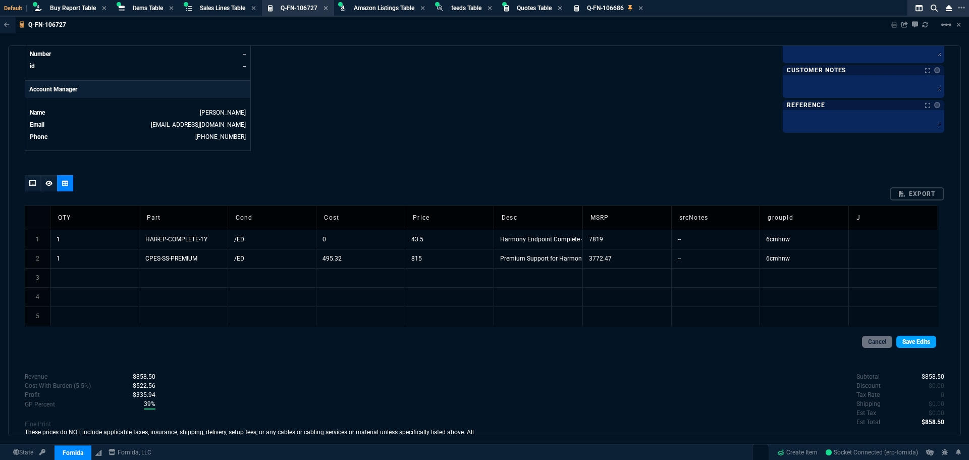
click at [902, 344] on link "Save Edits" at bounding box center [917, 342] width 40 height 12
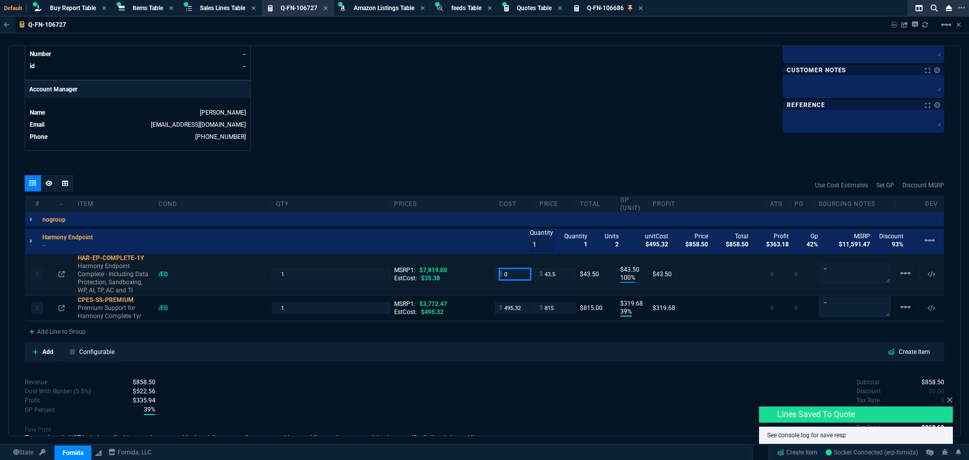
click at [515, 275] on input "0" at bounding box center [515, 274] width 32 height 12
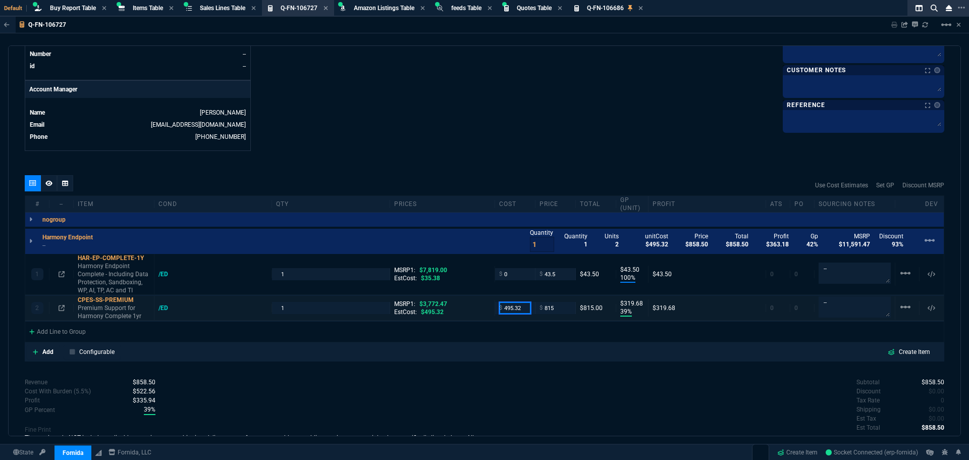
drag, startPoint x: 522, startPoint y: 308, endPoint x: 498, endPoint y: 309, distance: 24.3
click at [499, 309] on div "$ 495.32" at bounding box center [515, 308] width 32 height 12
drag, startPoint x: 510, startPoint y: 274, endPoint x: 492, endPoint y: 277, distance: 18.9
click at [495, 277] on div "$ 0" at bounding box center [515, 274] width 40 height 12
click at [460, 163] on div "quote Q-FN-106727 draft Fornida, LLC [STREET_ADDRESS] Details Number Q-FN-10672…" at bounding box center [484, 240] width 953 height 391
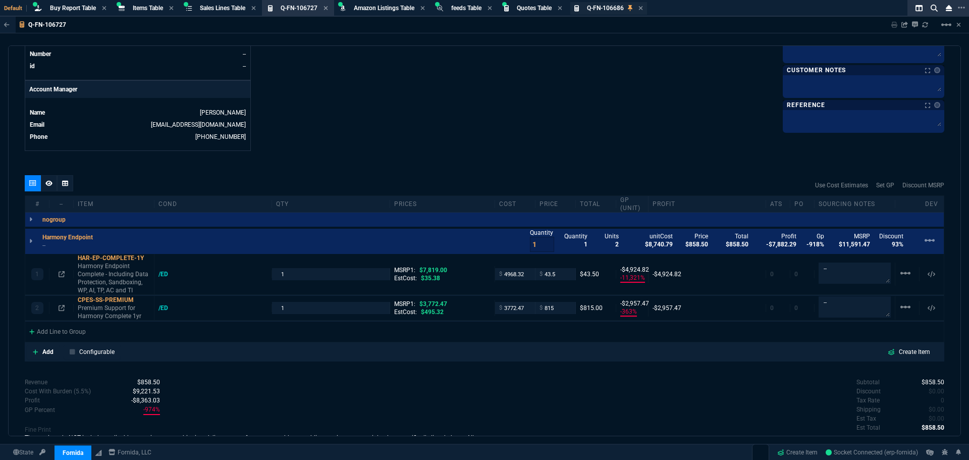
click at [604, 8] on span "Q-FN-106686" at bounding box center [605, 8] width 37 height 7
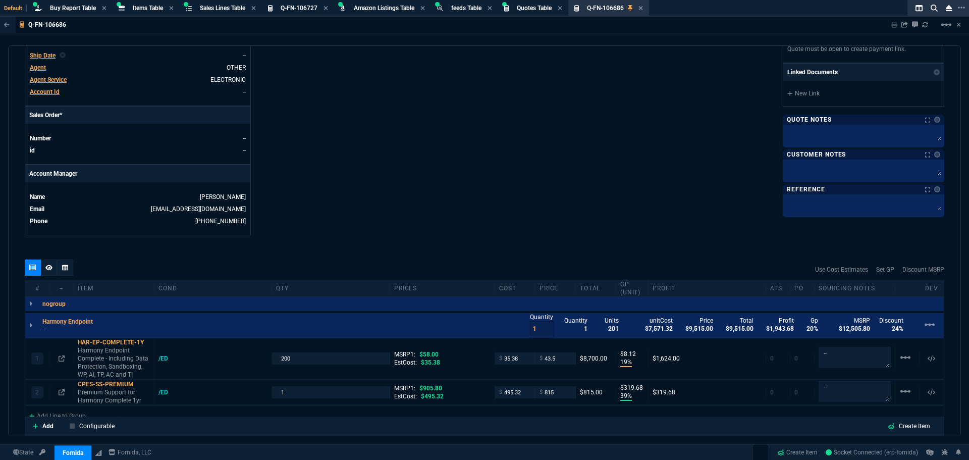
scroll to position [520, 0]
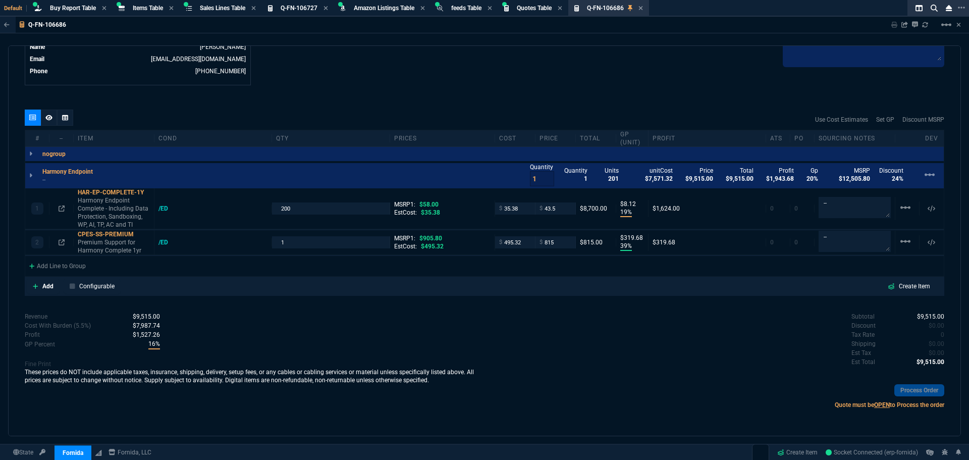
click at [688, 343] on div "Subtotal $9,515.00 Discount $0.00 Tax Rate 0 Shipping $0.00 Est Tax $0.00 Est T…" at bounding box center [715, 340] width 460 height 56
click at [304, 8] on span "Q-FN-106727" at bounding box center [299, 8] width 37 height 7
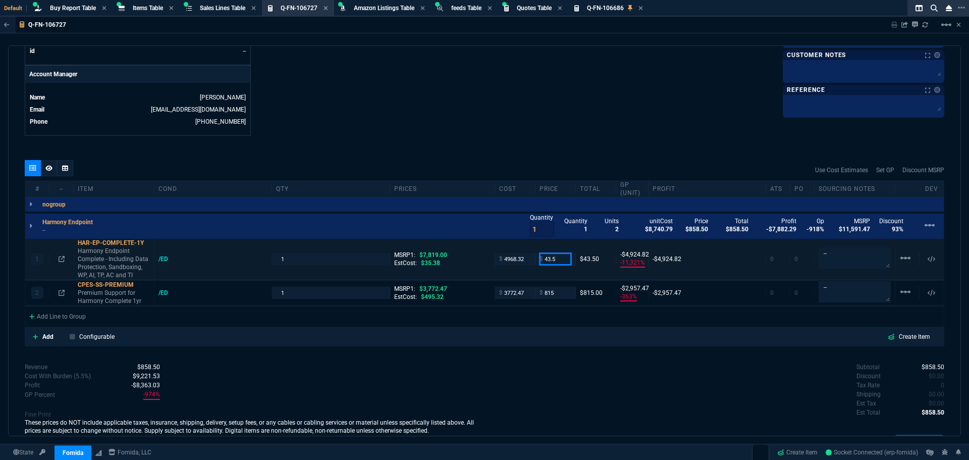
drag, startPoint x: 561, startPoint y: 258, endPoint x: 527, endPoint y: 262, distance: 34.5
click at [528, 262] on div "1 HAR-EP-COMPLETE-1Y Harmony Endpoint Complete - Including Data Protection, San…" at bounding box center [484, 259] width 919 height 41
drag, startPoint x: 556, startPoint y: 294, endPoint x: 526, endPoint y: 292, distance: 29.8
click at [526, 292] on div "2 CPES-SS-PREMIUM Premium Support for Harmony Complete 1yr /ED 1 MSRP1: $3,772.…" at bounding box center [484, 293] width 919 height 25
click at [552, 259] on input "number" at bounding box center [556, 259] width 32 height 12
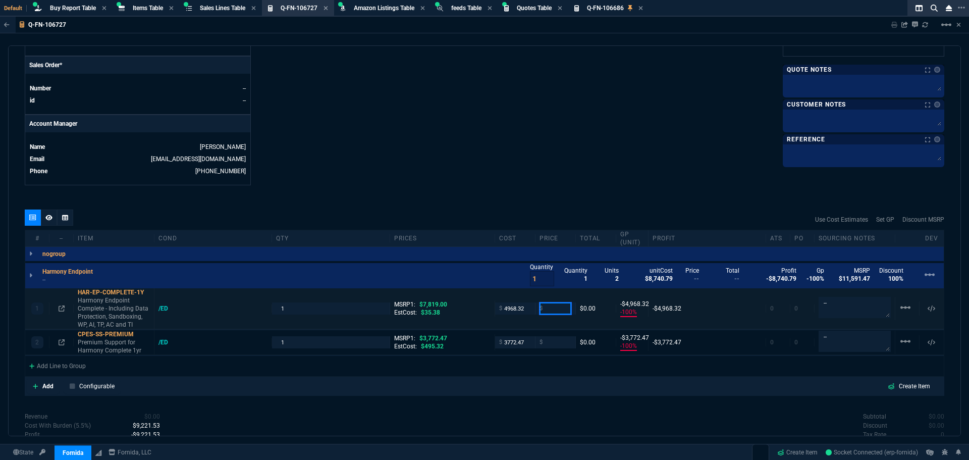
scroll to position [419, 0]
click at [552, 309] on input "number" at bounding box center [556, 309] width 32 height 12
click at [357, 192] on div "quote Q-FN-106727 draft Fornida, LLC [STREET_ADDRESS] Details Number Q-FN-10672…" at bounding box center [484, 240] width 953 height 391
click at [68, 221] on div at bounding box center [65, 218] width 16 height 16
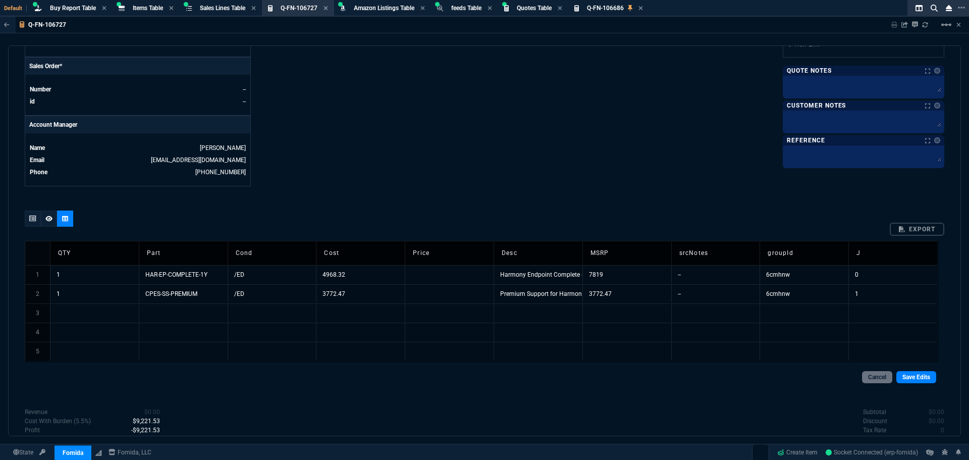
click at [615, 296] on td "3772.47" at bounding box center [627, 293] width 89 height 19
drag, startPoint x: 775, startPoint y: 392, endPoint x: 836, endPoint y: 384, distance: 61.1
click at [776, 392] on div "quote Q-FN-106727 draft Fornida, LLC [STREET_ADDRESS] Details Number Q-FN-10672…" at bounding box center [484, 240] width 953 height 391
click at [907, 375] on link "Save Edits" at bounding box center [917, 377] width 40 height 12
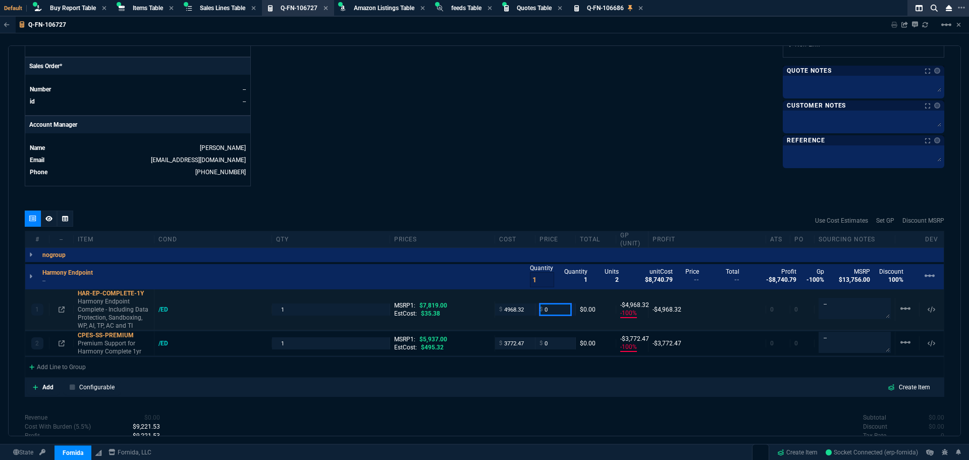
drag, startPoint x: 556, startPoint y: 314, endPoint x: 529, endPoint y: 314, distance: 27.3
click at [530, 313] on div "1 HAR-EP-COMPLETE-1Y Harmony Endpoint Complete - Including Data Protection, San…" at bounding box center [484, 309] width 919 height 41
drag, startPoint x: 552, startPoint y: 346, endPoint x: 523, endPoint y: 346, distance: 28.3
click at [523, 346] on div "2 CPES-SS-PREMIUM Premium Support for Harmony Complete 1yr /ED 1 MSRP1: $5,937.…" at bounding box center [484, 343] width 919 height 25
click at [578, 389] on div "Add Configurable Create Item" at bounding box center [485, 387] width 916 height 15
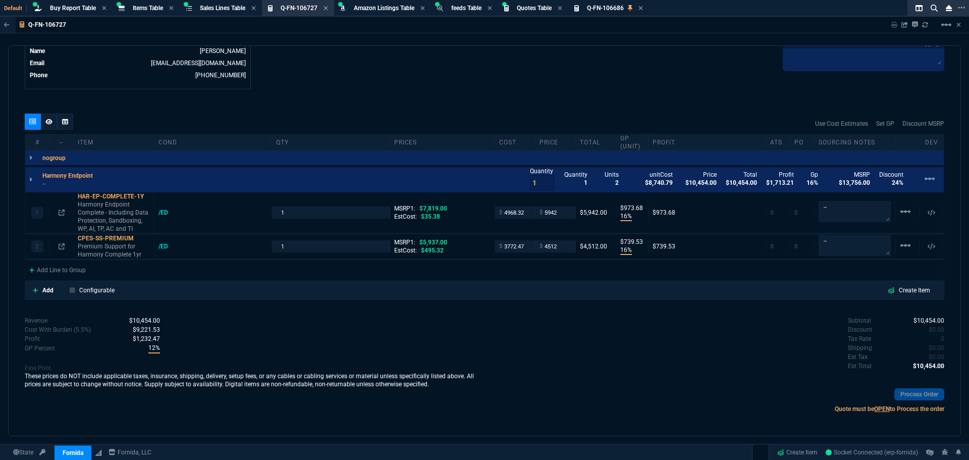
scroll to position [520, 0]
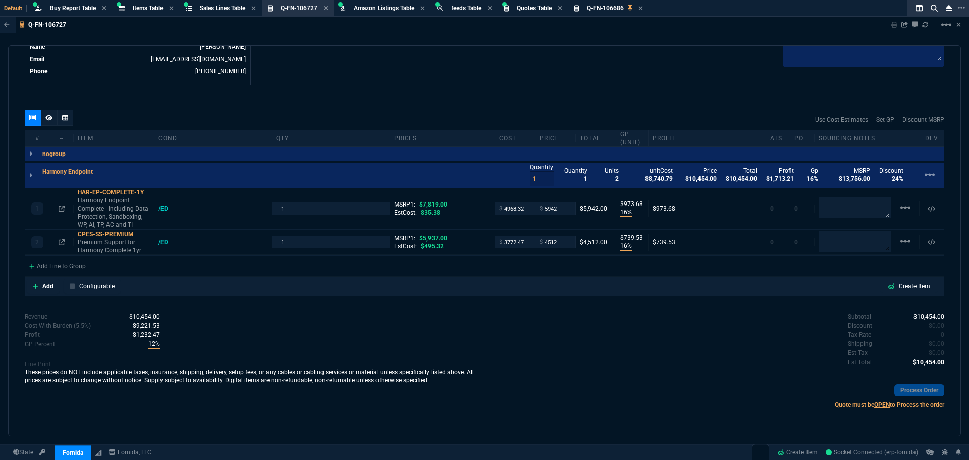
click at [559, 308] on div "quote Q-FN-106727 draft Fornida, LLC [STREET_ADDRESS] Details Number Q-FN-10672…" at bounding box center [484, 240] width 953 height 391
drag, startPoint x: 558, startPoint y: 207, endPoint x: 528, endPoint y: 223, distance: 33.9
click at [527, 217] on div "1 HAR-EP-COMPLETE-1Y Harmony Endpoint Complete - Including Data Protection, San…" at bounding box center [484, 208] width 919 height 41
click at [558, 243] on input "4512" at bounding box center [556, 242] width 32 height 12
click at [558, 242] on input "4512" at bounding box center [556, 242] width 32 height 12
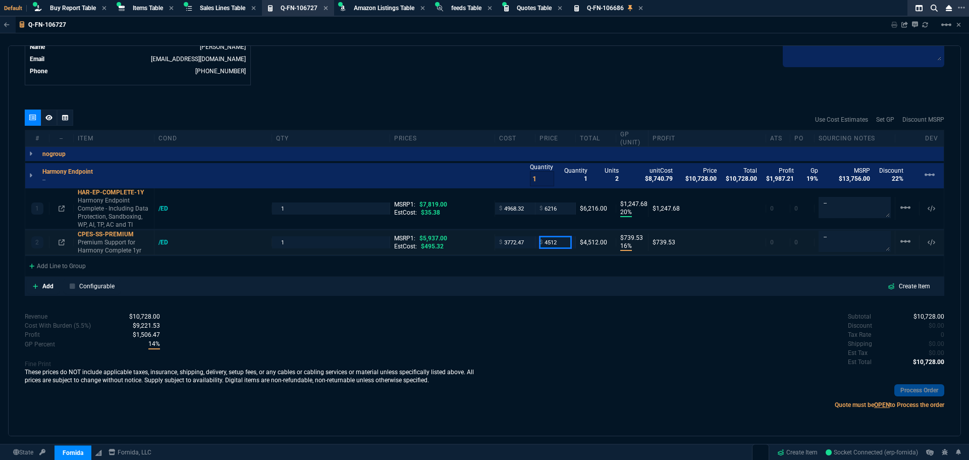
drag, startPoint x: 558, startPoint y: 242, endPoint x: 542, endPoint y: 243, distance: 15.7
click at [542, 243] on input "4512" at bounding box center [556, 242] width 32 height 12
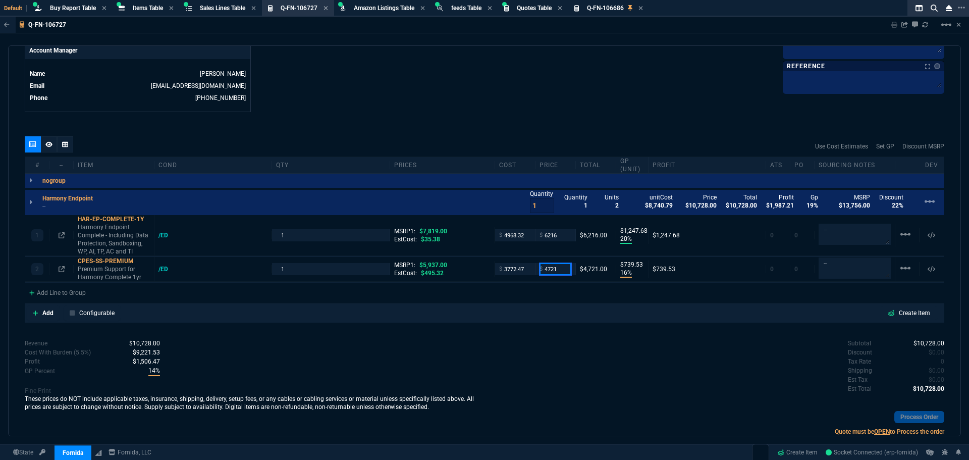
scroll to position [419, 0]
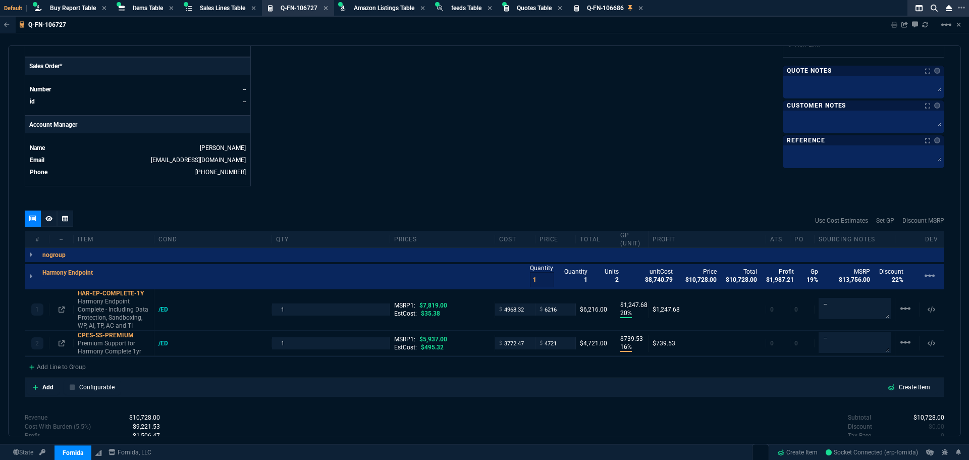
drag, startPoint x: 562, startPoint y: 345, endPoint x: 533, endPoint y: 348, distance: 28.9
click at [536, 348] on div "$ 4721" at bounding box center [556, 343] width 40 height 12
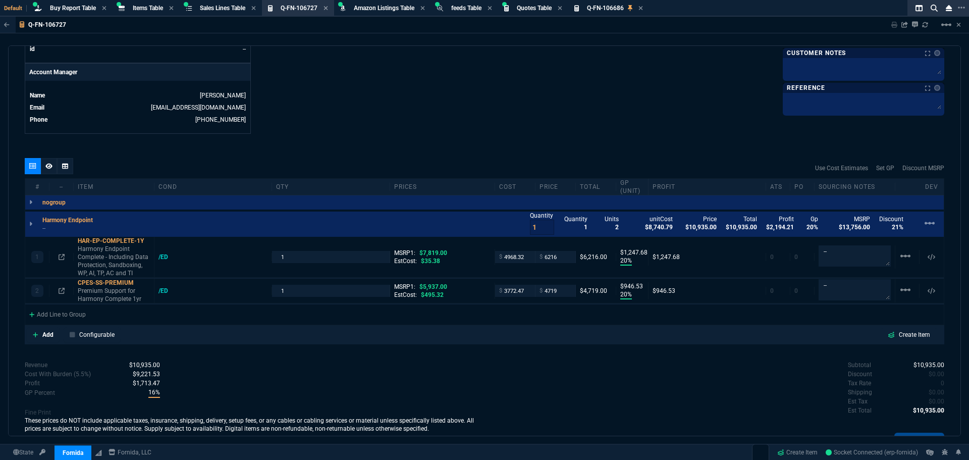
scroll to position [520, 0]
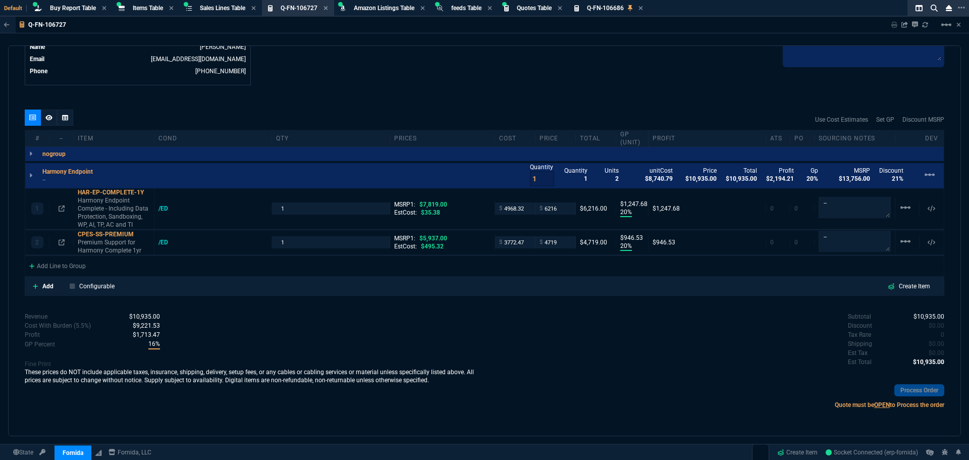
click at [347, 321] on div "Revenue $10,935.00 Cost $8,740.79 Cost With Burden (5.5%) $9,221.53 Profit $1,7…" at bounding box center [255, 363] width 460 height 103
drag, startPoint x: 562, startPoint y: 209, endPoint x: 480, endPoint y: 205, distance: 81.9
click at [480, 205] on div "1 HAR-EP-COMPLETE-1Y Harmony Endpoint Complete - Including Data Protection, San…" at bounding box center [484, 208] width 919 height 41
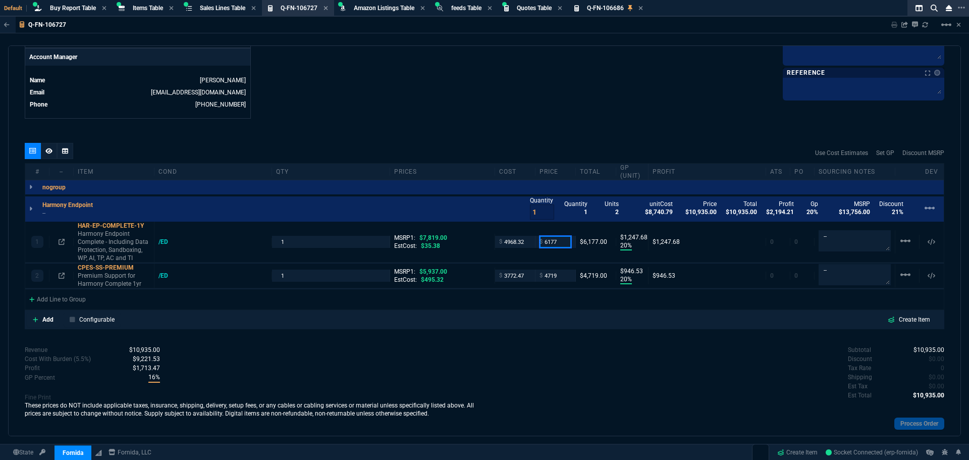
scroll to position [469, 0]
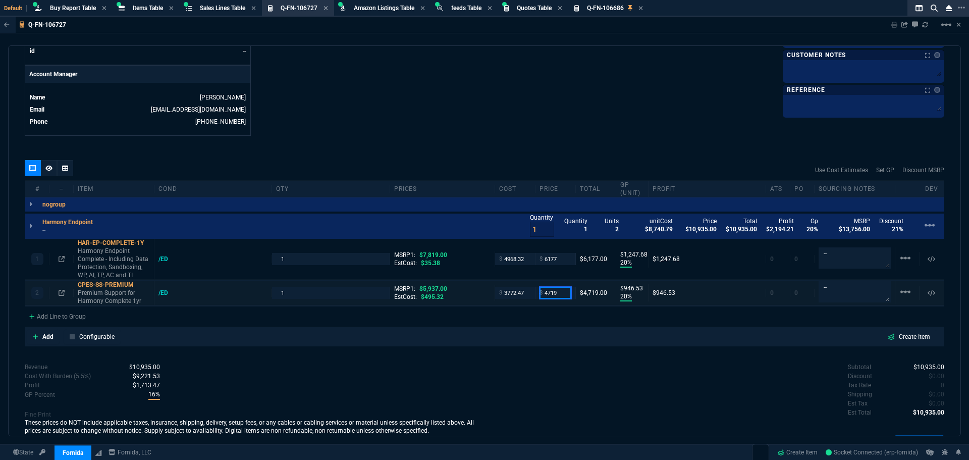
drag, startPoint x: 558, startPoint y: 292, endPoint x: 514, endPoint y: 299, distance: 44.0
click at [514, 299] on div "2 CPES-SS-PREMIUM Premium Support for Harmony Complete 1yr /ED 1 MSRP1: $5,937.…" at bounding box center [484, 293] width 919 height 25
click at [632, 359] on div "quote Q-FN-106727 draft Fornida, LLC [STREET_ADDRESS] Details Number Q-FN-10672…" at bounding box center [484, 240] width 953 height 391
click at [52, 172] on div at bounding box center [49, 168] width 16 height 16
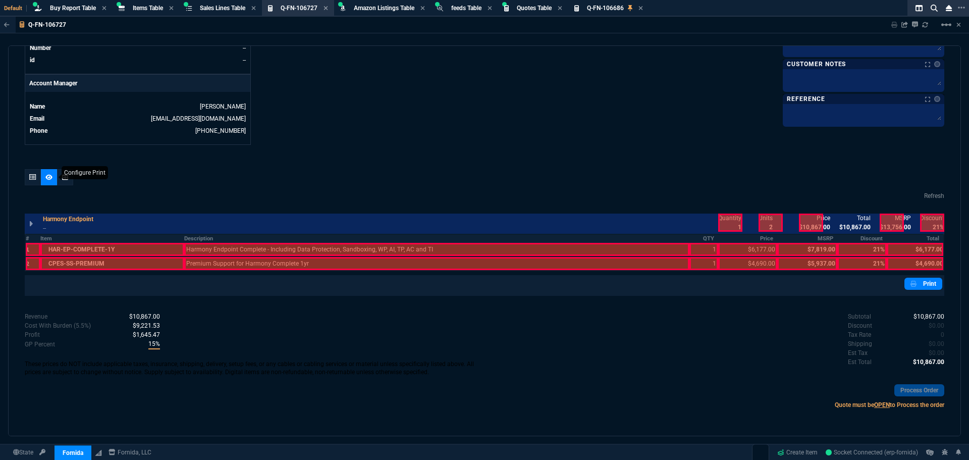
scroll to position [460, 0]
click at [29, 248] on div at bounding box center [33, 249] width 15 height 13
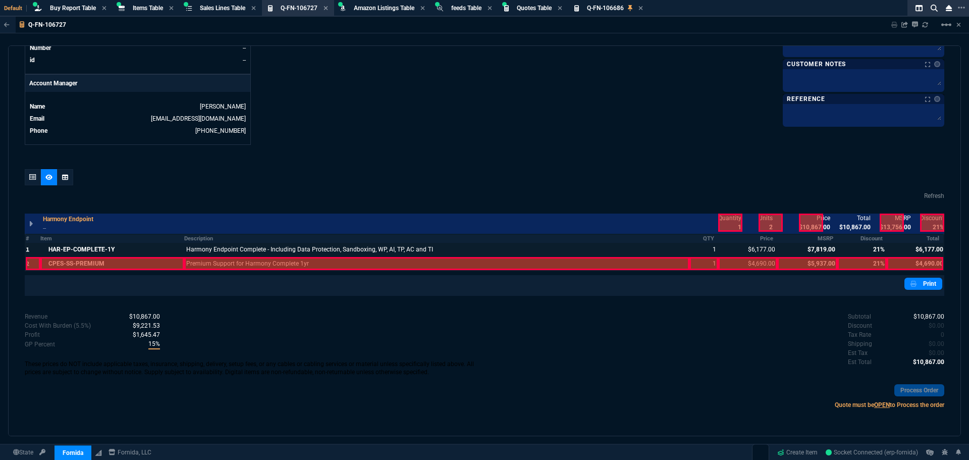
click at [29, 261] on div at bounding box center [33, 263] width 15 height 13
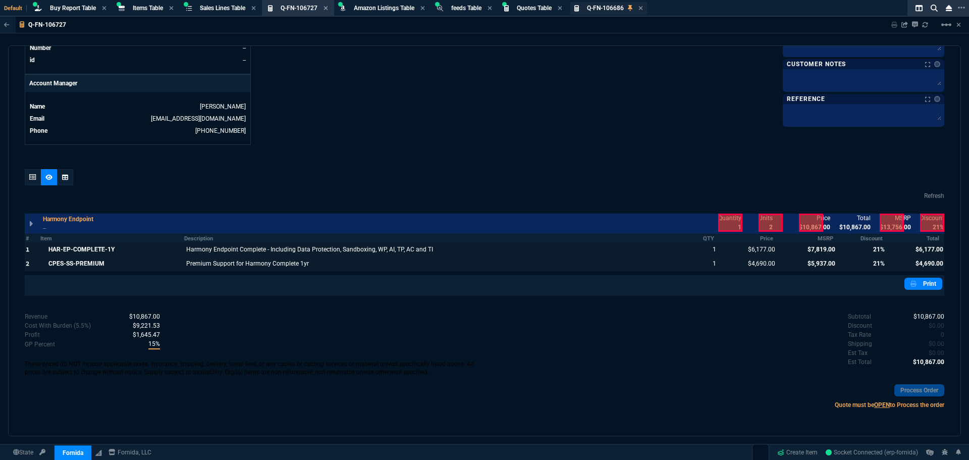
click at [605, 6] on span "Q-FN-106686" at bounding box center [605, 8] width 37 height 7
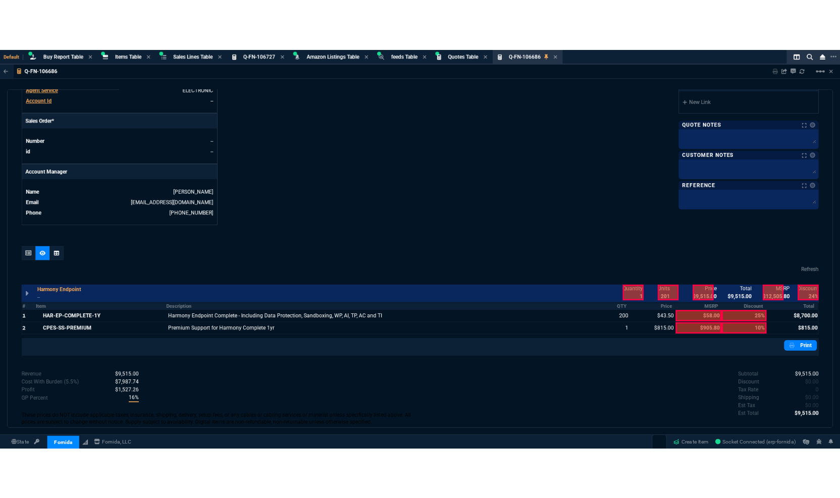
scroll to position [404, 0]
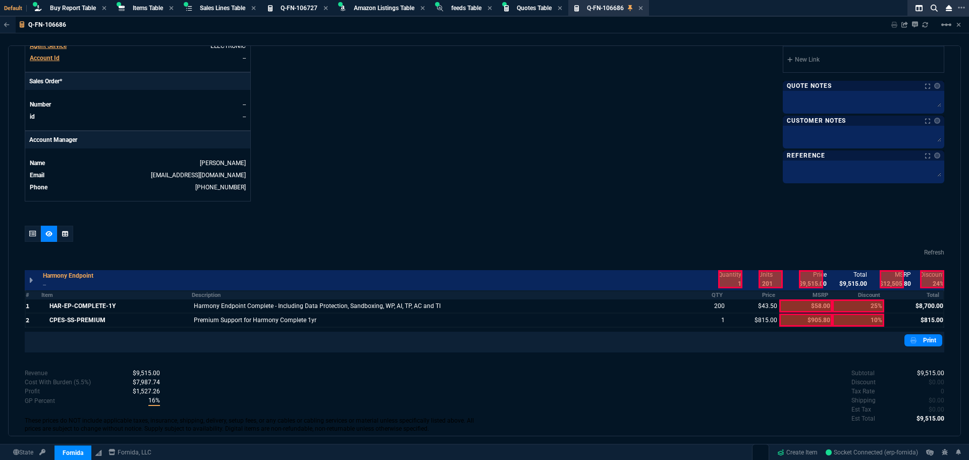
click at [478, 216] on div "quote Q-FN-106686 draft Fornida, LLC [STREET_ADDRESS] Details Number Q-FN-10668…" at bounding box center [484, 240] width 953 height 391
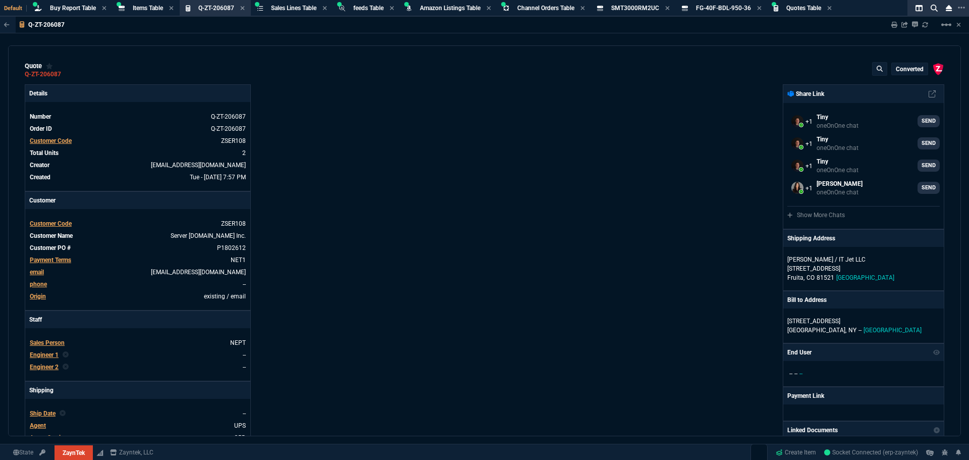
select select "28: NEPT"
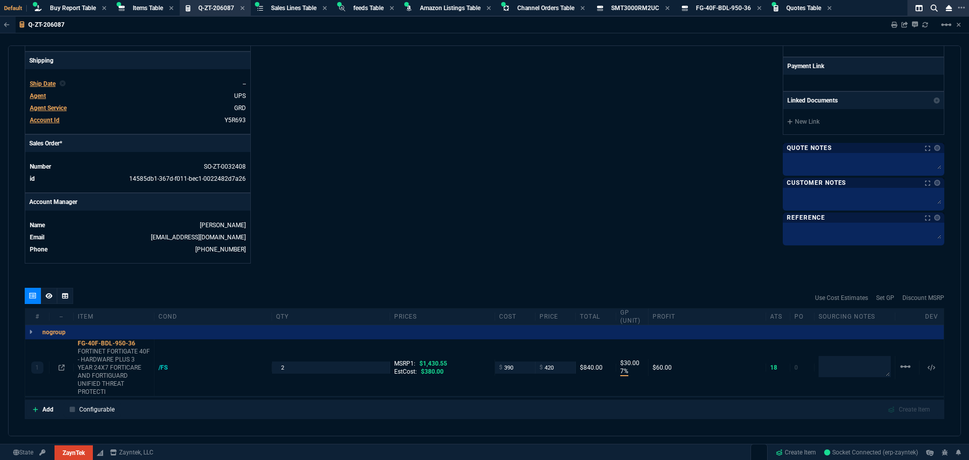
scroll to position [301, 0]
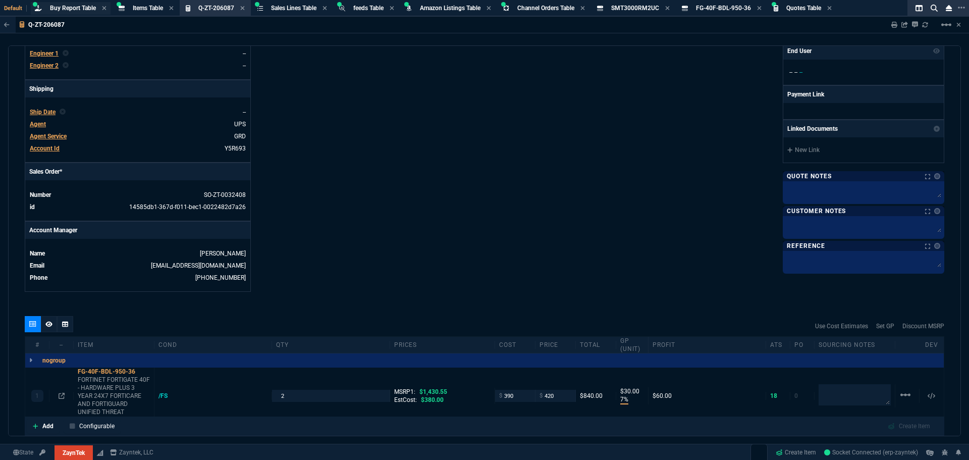
click at [71, 7] on span "Buy Report Table" at bounding box center [73, 8] width 46 height 7
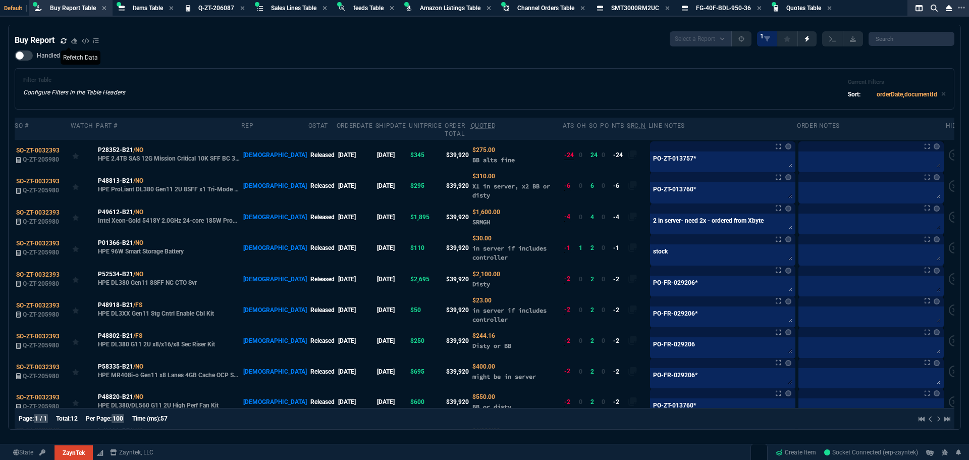
click at [63, 44] on icon at bounding box center [64, 41] width 6 height 6
click at [613, 73] on div "Filter Table Configure Filters in the Table Headers Current Filters Sort: order…" at bounding box center [485, 88] width 940 height 41
click at [719, 78] on div "Filter Table Configure Filters in the Table Headers Current Filters Sort: order…" at bounding box center [484, 89] width 923 height 24
click at [339, 56] on div "Handled Filter Table Configure Filters in the Table Headers Current Filters Sor…" at bounding box center [485, 79] width 940 height 59
select select "28: NEPT"
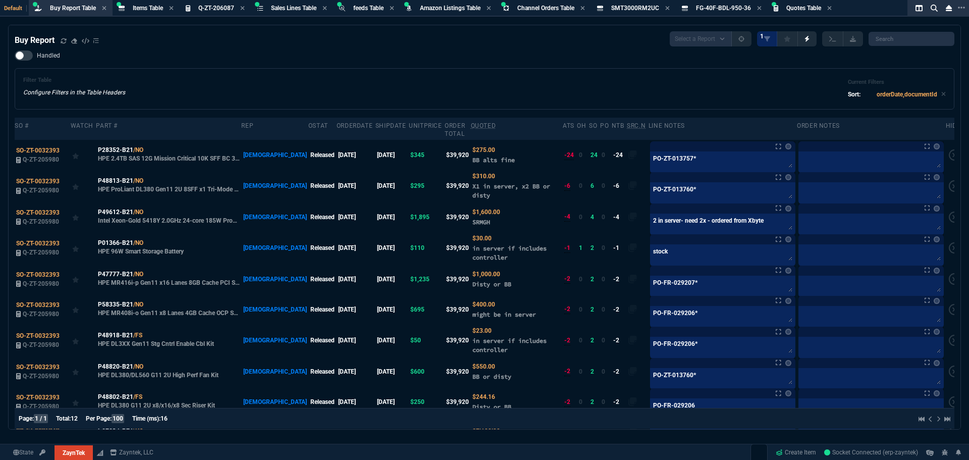
click at [606, 67] on div "Handled Filter Table Configure Filters in the Table Headers Current Filters Sor…" at bounding box center [485, 79] width 940 height 59
click at [656, 93] on div "Filter Table Configure Filters in the Table Headers Current Filters Sort: order…" at bounding box center [484, 89] width 923 height 24
click at [357, 78] on div "Filter Table Configure Filters in the Table Headers Current Filters Sort: order…" at bounding box center [484, 89] width 923 height 24
click at [225, 7] on span "Q-ZT-206087" at bounding box center [216, 8] width 36 height 7
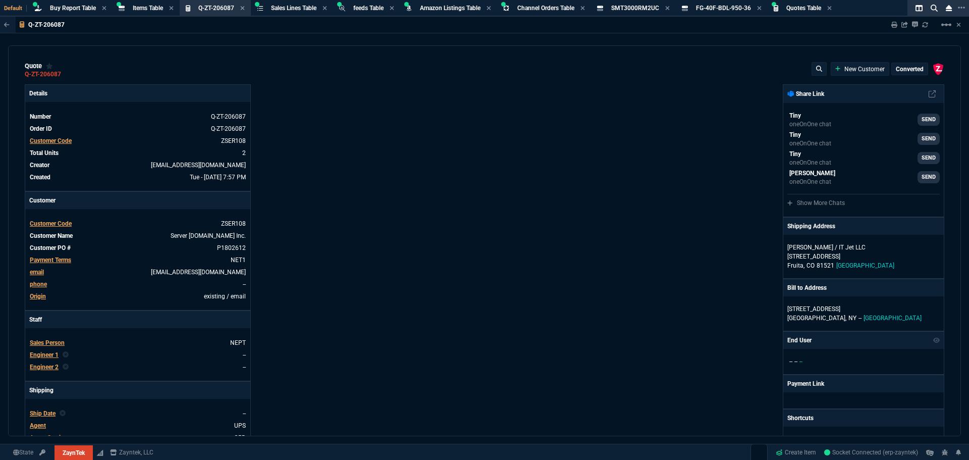
type input "1430.55"
type input "7"
type input "30"
type input "71"
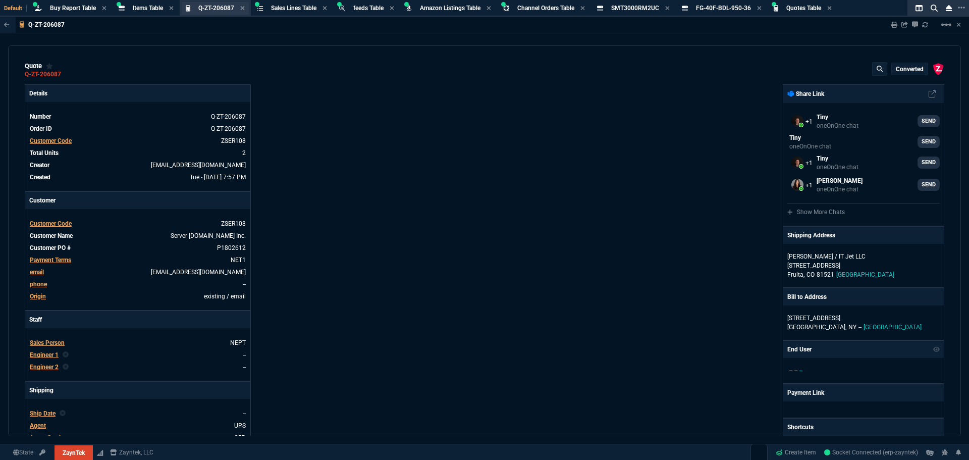
click at [241, 7] on div "Q-ZT-206087 Quote" at bounding box center [221, 8] width 46 height 9
click at [244, 10] on icon at bounding box center [242, 8] width 5 height 6
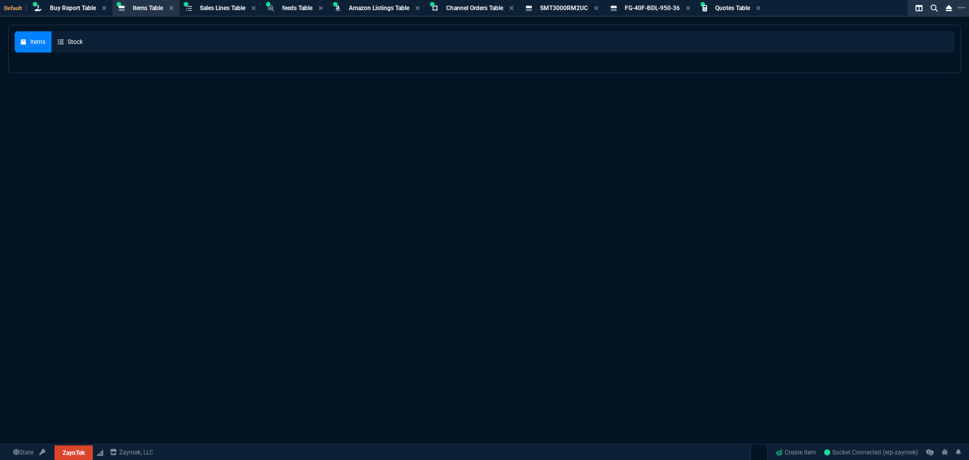
select select
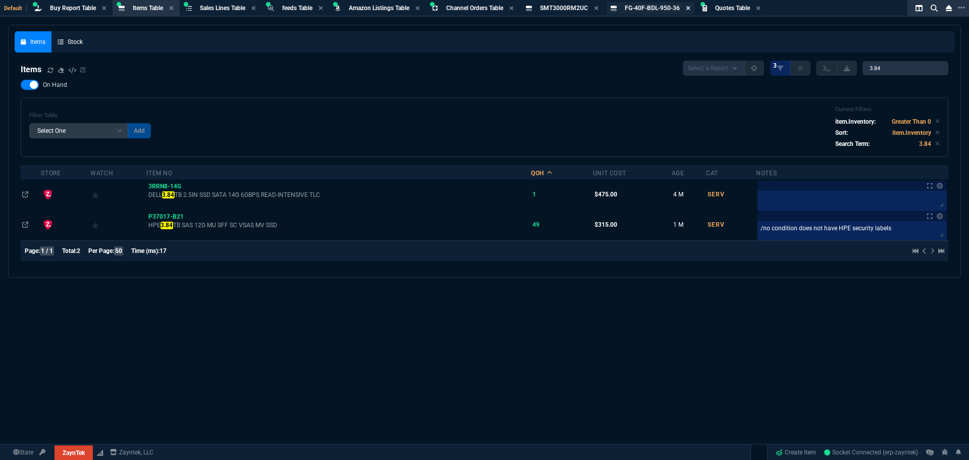
click at [691, 8] on icon at bounding box center [688, 8] width 5 height 6
click at [458, 98] on div "Filter Table Select One Add Filter () Age () Cat (item.ItemCategoryCode) Item N…" at bounding box center [485, 127] width 928 height 60
click at [375, 94] on div "On Hand Filter Table Select One Add Filter () Age () Cat (item.ItemCategoryCode…" at bounding box center [485, 118] width 928 height 77
